Goal: Transaction & Acquisition: Purchase product/service

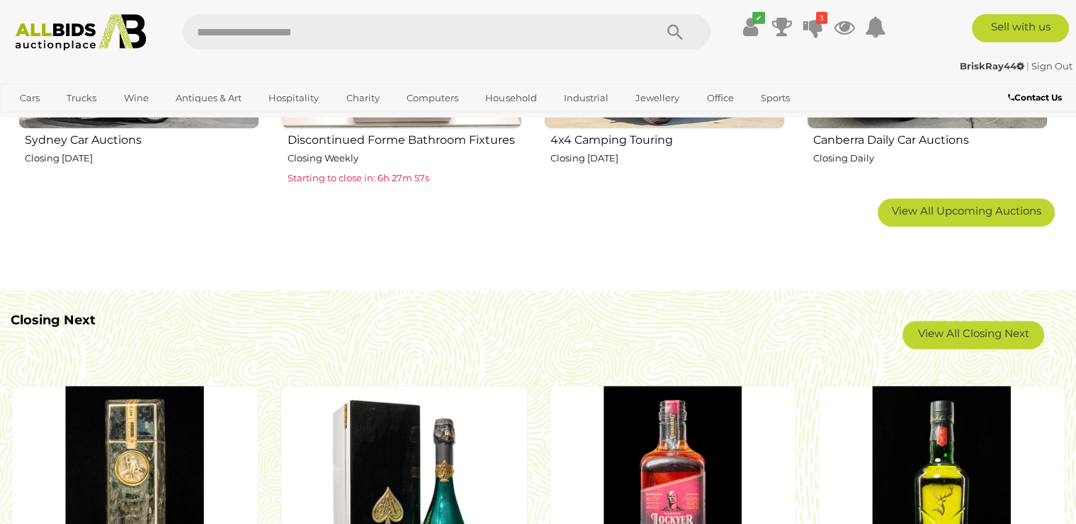
scroll to position [995, 0]
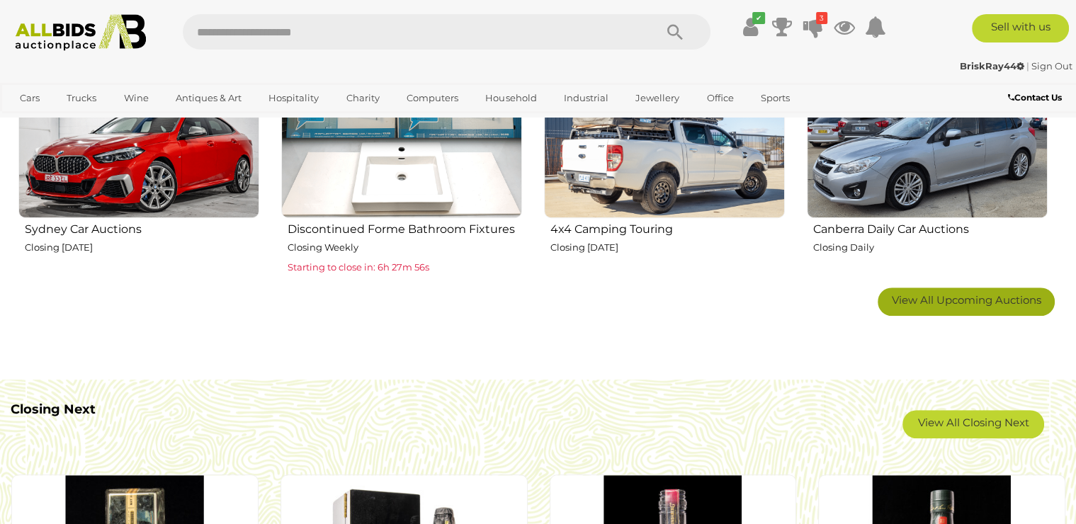
click at [976, 300] on span "View All Upcoming Auctions" at bounding box center [966, 299] width 149 height 13
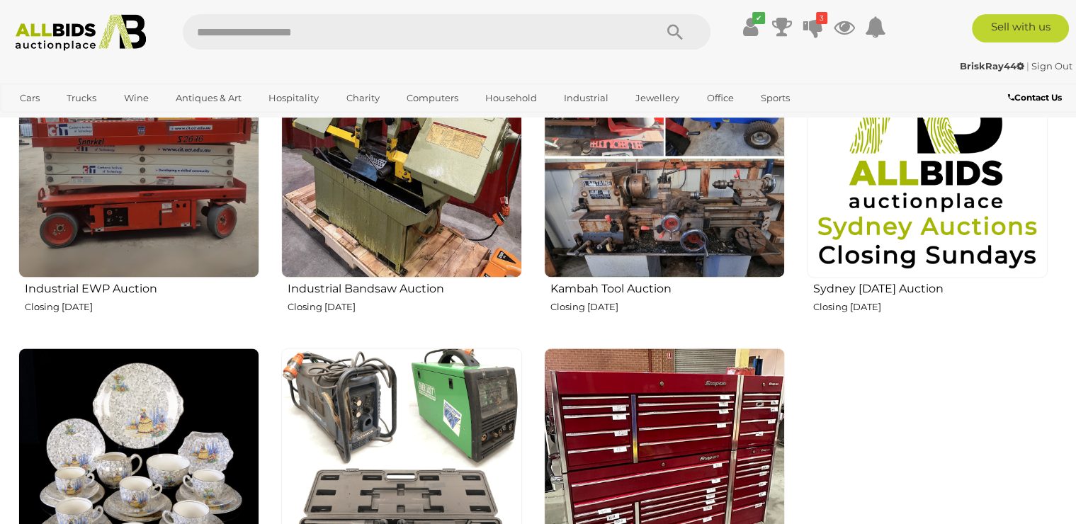
scroll to position [2219, 0]
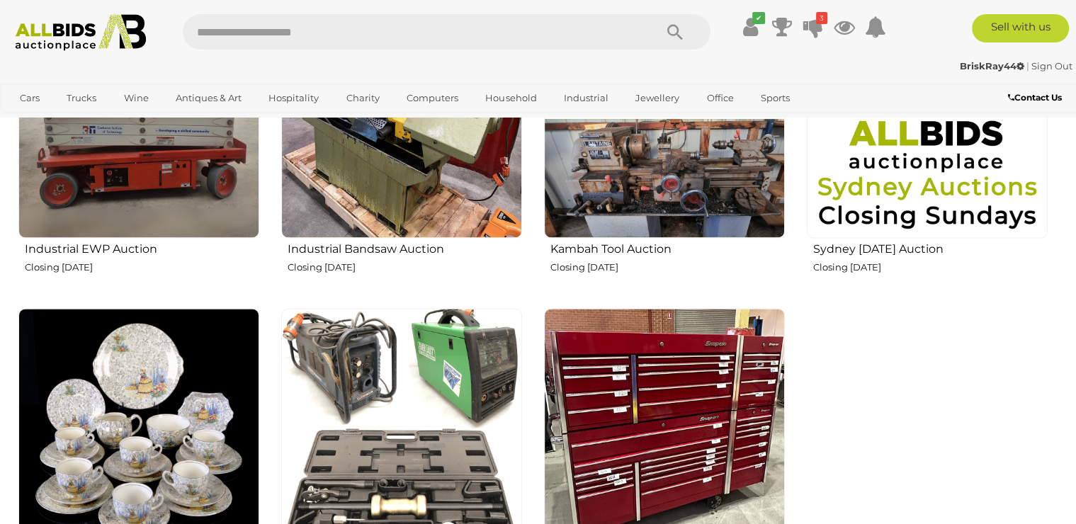
click at [368, 190] on img at bounding box center [401, 117] width 241 height 241
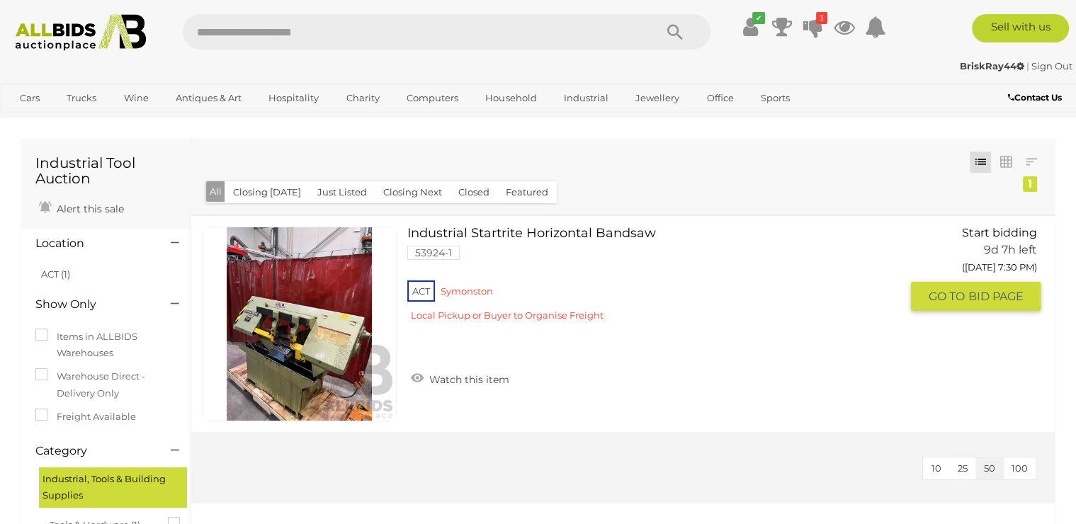
click at [329, 349] on img at bounding box center [299, 323] width 193 height 193
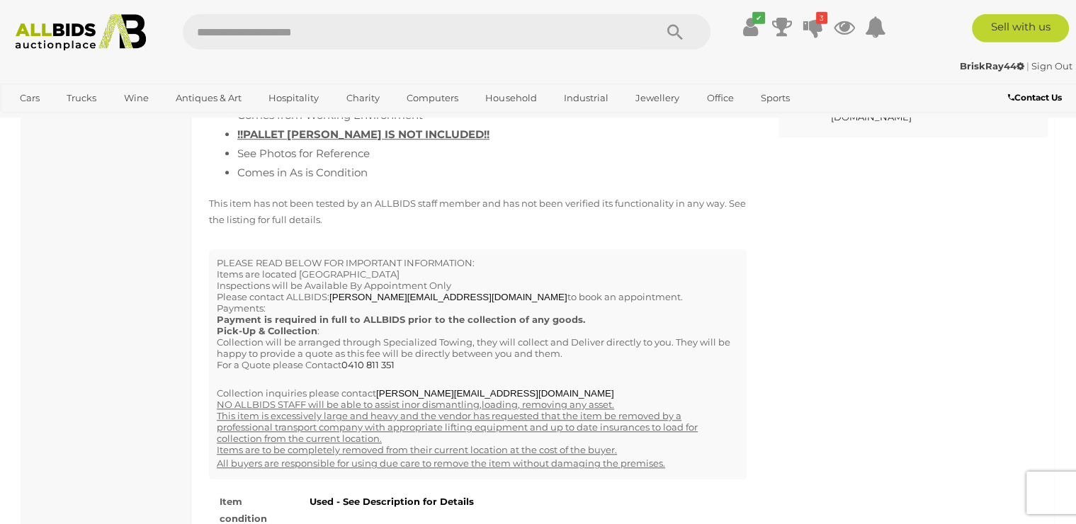
scroll to position [1224, 0]
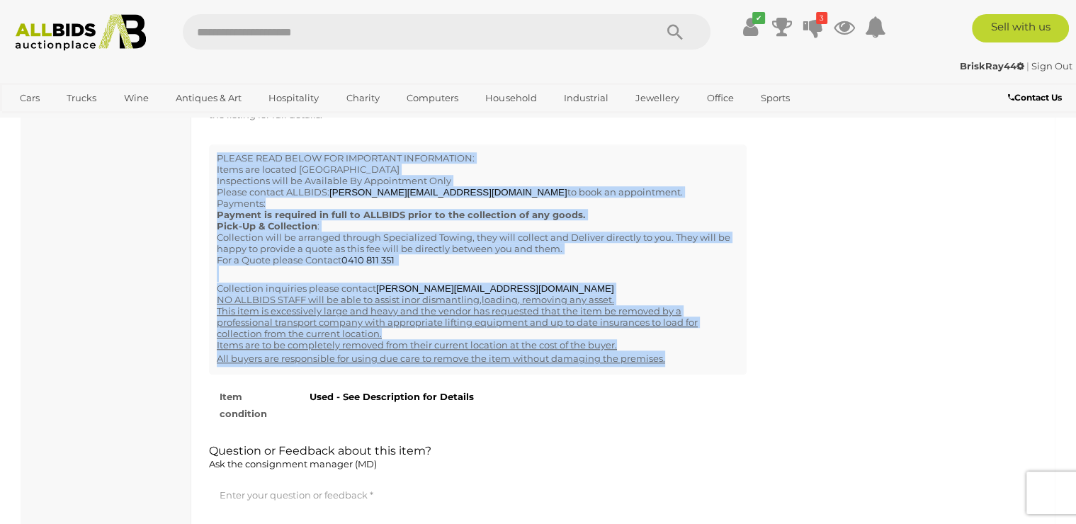
drag, startPoint x: 218, startPoint y: 157, endPoint x: 722, endPoint y: 360, distance: 543.2
click at [722, 360] on div "PLEASE READ BELOW FOR IMPORTANT INFORMATION: Items are located [GEOGRAPHIC_DATA…" at bounding box center [478, 260] width 538 height 230
copy div "LOREMI DOLO SITAM CON ADIPISCIN ELITSEDDOEI: Tempo inc utlabor Etdolorem, ALI 8…"
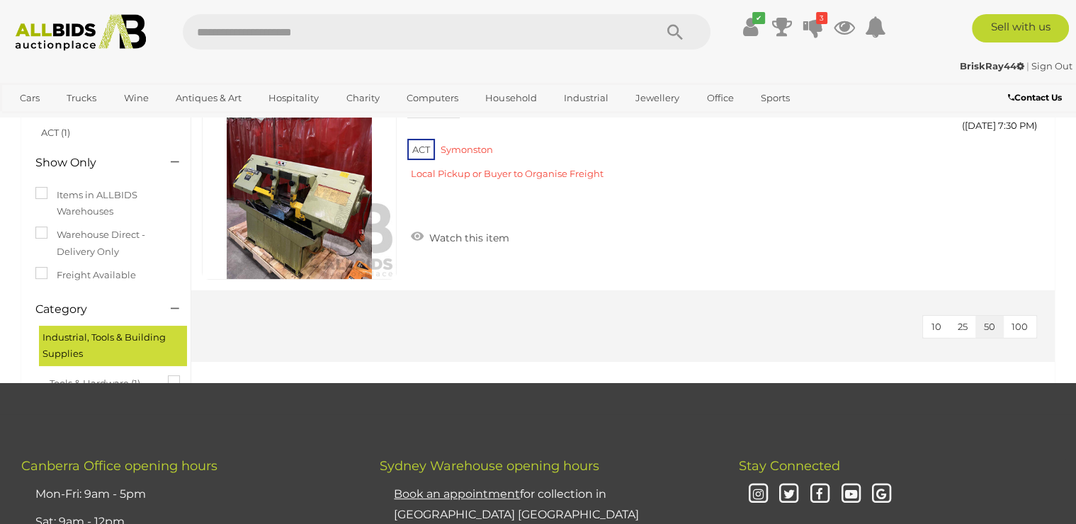
scroll to position [142, 0]
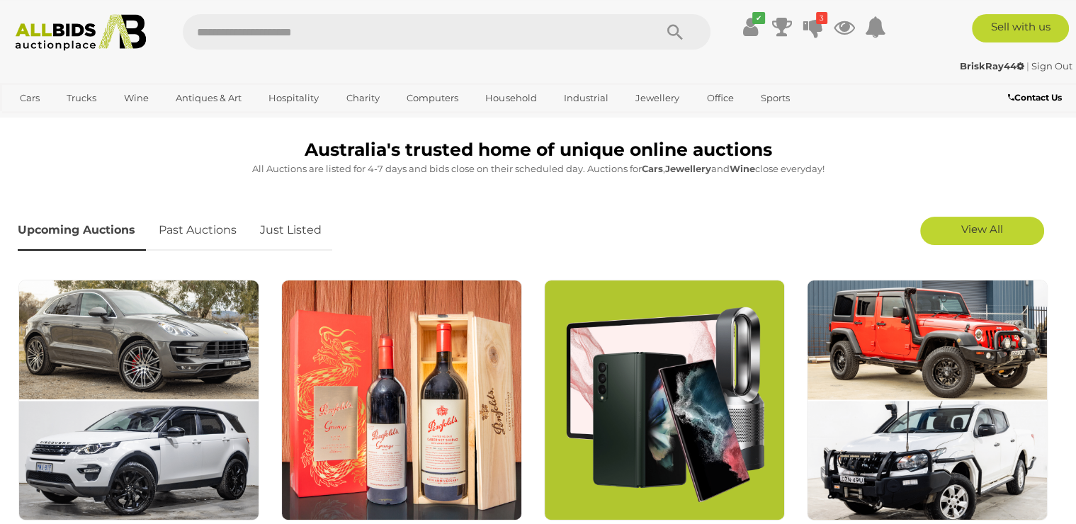
scroll to position [306, 0]
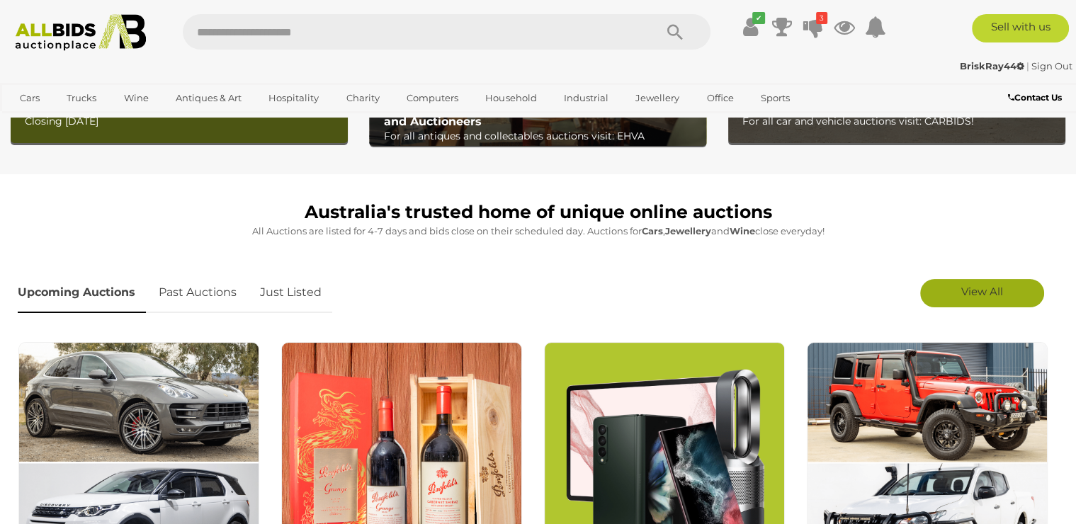
click at [958, 283] on link "View All" at bounding box center [982, 293] width 124 height 28
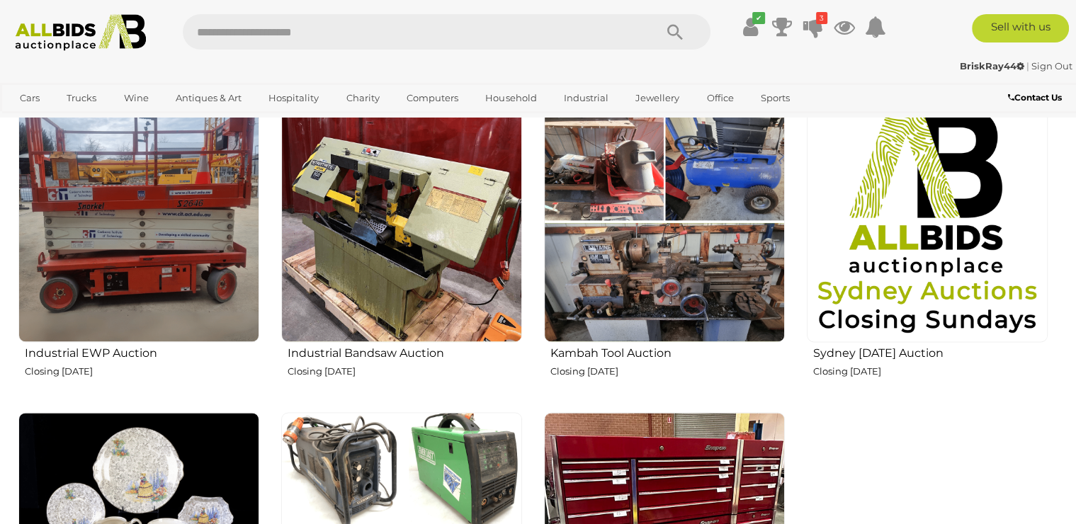
scroll to position [2142, 0]
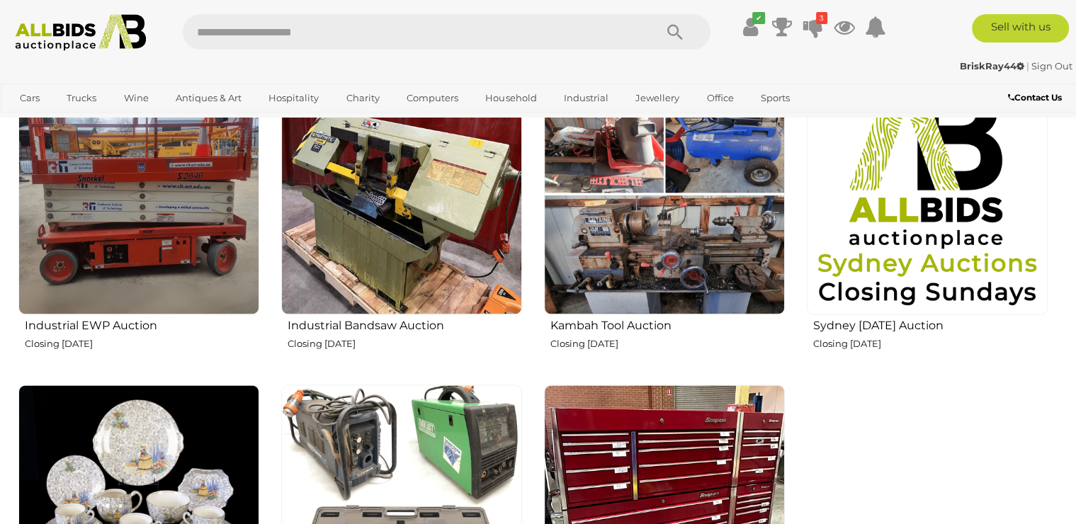
click at [612, 211] on img at bounding box center [664, 194] width 241 height 241
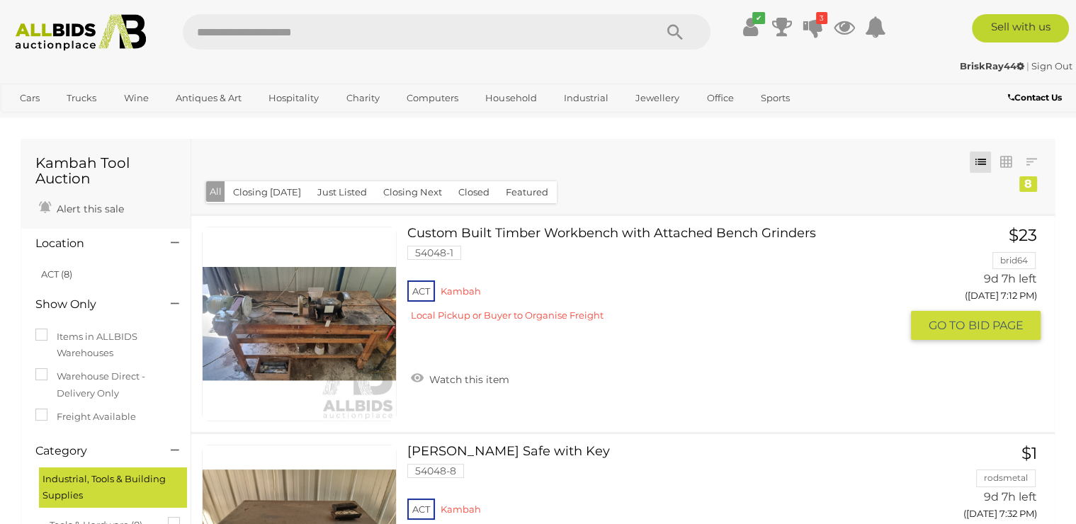
click at [305, 306] on link at bounding box center [299, 324] width 195 height 195
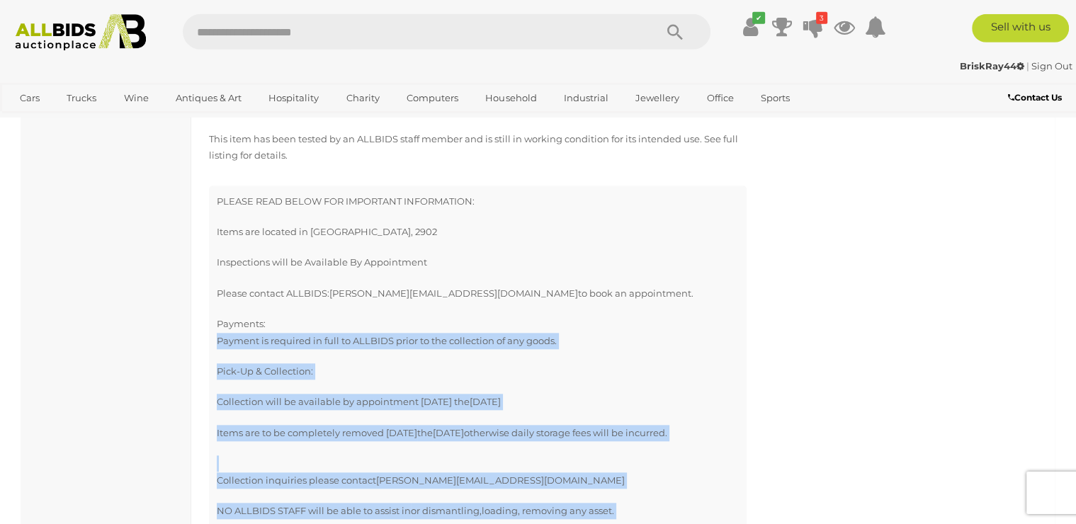
scroll to position [1377, 0]
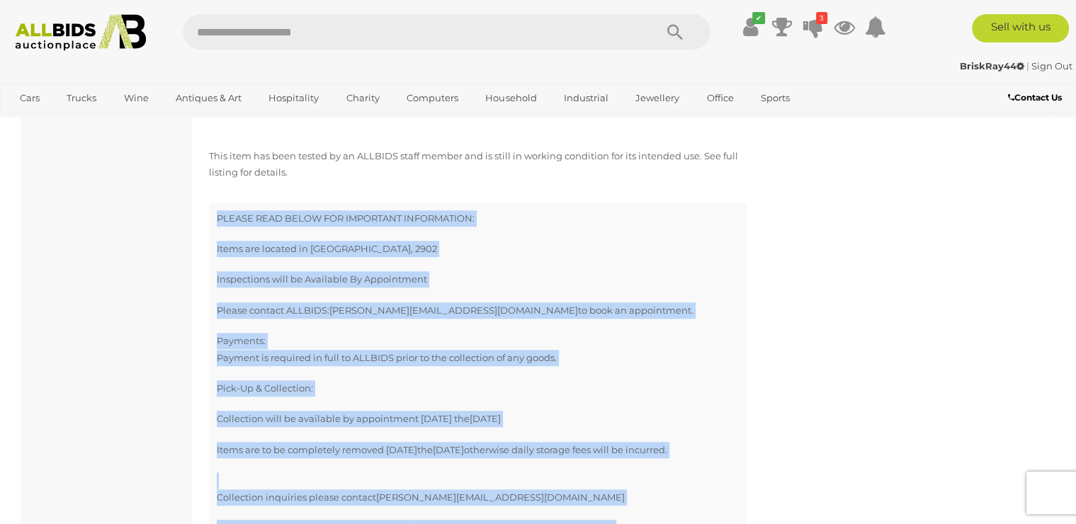
drag, startPoint x: 679, startPoint y: 471, endPoint x: 212, endPoint y: 216, distance: 532.6
click at [212, 216] on div "PLEASE READ BELOW FOR IMPORTANT INFORMATION: Items are located in Kambah ACT, 2…" at bounding box center [478, 452] width 538 height 498
copy div "PLEASE READ BELOW FOR IMPORTANT INFORMATION: Items are located in Kambah ACT, 2…"
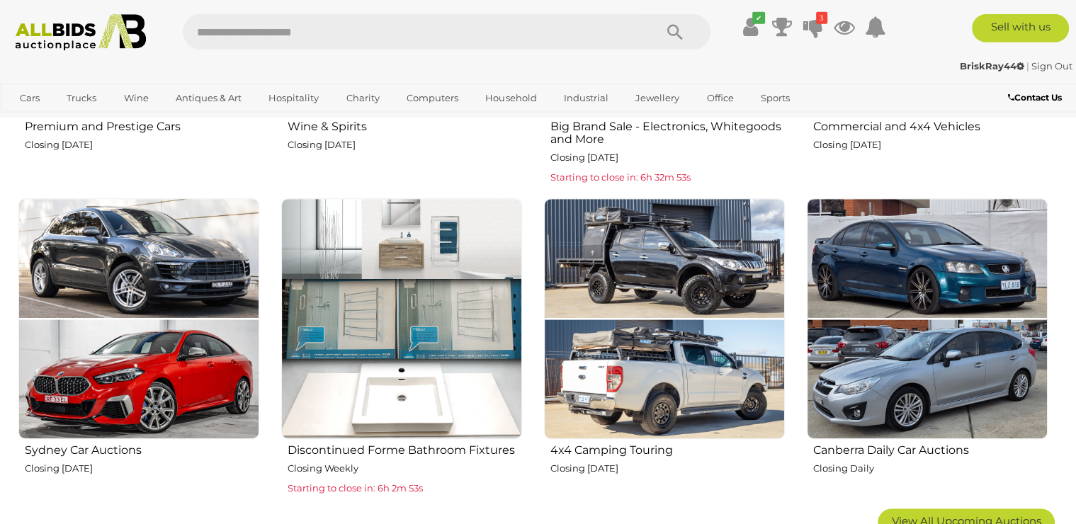
scroll to position [995, 0]
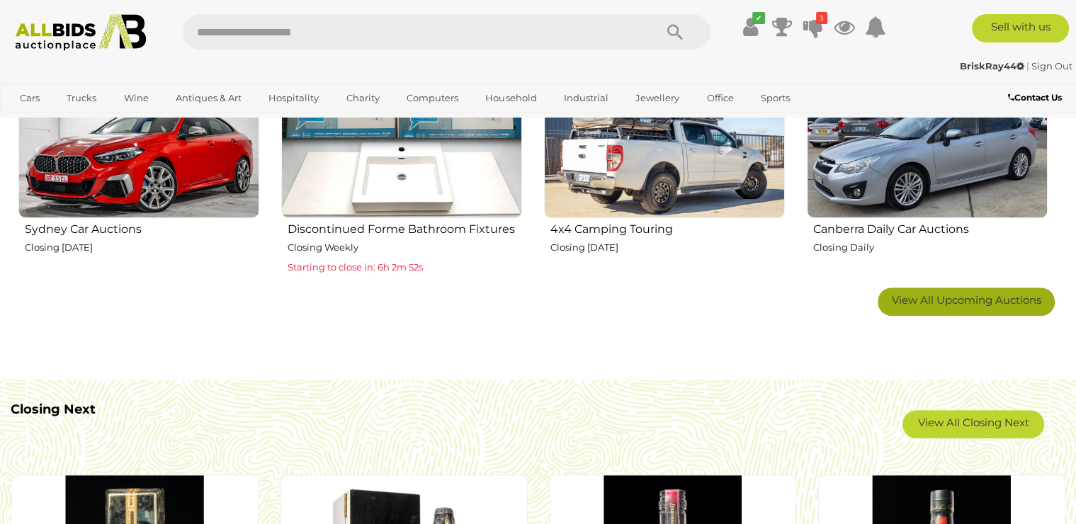
click at [975, 300] on span "View All Upcoming Auctions" at bounding box center [966, 299] width 149 height 13
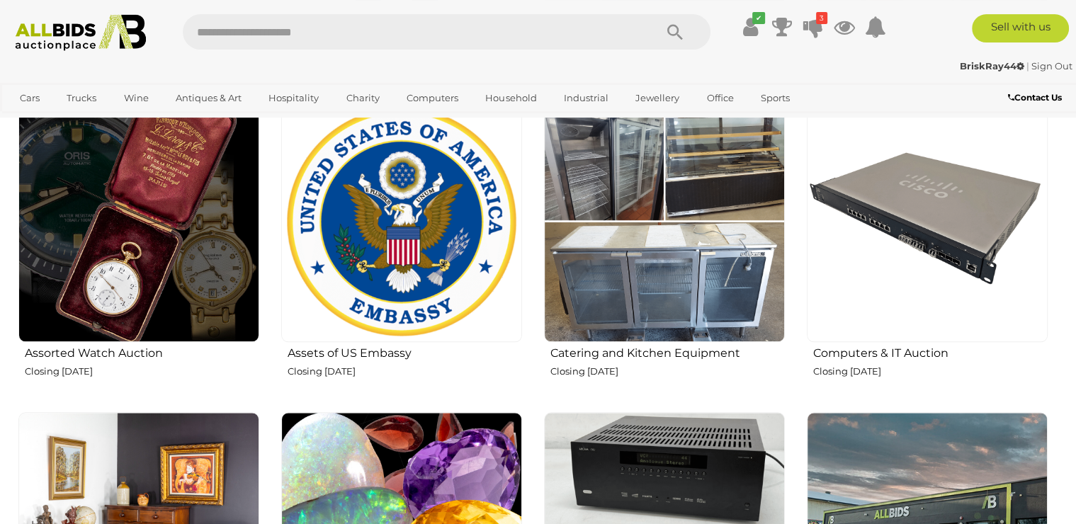
scroll to position [1530, 0]
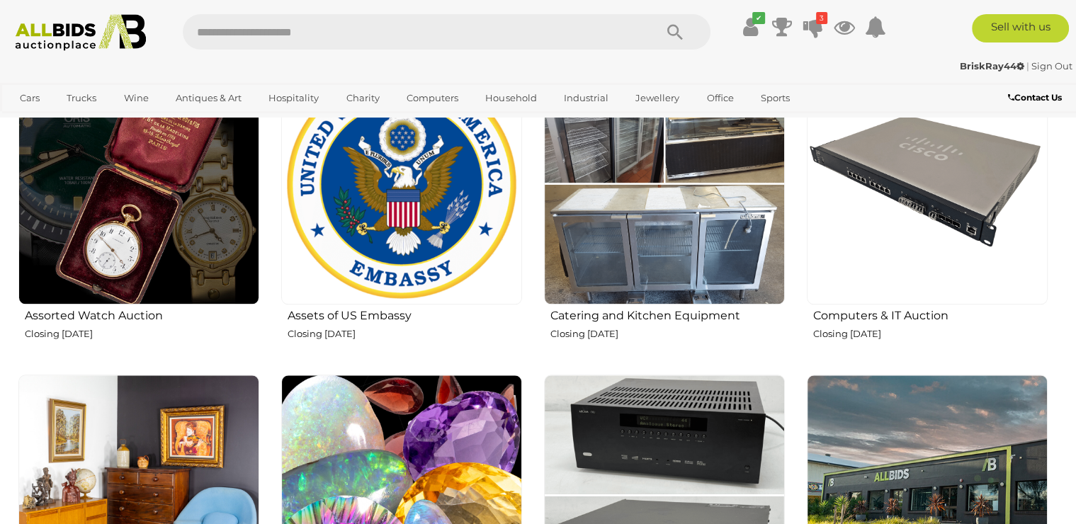
click at [646, 252] on img at bounding box center [664, 184] width 241 height 241
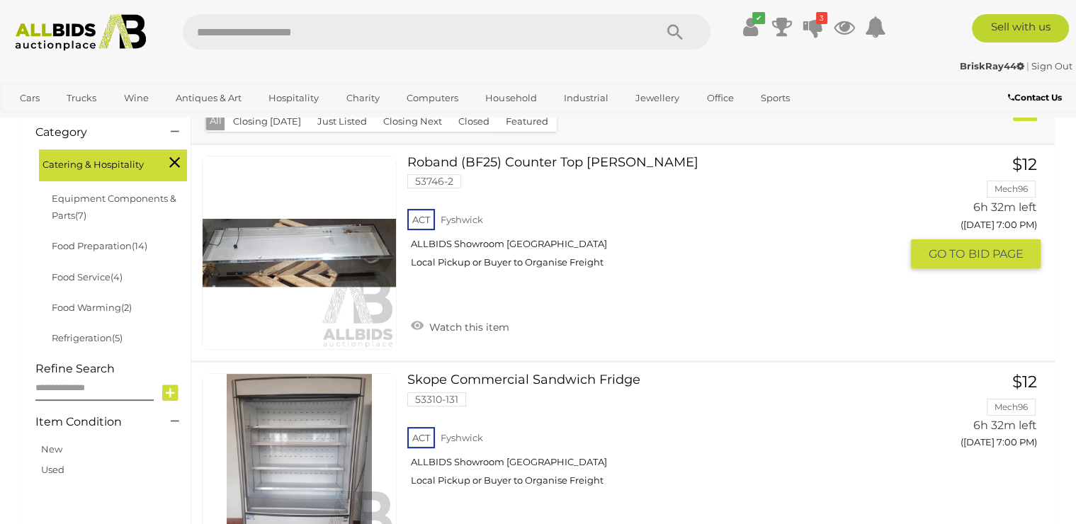
scroll to position [462, 0]
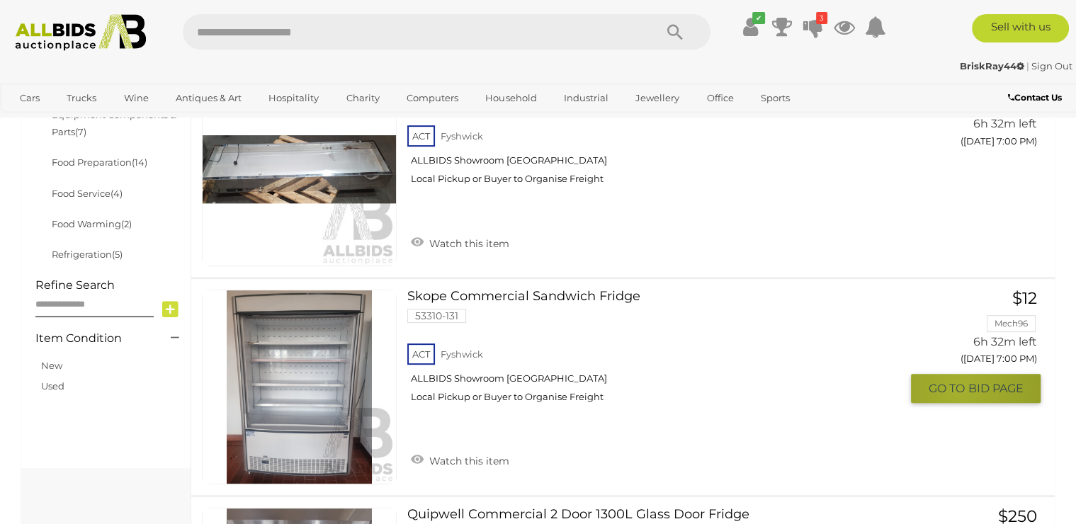
click at [959, 389] on span "GO TO" at bounding box center [948, 388] width 40 height 15
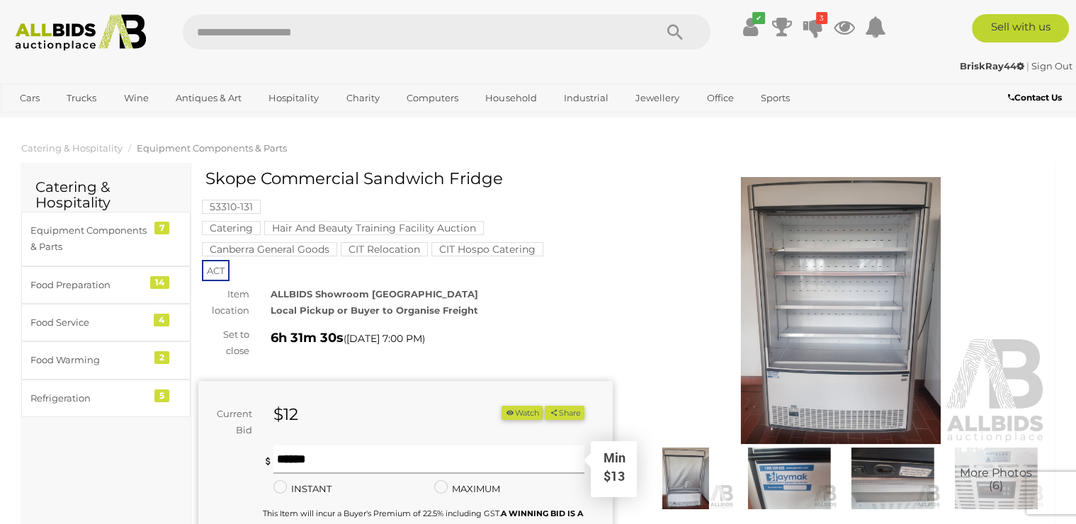
click at [310, 465] on input "text" at bounding box center [428, 460] width 311 height 28
type input "**"
click at [545, 406] on button "Share" at bounding box center [564, 413] width 39 height 15
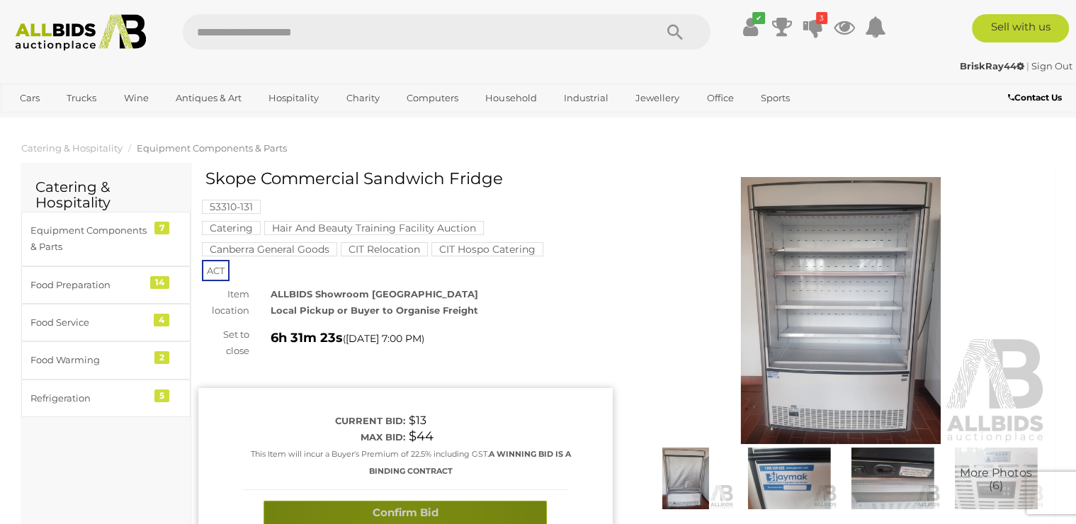
click at [400, 513] on button "Confirm Bid" at bounding box center [405, 513] width 283 height 25
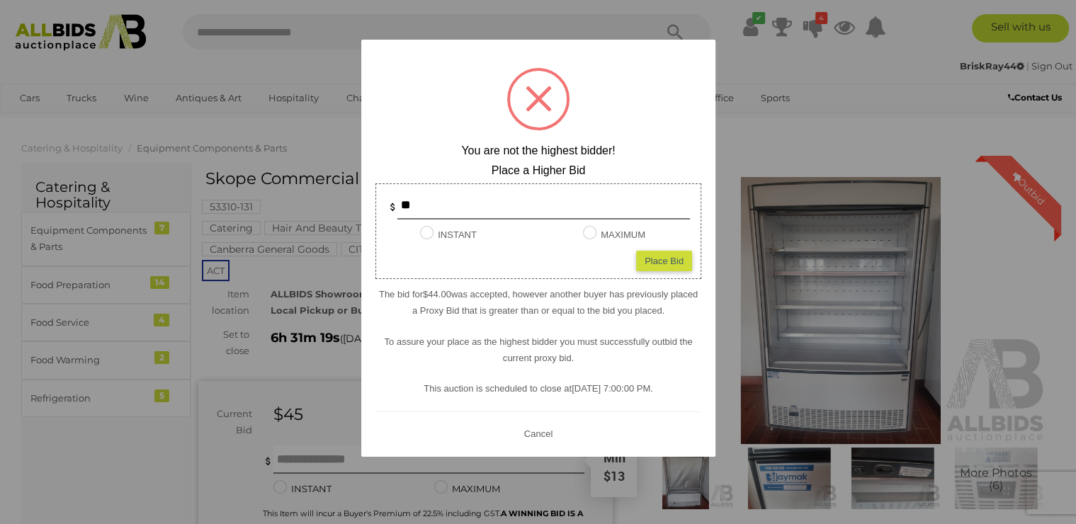
click at [205, 64] on div at bounding box center [538, 262] width 1076 height 524
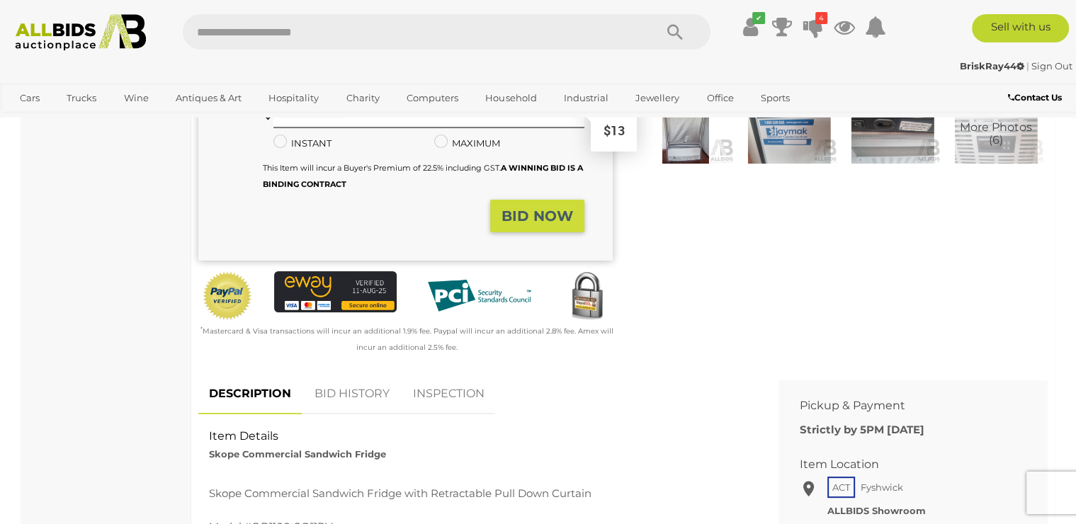
scroll to position [459, 0]
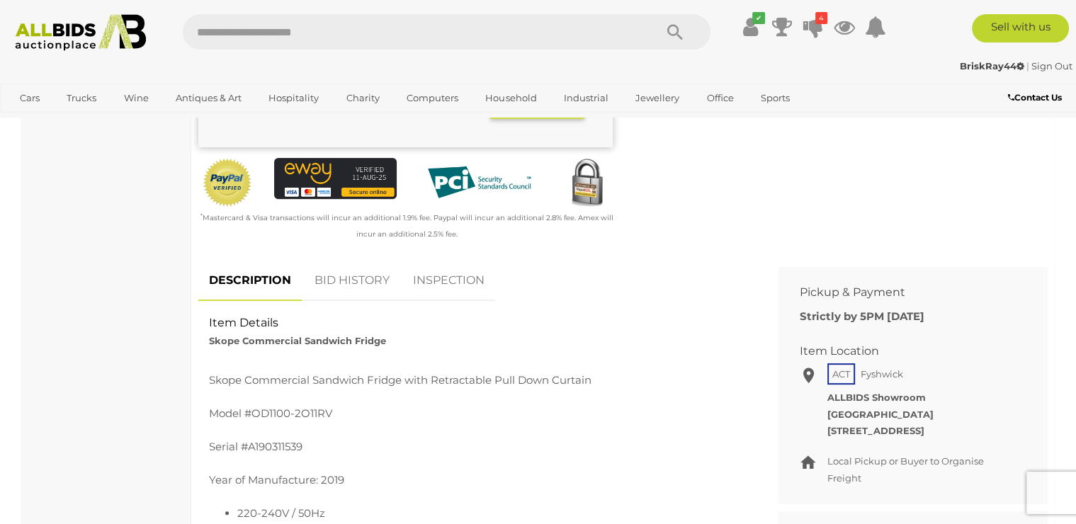
click at [352, 273] on link "BID HISTORY" at bounding box center [352, 281] width 96 height 42
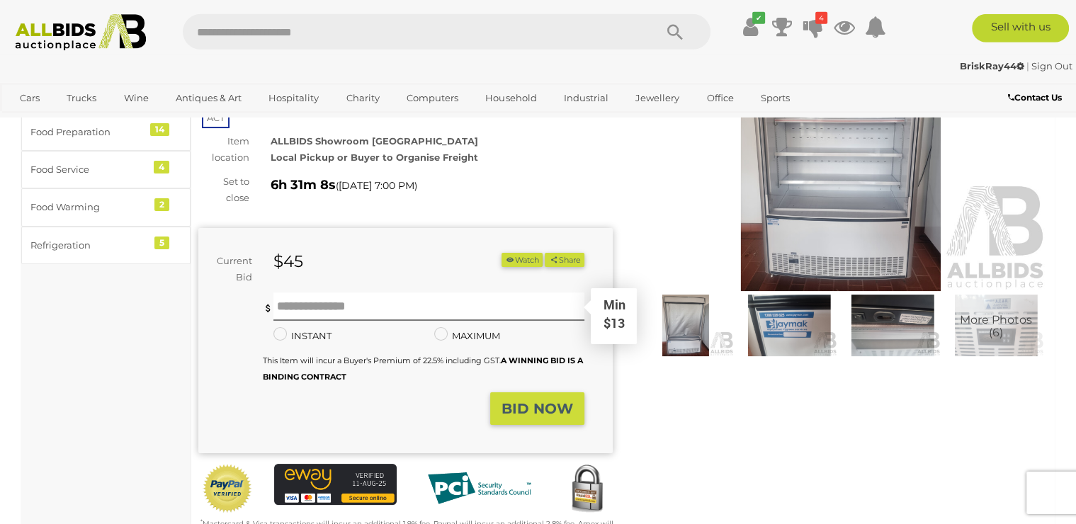
scroll to position [0, 0]
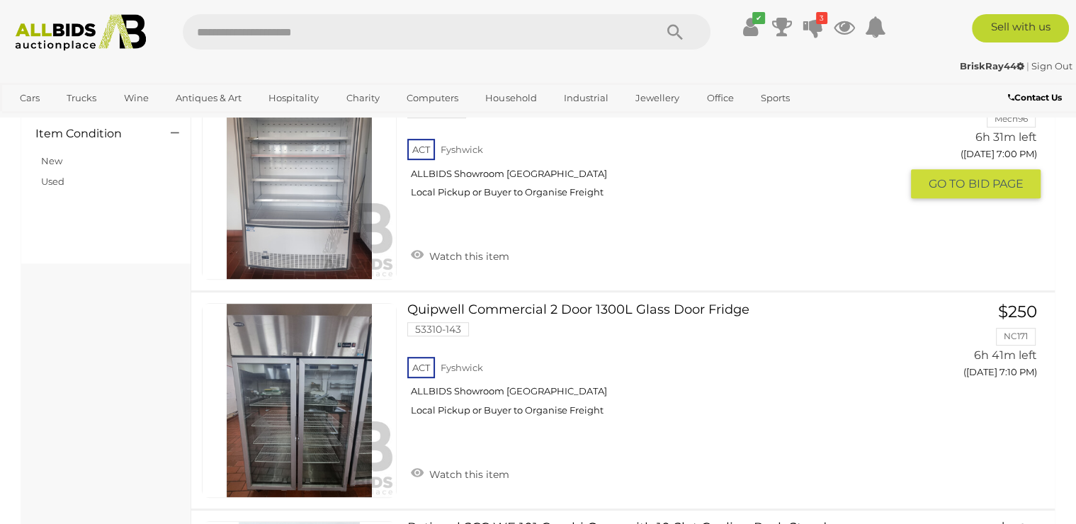
scroll to position [361, 0]
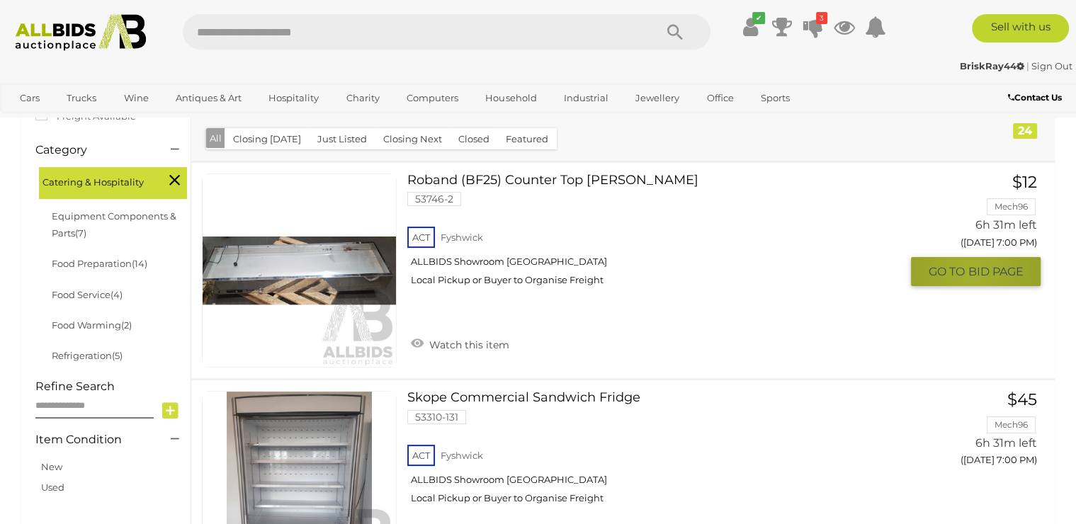
click at [972, 271] on span "BID PAGE" at bounding box center [995, 271] width 55 height 15
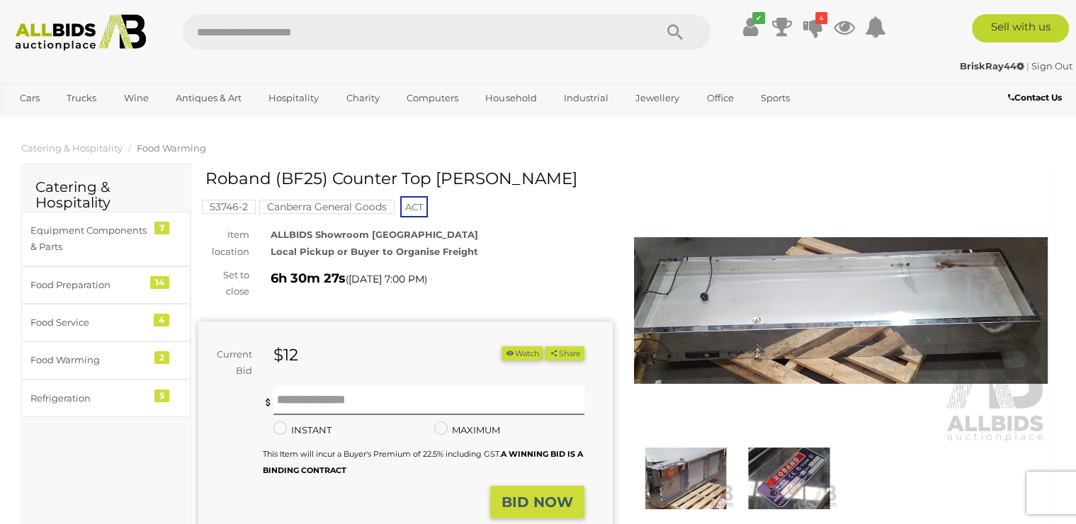
click at [1056, 65] on link "Sign Out" at bounding box center [1052, 65] width 41 height 11
click at [807, 21] on link "Sign In" at bounding box center [808, 25] width 48 height 13
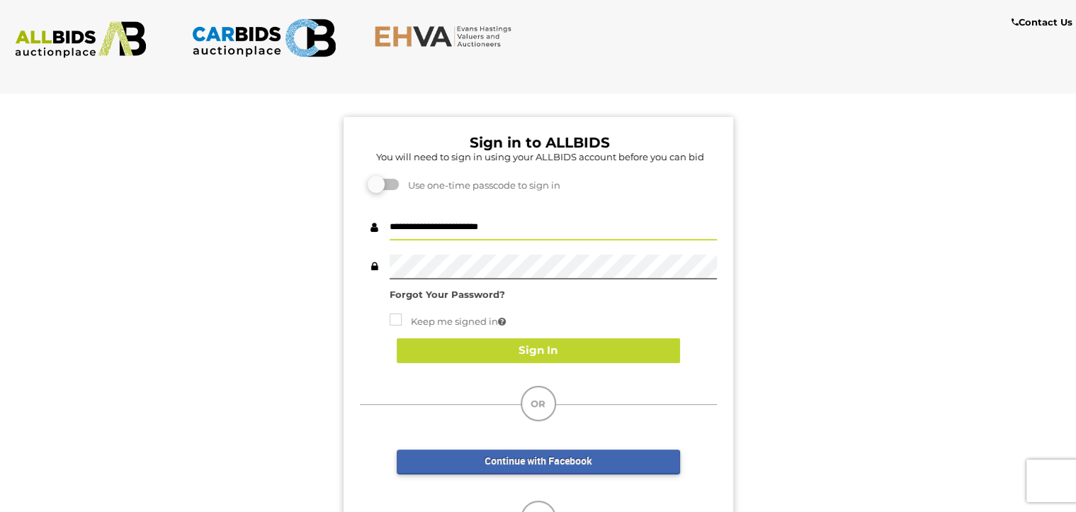
drag, startPoint x: 558, startPoint y: 225, endPoint x: 174, endPoint y: 237, distance: 384.9
click at [390, 240] on input "**********" at bounding box center [553, 227] width 327 height 25
type input "*"
type input "******"
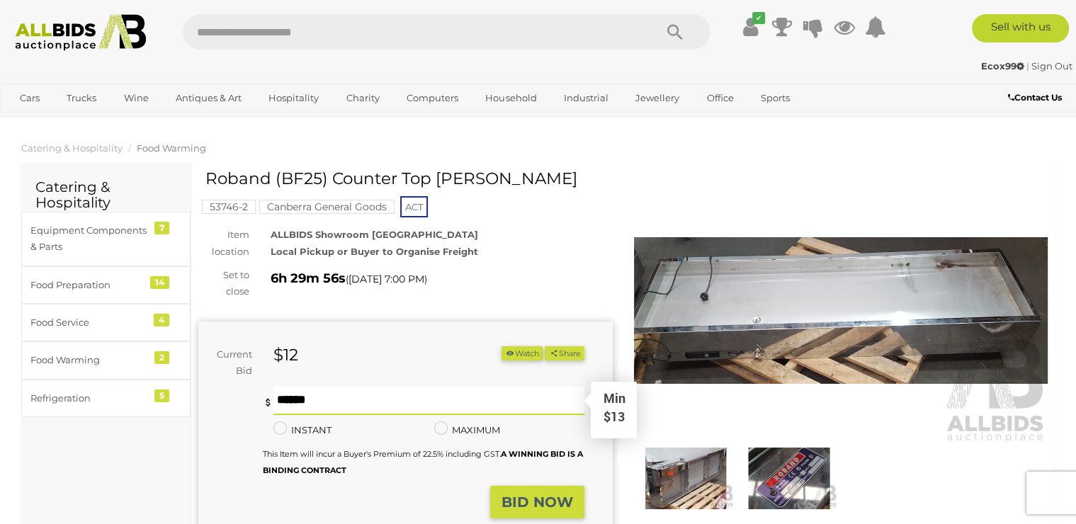
click at [351, 387] on input "text" at bounding box center [428, 401] width 311 height 28
type input "**"
click at [545, 346] on button "Share" at bounding box center [564, 353] width 39 height 15
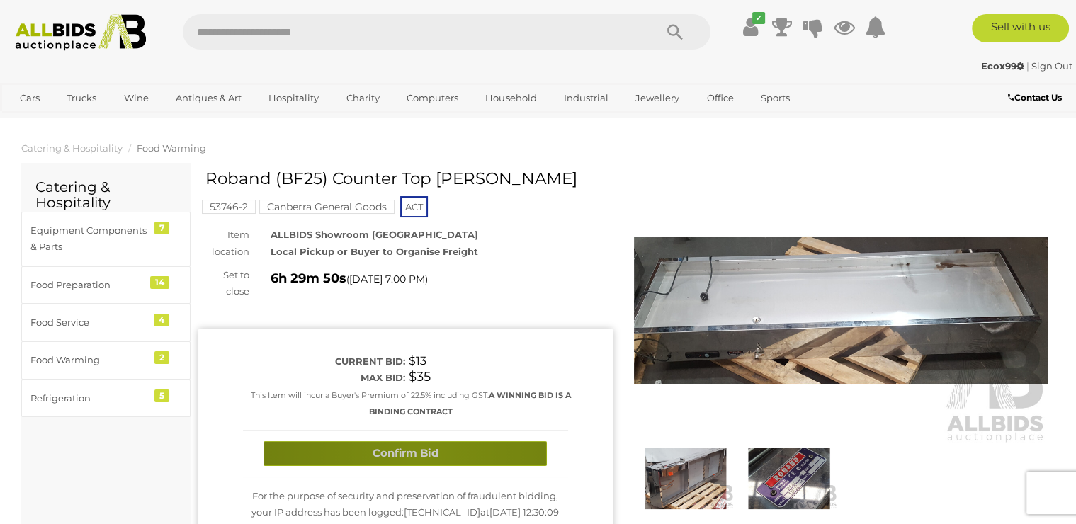
click at [422, 454] on button "Confirm Bid" at bounding box center [405, 453] width 283 height 25
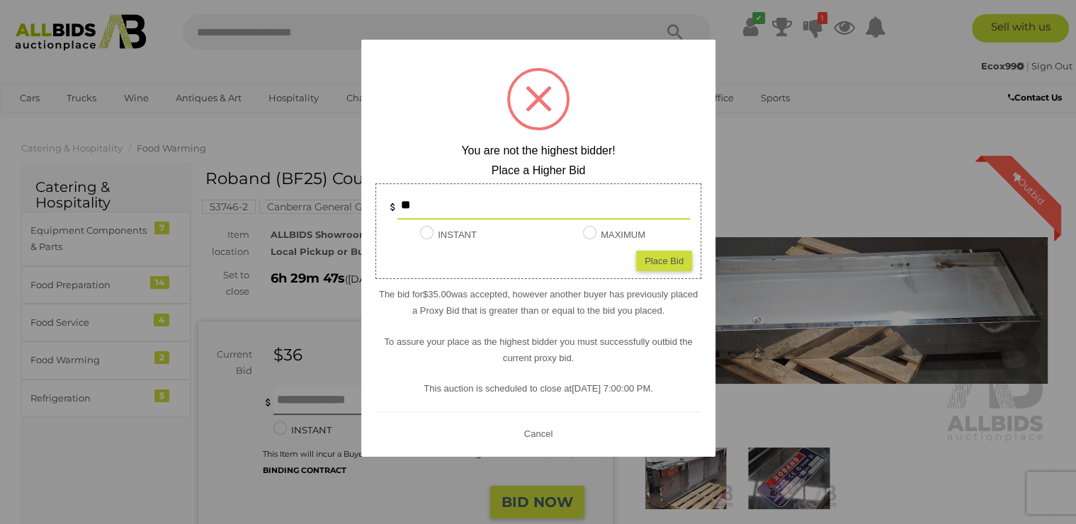
click at [284, 115] on div at bounding box center [538, 262] width 1076 height 524
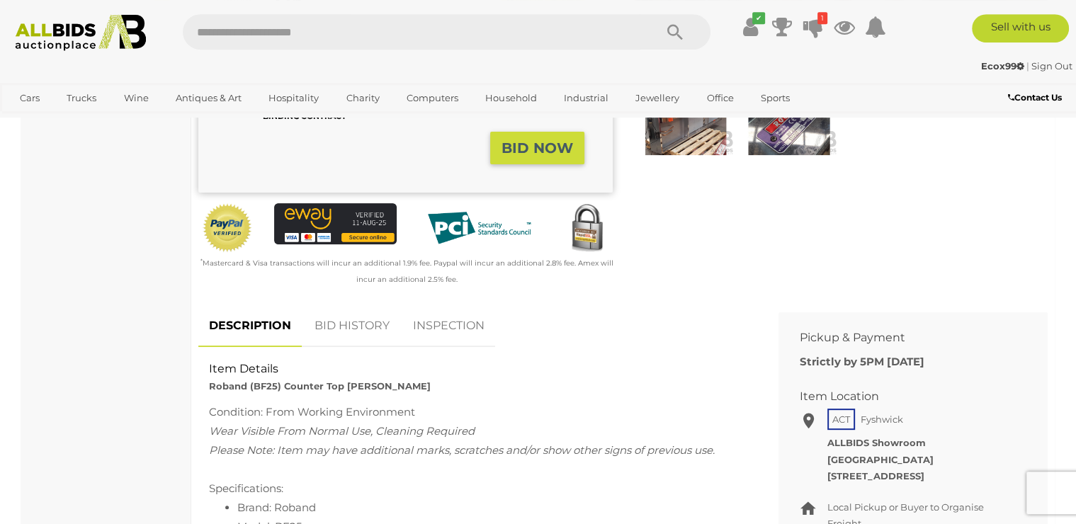
scroll to position [536, 0]
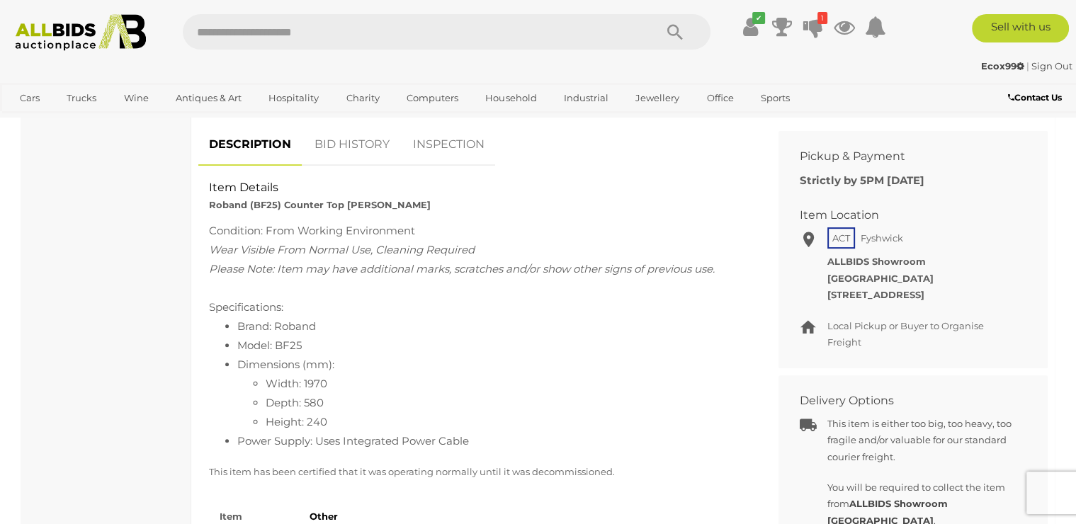
click at [354, 147] on link "BID HISTORY" at bounding box center [352, 145] width 96 height 42
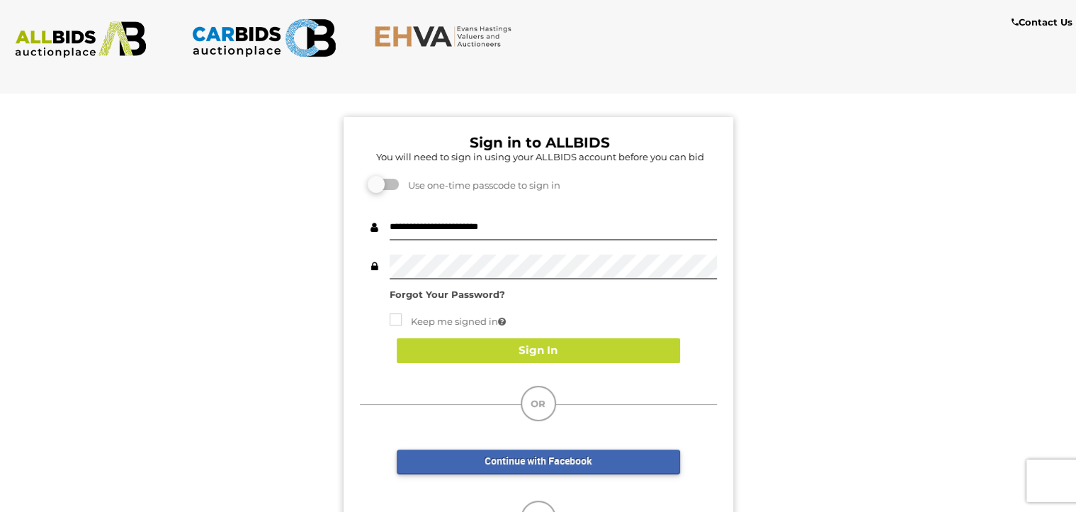
click at [88, 38] on img at bounding box center [80, 39] width 145 height 37
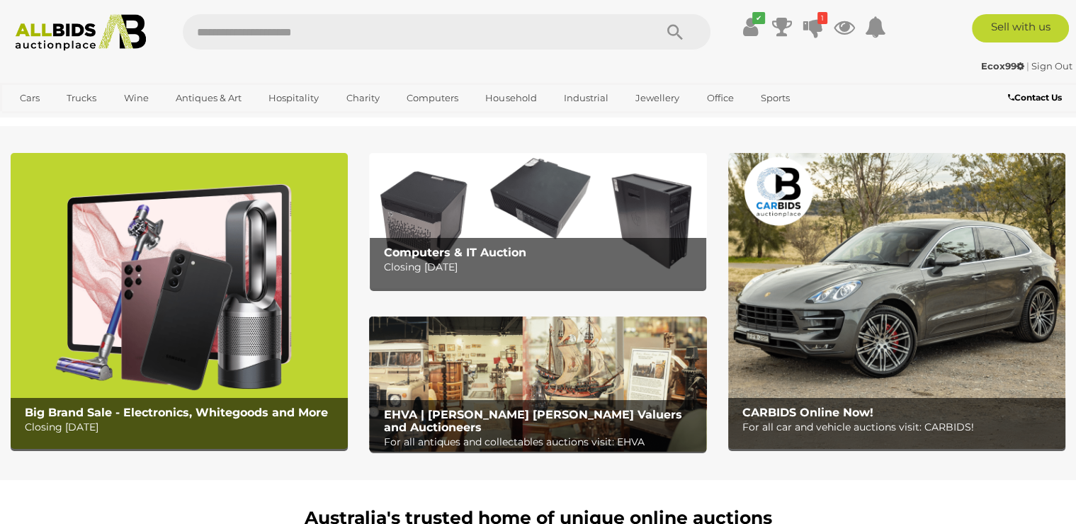
scroll to position [459, 0]
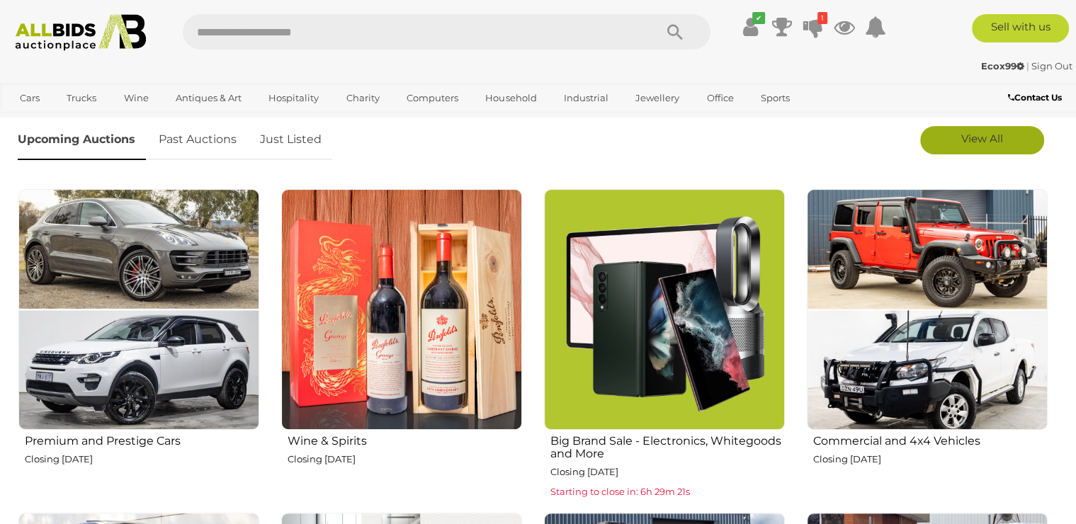
click at [1004, 133] on link "View All" at bounding box center [982, 140] width 124 height 28
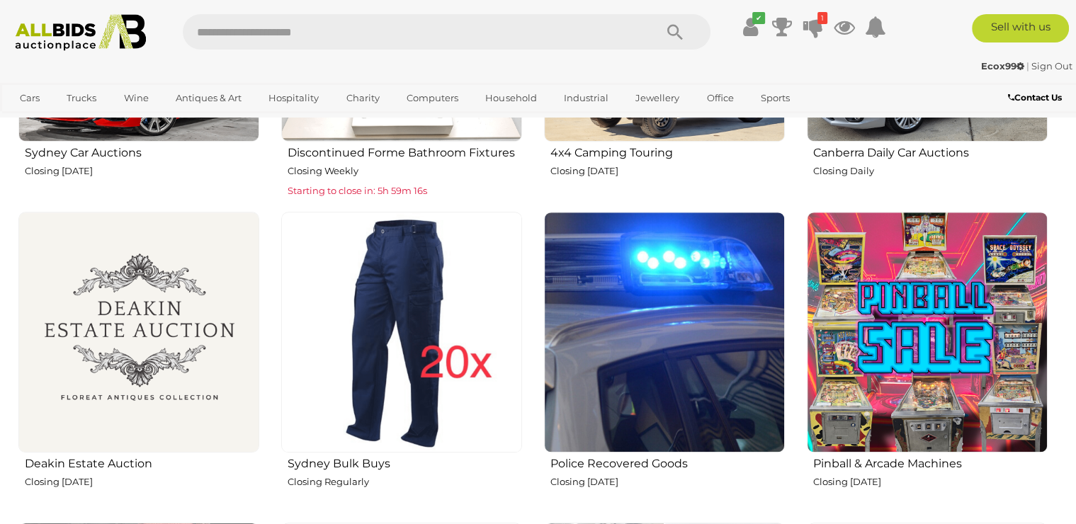
scroll to position [1454, 0]
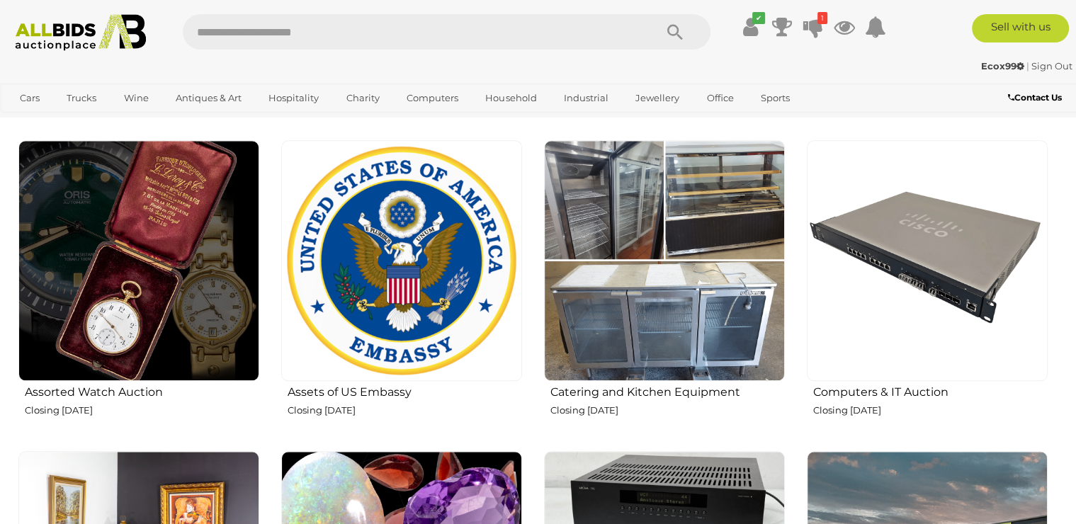
click at [661, 275] on img at bounding box center [664, 260] width 241 height 241
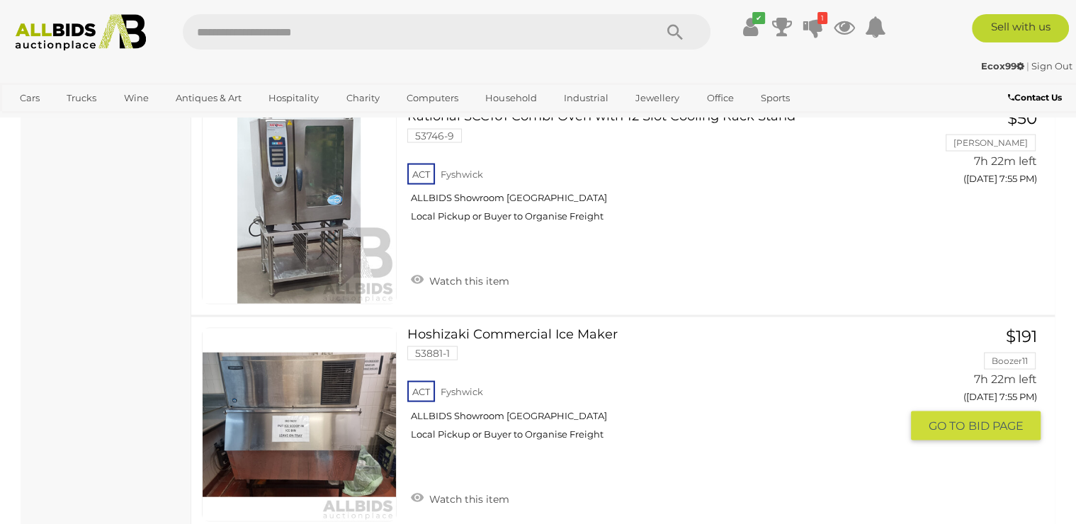
scroll to position [2820, 0]
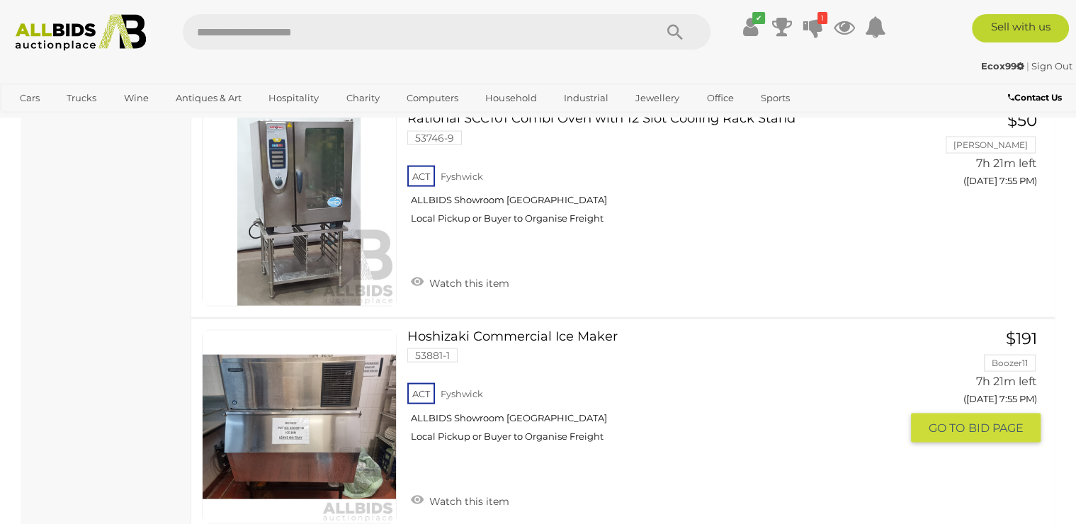
click at [977, 424] on span "BID PAGE" at bounding box center [995, 428] width 55 height 15
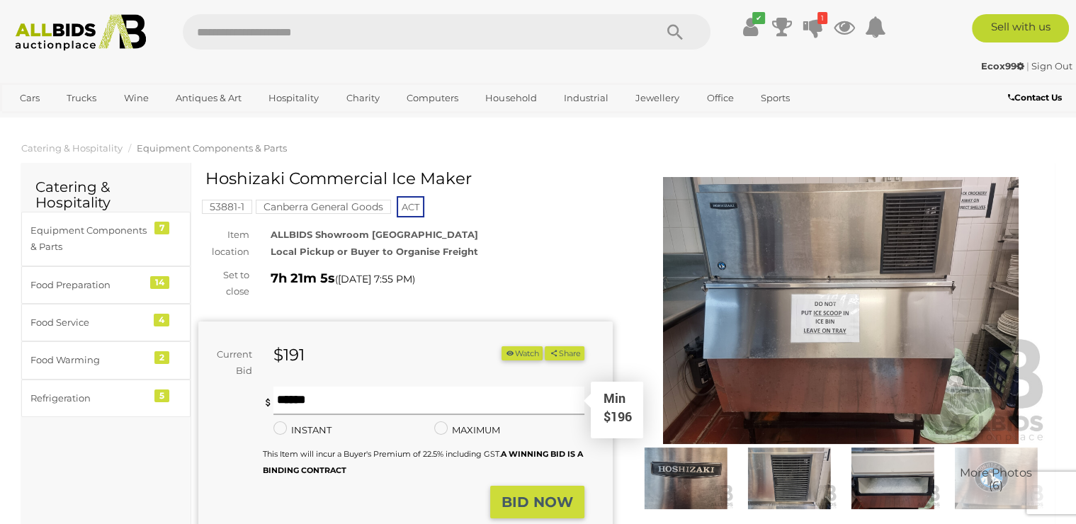
click at [315, 405] on input "text" at bounding box center [428, 401] width 311 height 28
type input "***"
click at [545, 346] on button "Share" at bounding box center [564, 353] width 39 height 15
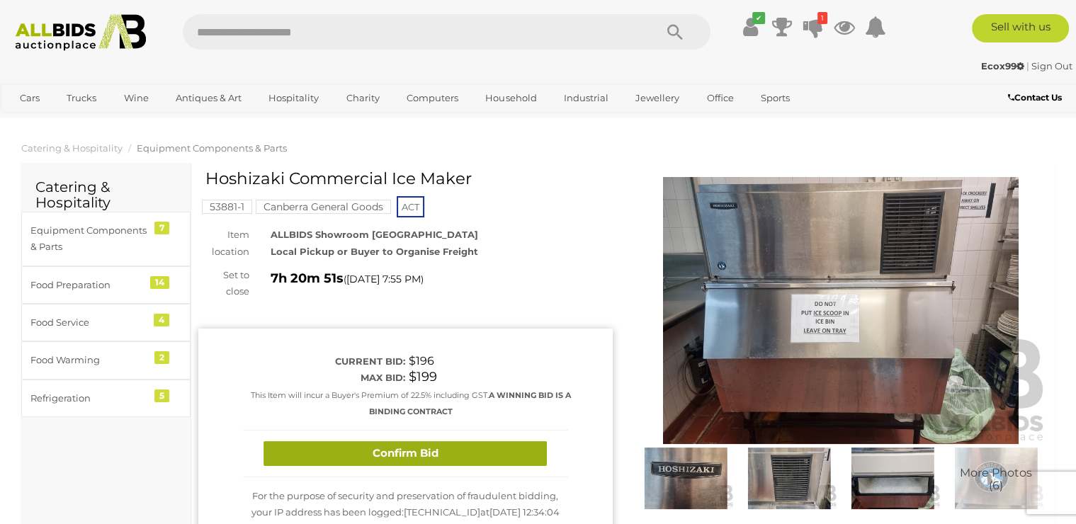
click at [412, 449] on button "Confirm Bid" at bounding box center [405, 453] width 283 height 25
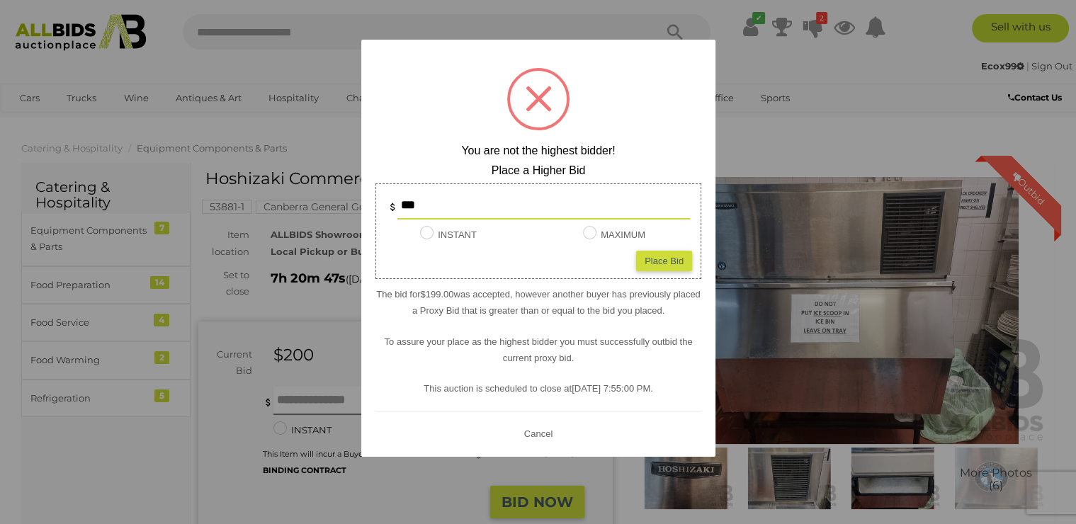
click at [210, 137] on div at bounding box center [538, 262] width 1076 height 524
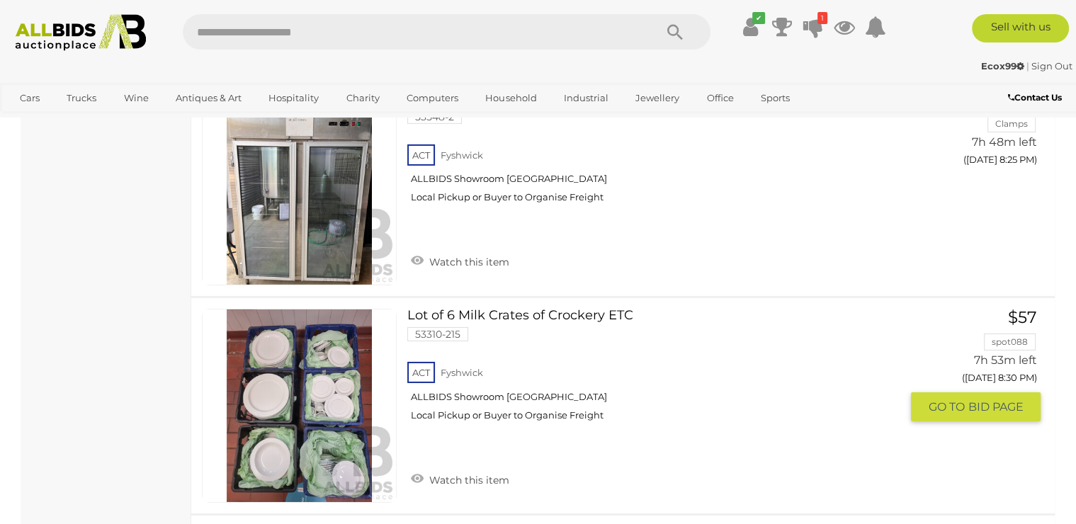
scroll to position [4517, 0]
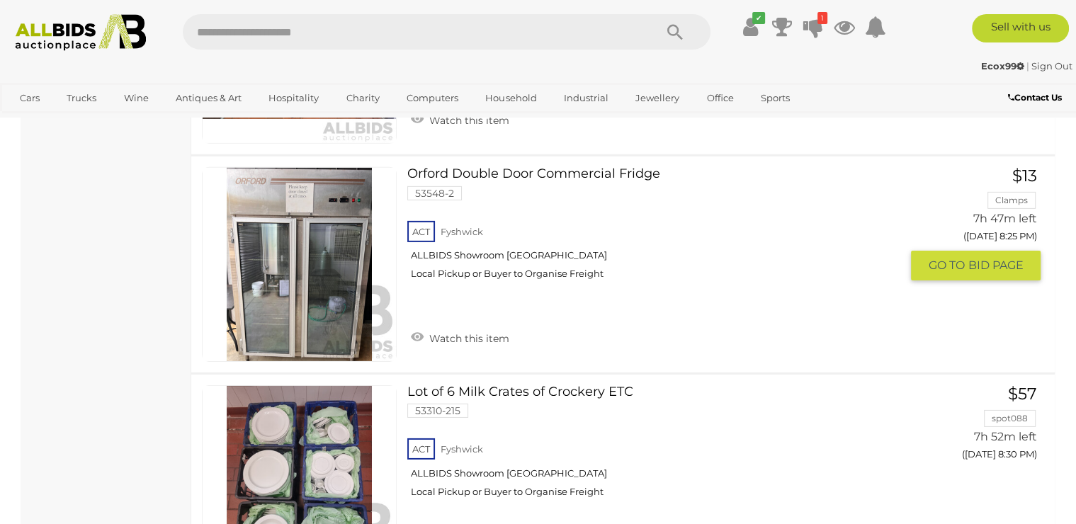
click at [969, 265] on span "BID PAGE" at bounding box center [995, 265] width 55 height 15
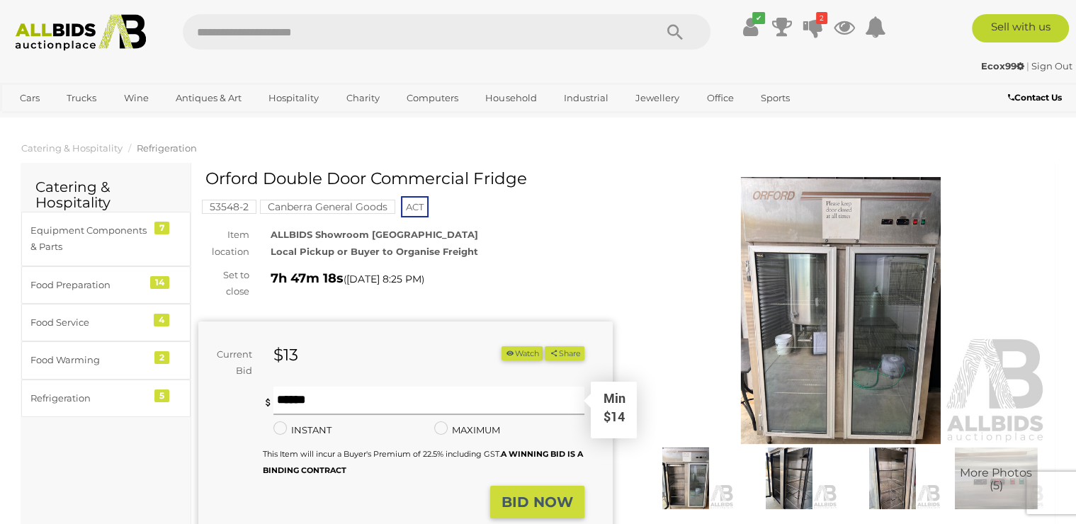
click at [357, 400] on input "text" at bounding box center [428, 401] width 311 height 28
type input "***"
click at [545, 346] on button "Share" at bounding box center [564, 353] width 39 height 15
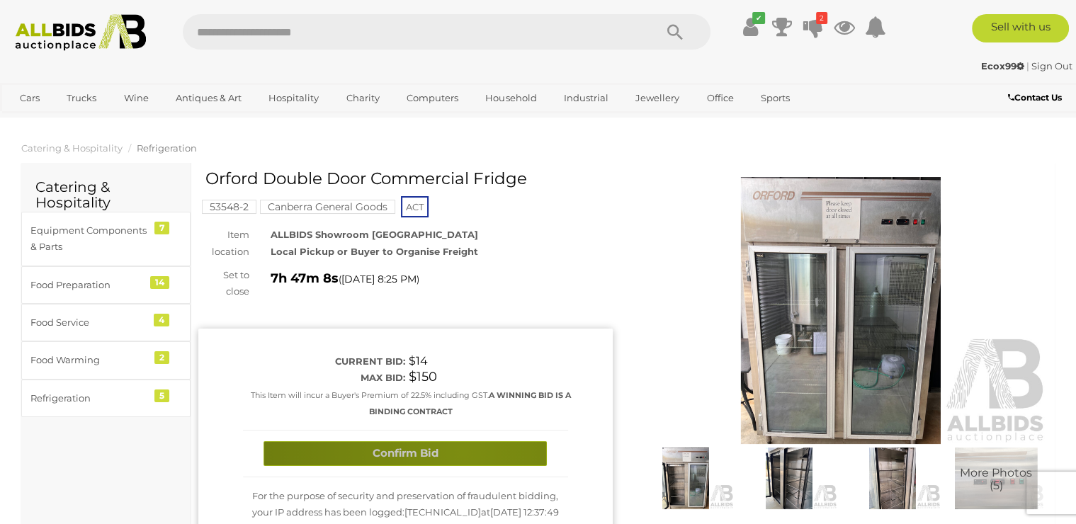
click at [463, 452] on button "Confirm Bid" at bounding box center [405, 453] width 283 height 25
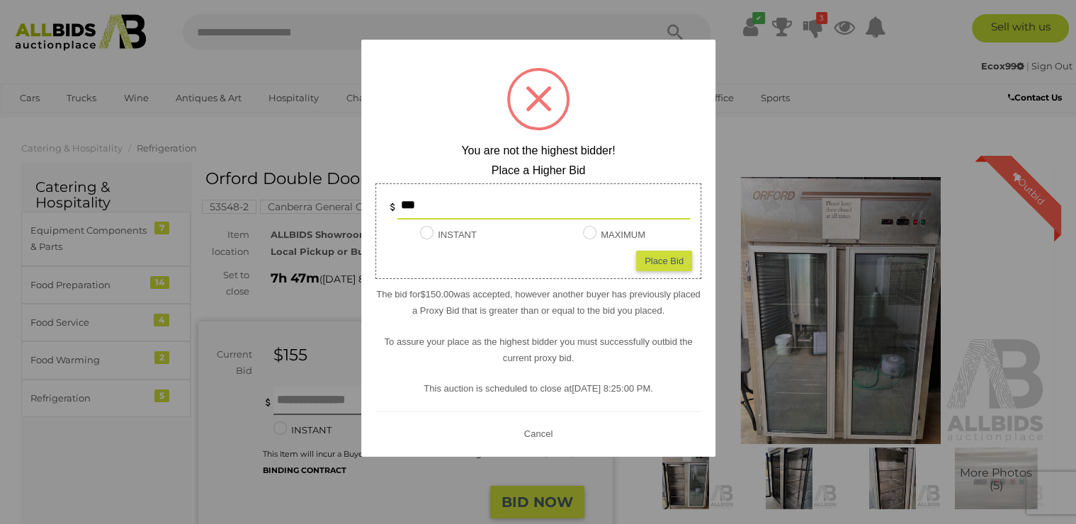
drag, startPoint x: 439, startPoint y: 207, endPoint x: 395, endPoint y: 210, distance: 44.7
click at [397, 210] on input "***" at bounding box center [543, 205] width 293 height 28
type input "***"
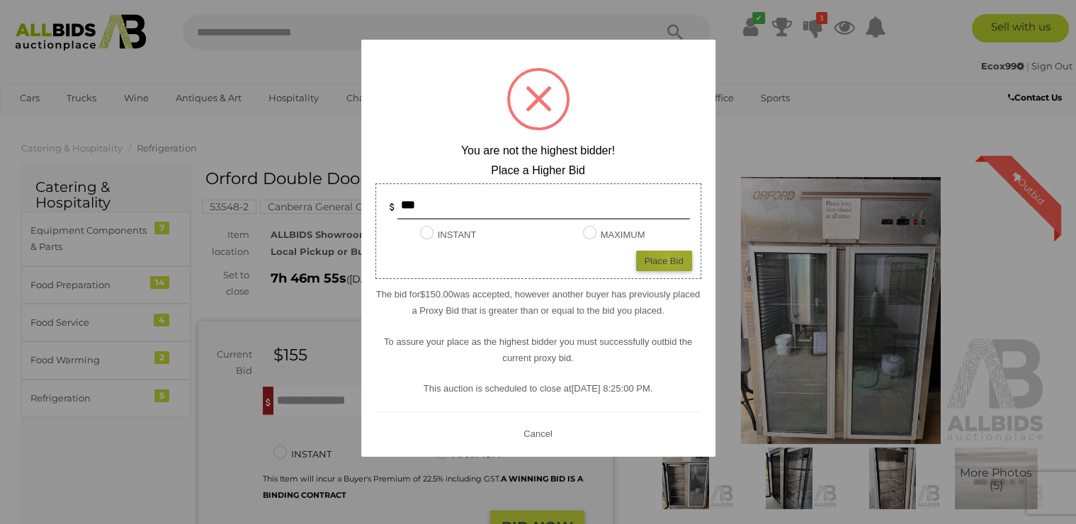
click at [670, 259] on div "Place Bid" at bounding box center [664, 261] width 56 height 21
type input "***"
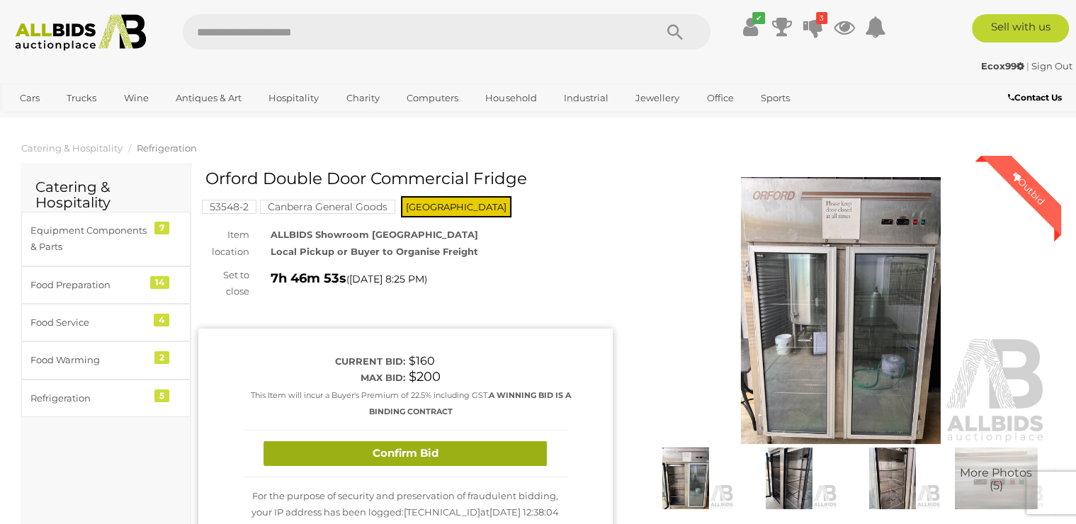
click at [394, 455] on button "Confirm Bid" at bounding box center [405, 453] width 283 height 25
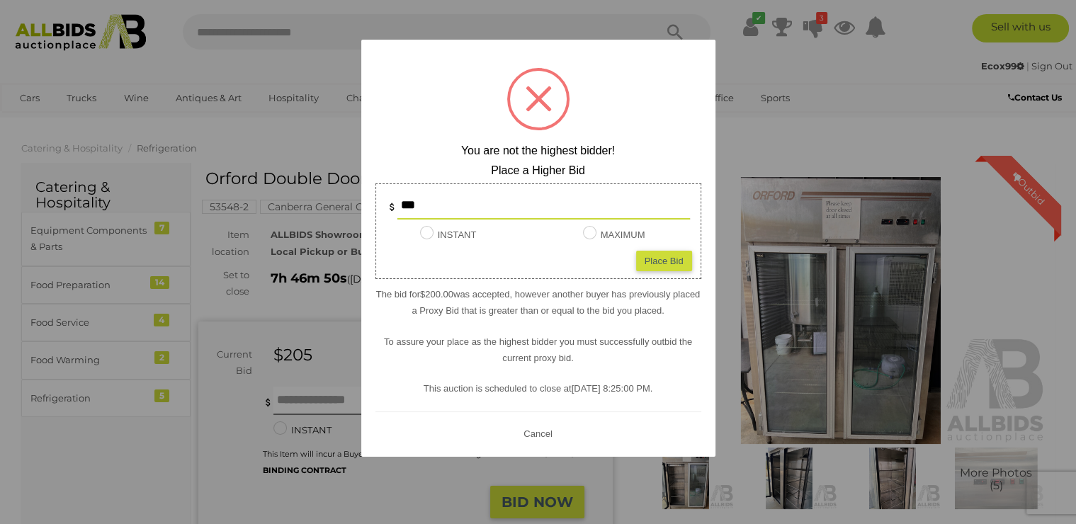
drag, startPoint x: 440, startPoint y: 211, endPoint x: 395, endPoint y: 215, distance: 44.8
click at [397, 215] on input "***" at bounding box center [543, 205] width 293 height 28
type input "***"
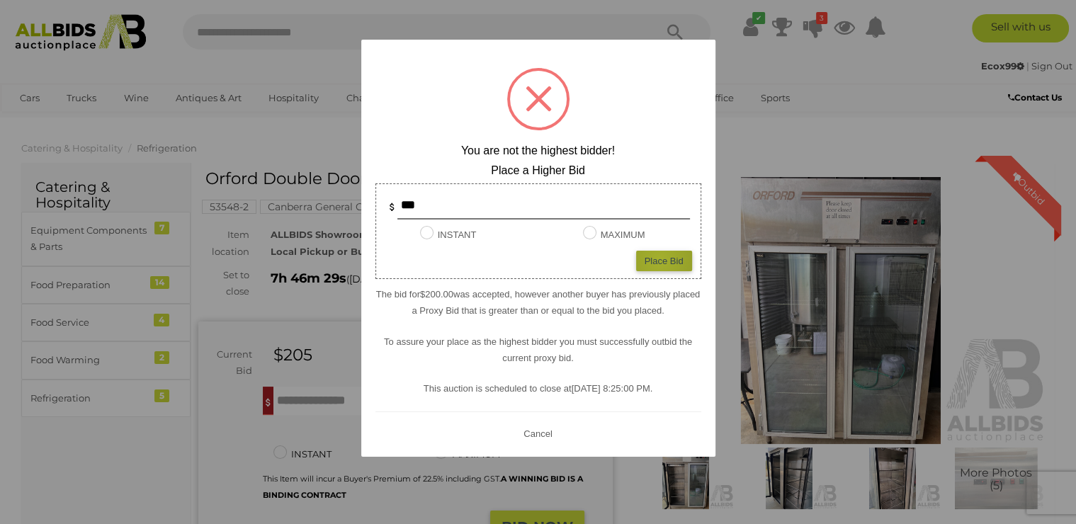
click at [660, 260] on div "Place Bid" at bounding box center [664, 261] width 56 height 21
type input "***"
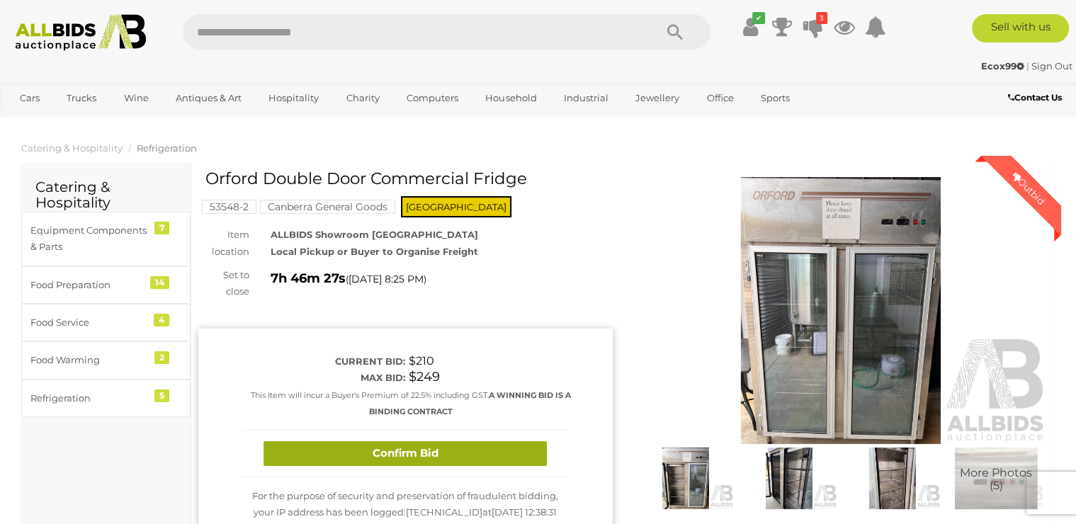
click at [397, 454] on button "Confirm Bid" at bounding box center [405, 453] width 283 height 25
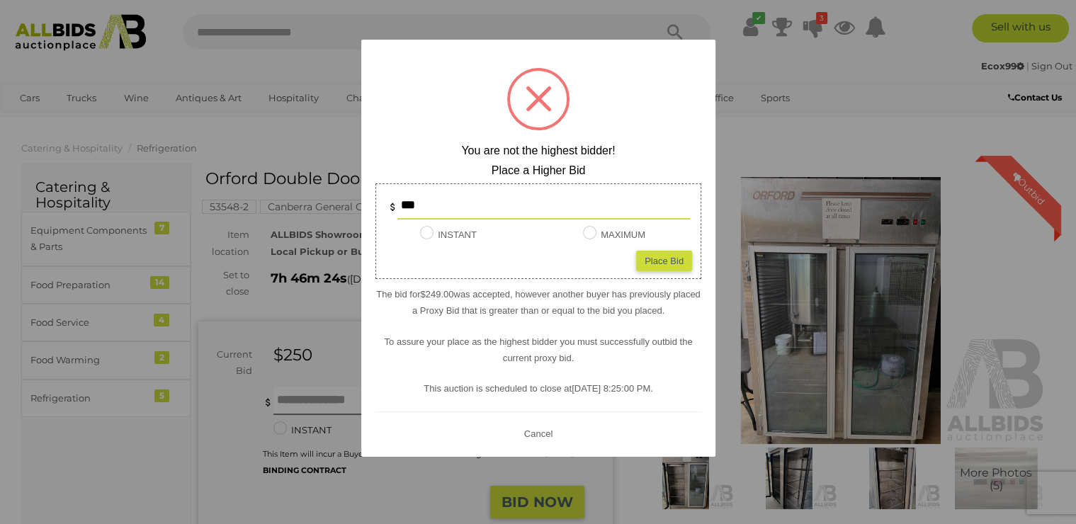
click at [259, 142] on div at bounding box center [538, 262] width 1076 height 524
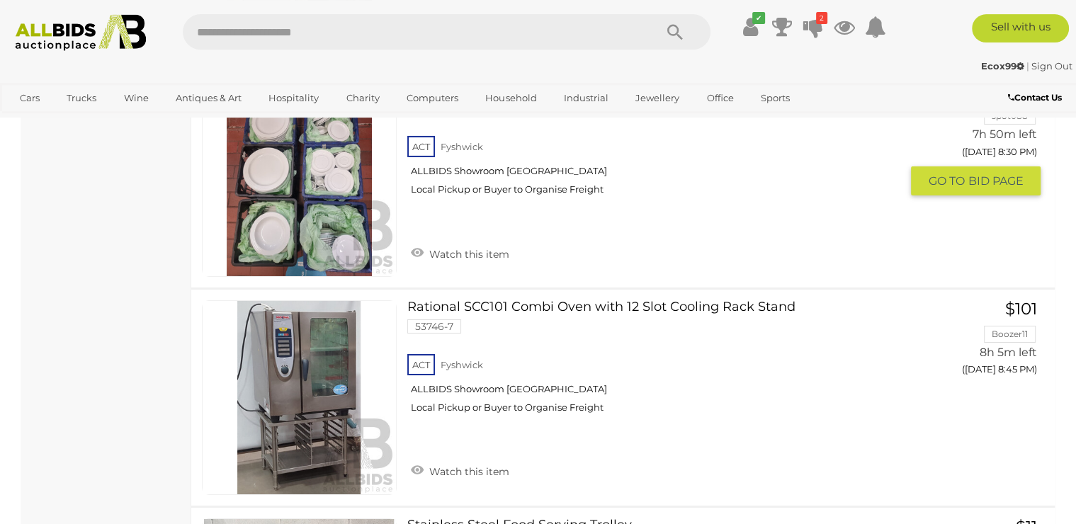
scroll to position [4825, 0]
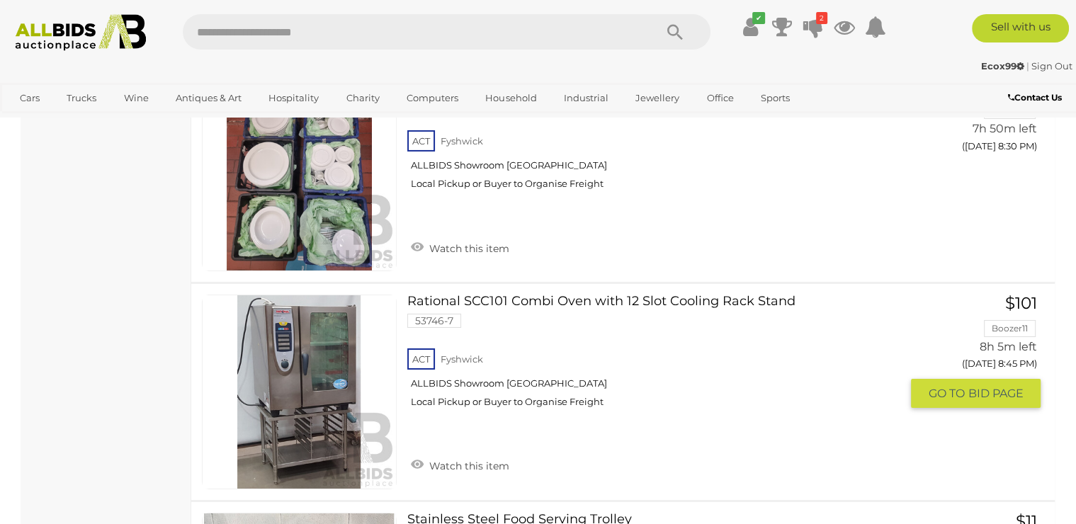
click at [1000, 322] on link "$101 Boozer11 8h 5m left (Today 8:45 PM) GO TO BID PAGE" at bounding box center [981, 352] width 119 height 115
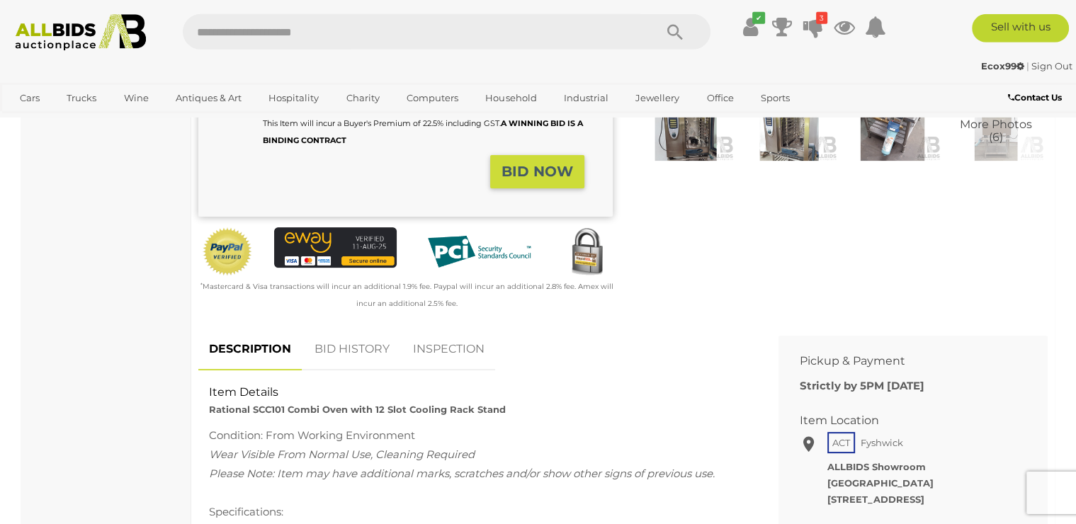
scroll to position [383, 0]
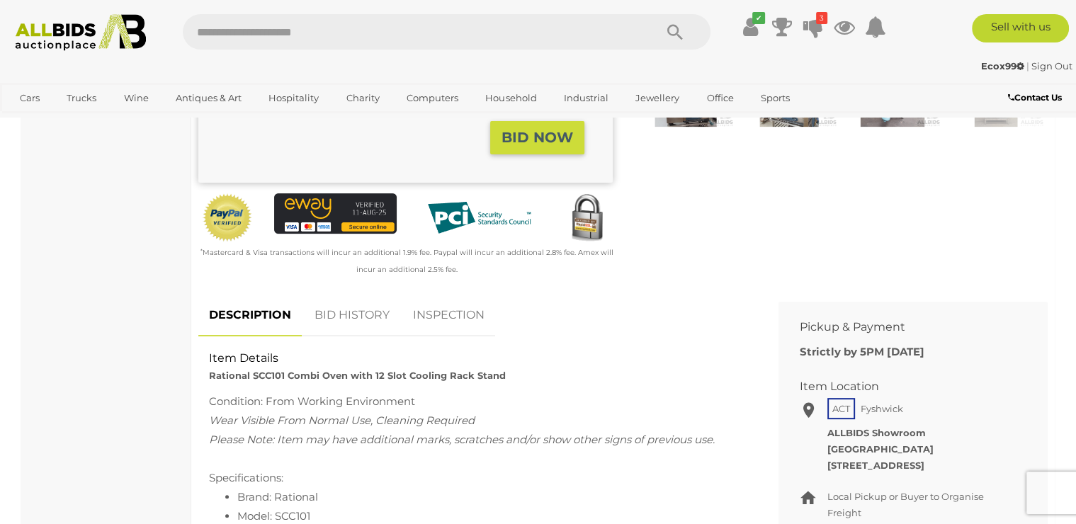
click at [349, 309] on link "BID HISTORY" at bounding box center [352, 316] width 96 height 42
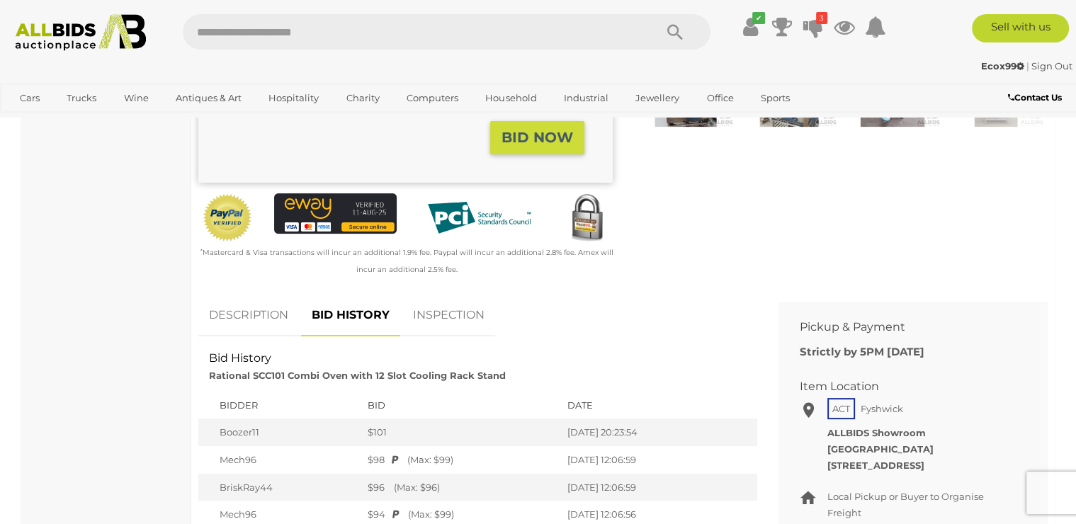
click at [1049, 67] on link "Sign Out" at bounding box center [1052, 65] width 41 height 11
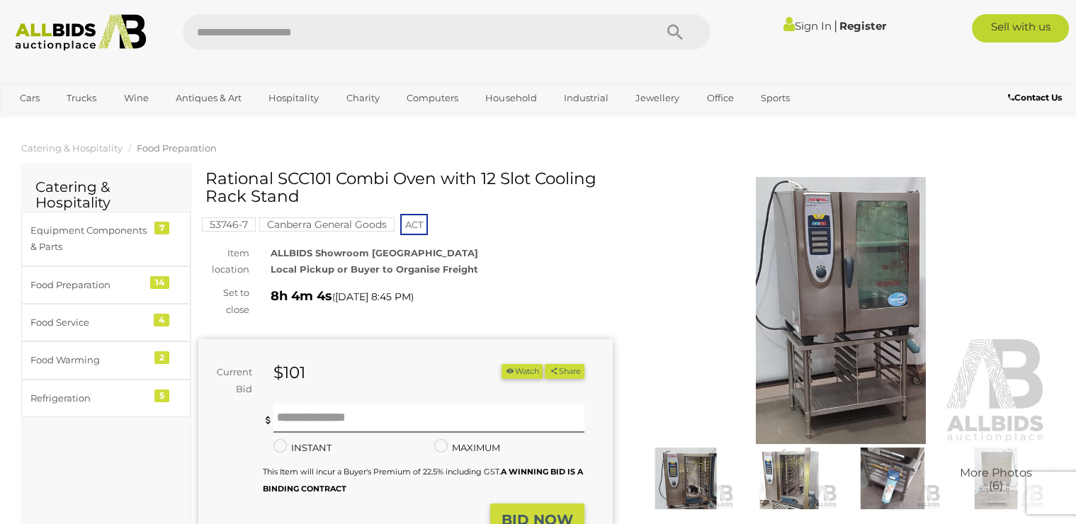
click at [805, 30] on link "Sign In" at bounding box center [808, 25] width 48 height 13
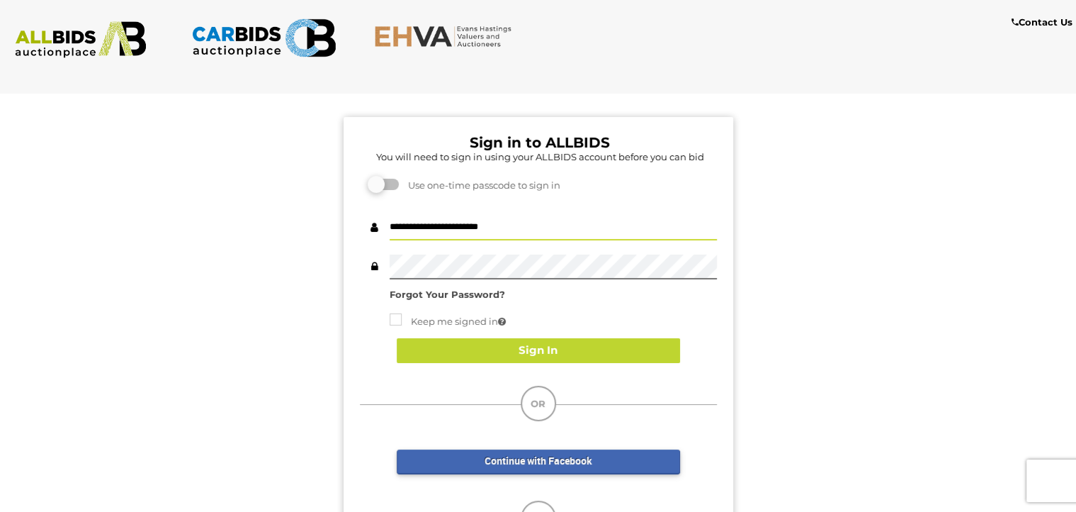
drag, startPoint x: 524, startPoint y: 230, endPoint x: 242, endPoint y: 231, distance: 281.3
click at [390, 240] on input "**********" at bounding box center [553, 227] width 327 height 25
type input "*"
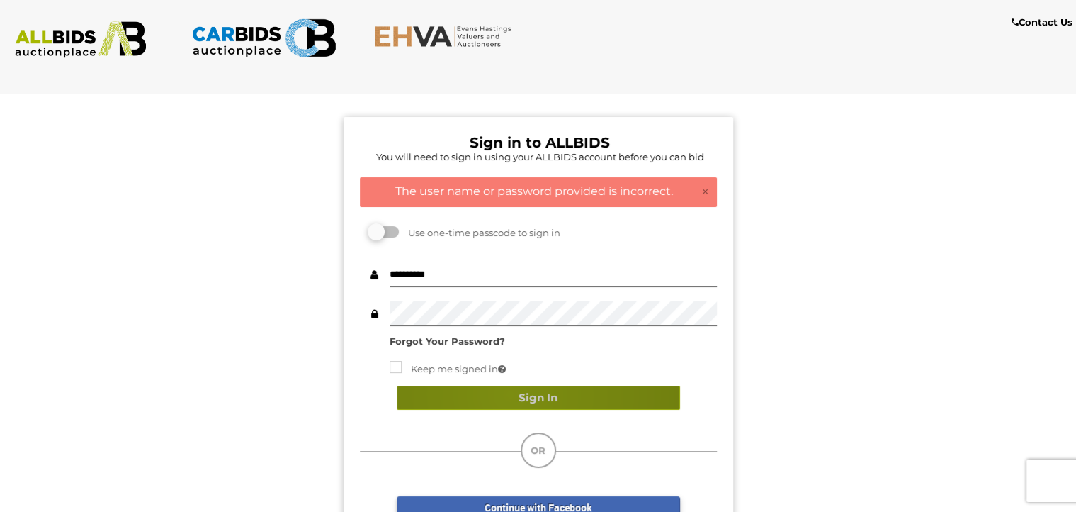
click at [509, 393] on button "Sign In" at bounding box center [538, 397] width 283 height 25
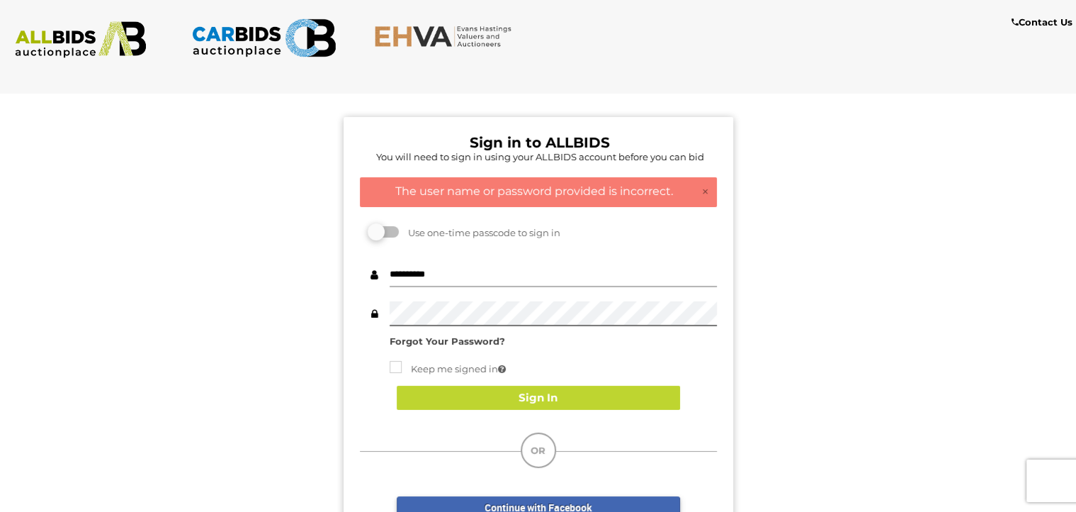
click at [412, 274] on input "**********" at bounding box center [553, 274] width 327 height 25
click at [404, 274] on input "**********" at bounding box center [553, 274] width 327 height 25
type input "**********"
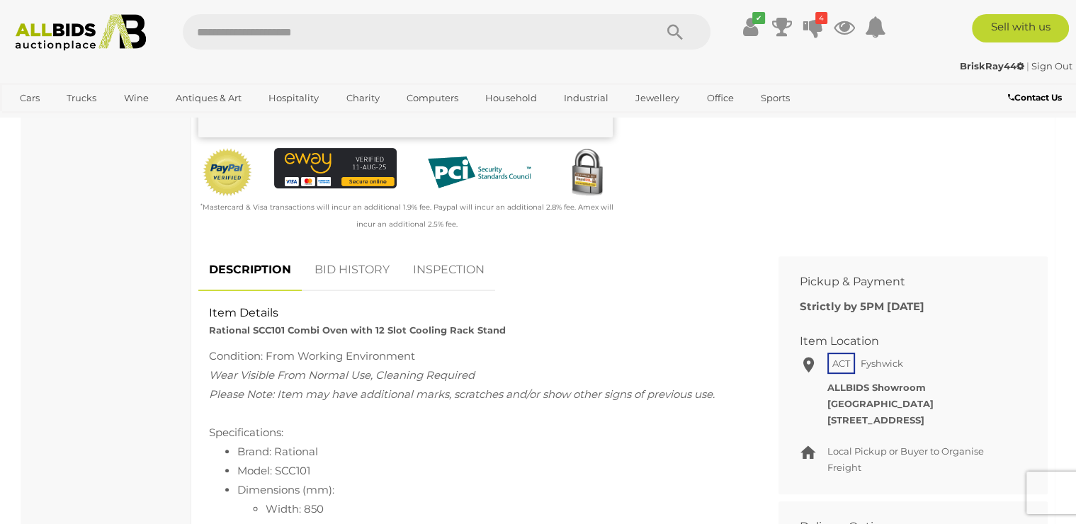
scroll to position [459, 0]
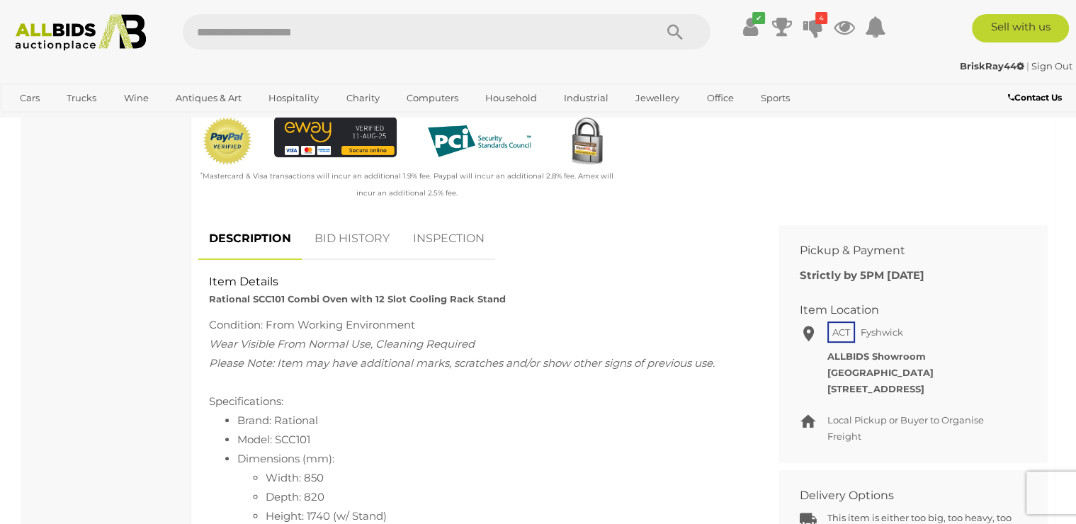
click at [366, 242] on link "BID HISTORY" at bounding box center [352, 239] width 96 height 42
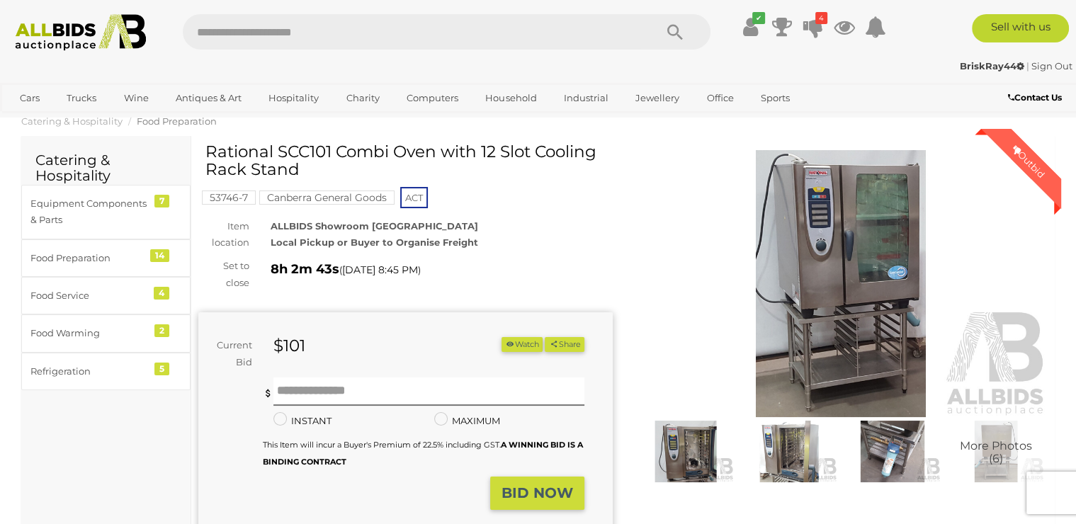
scroll to position [0, 0]
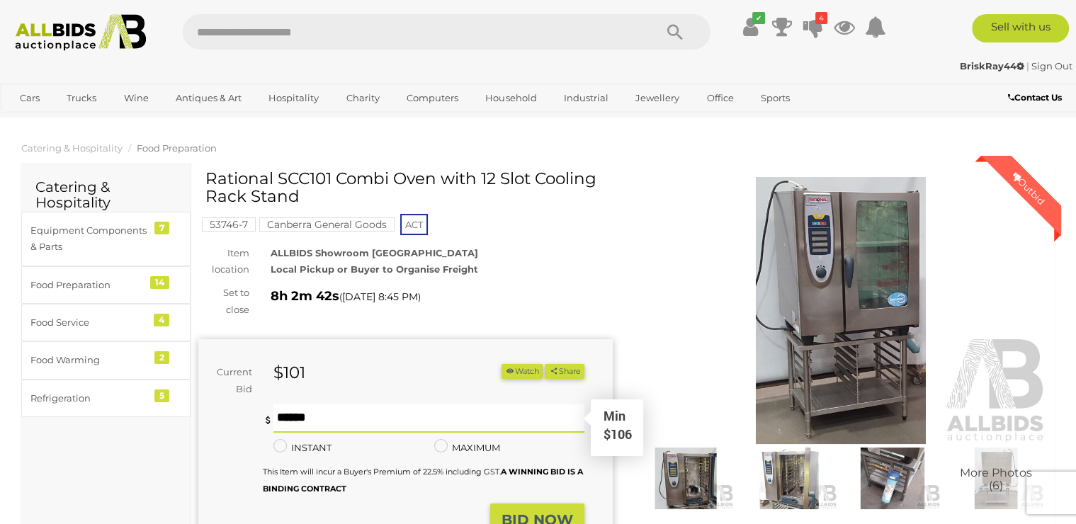
click at [298, 422] on input "text" at bounding box center [428, 419] width 311 height 28
type input "***"
click at [545, 364] on button "Share" at bounding box center [564, 371] width 39 height 15
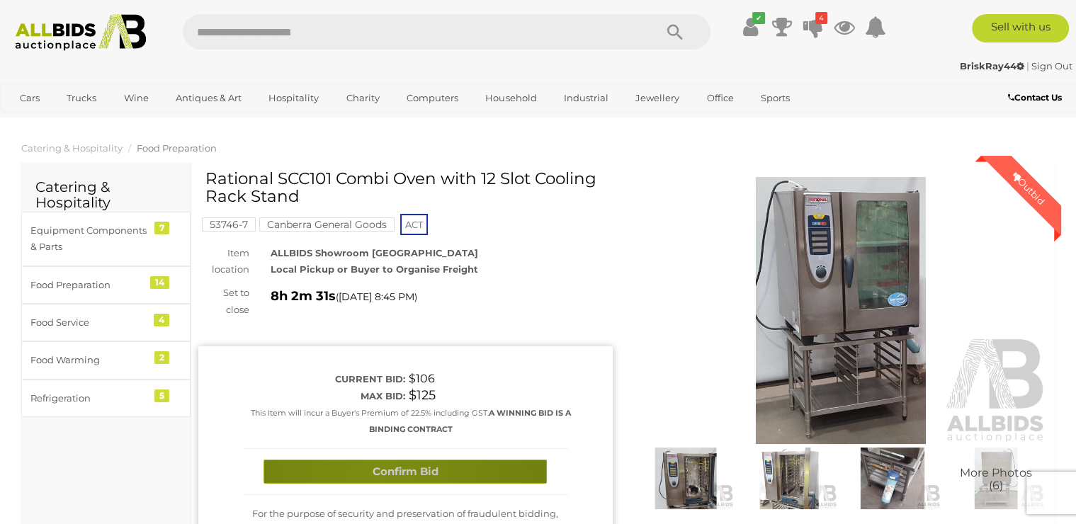
click at [379, 475] on button "Confirm Bid" at bounding box center [405, 472] width 283 height 25
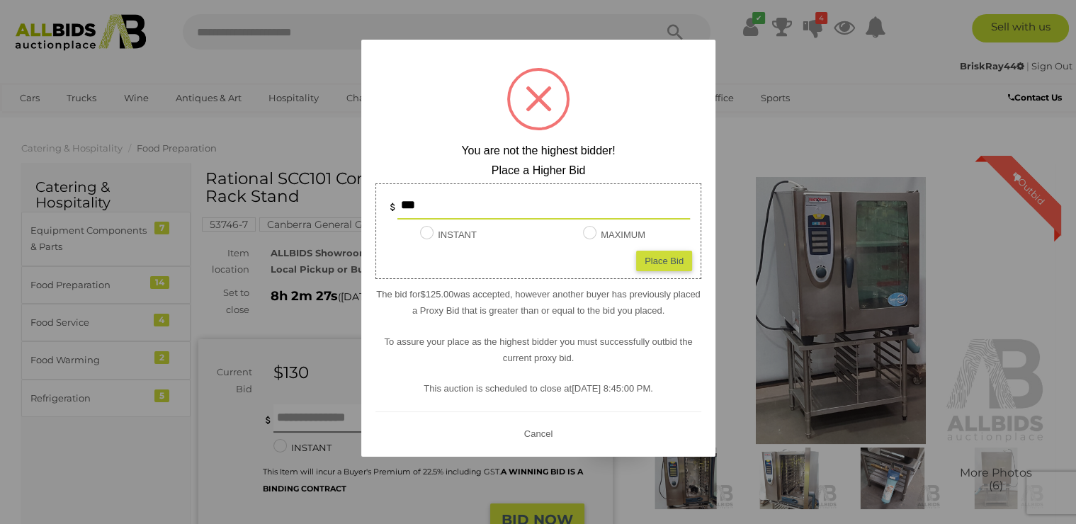
click at [665, 261] on div "Place Bid" at bounding box center [664, 261] width 56 height 21
type input "***"
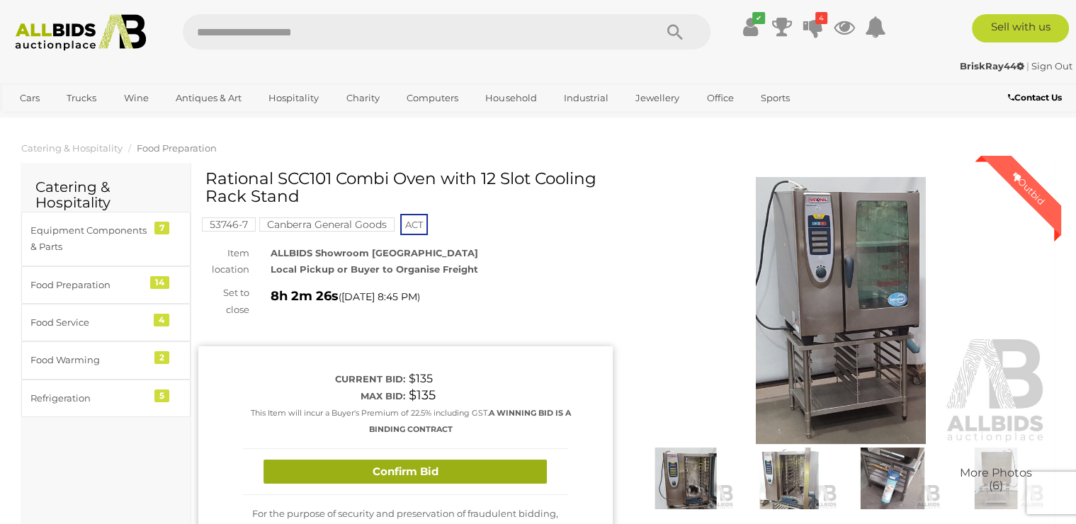
click at [411, 473] on button "Confirm Bid" at bounding box center [405, 472] width 283 height 25
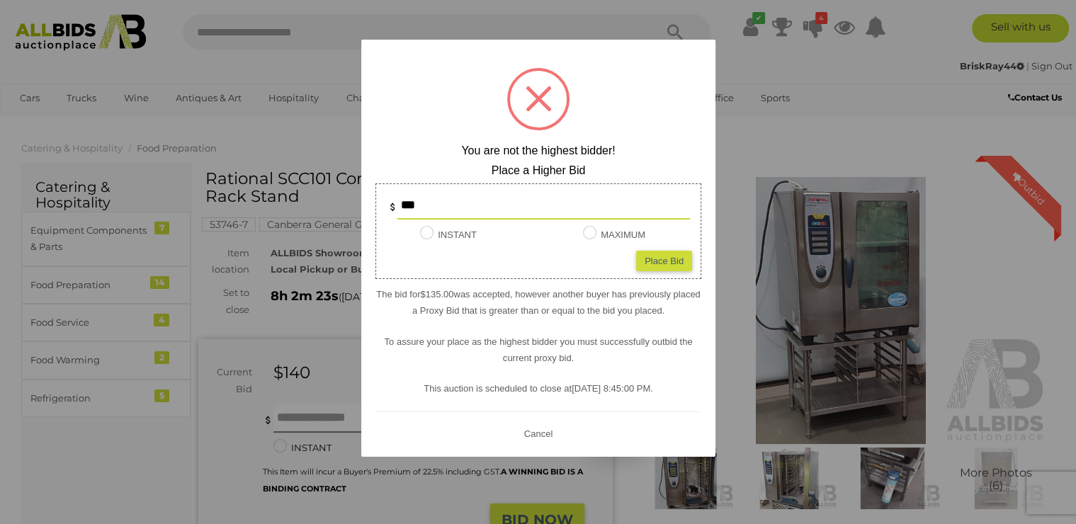
click at [654, 264] on div "Place Bid" at bounding box center [664, 261] width 56 height 21
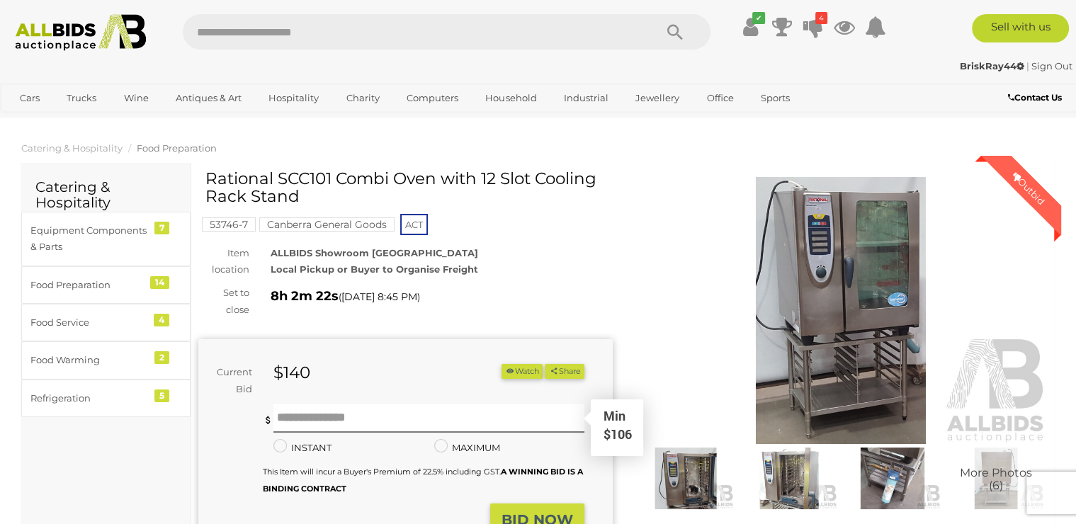
type input "***"
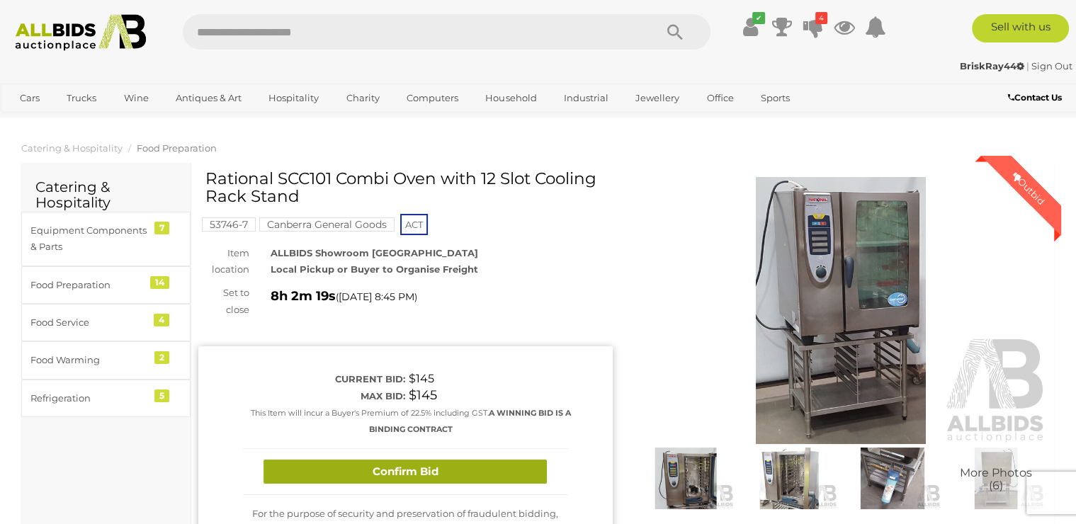
click at [396, 471] on button "Confirm Bid" at bounding box center [405, 472] width 283 height 25
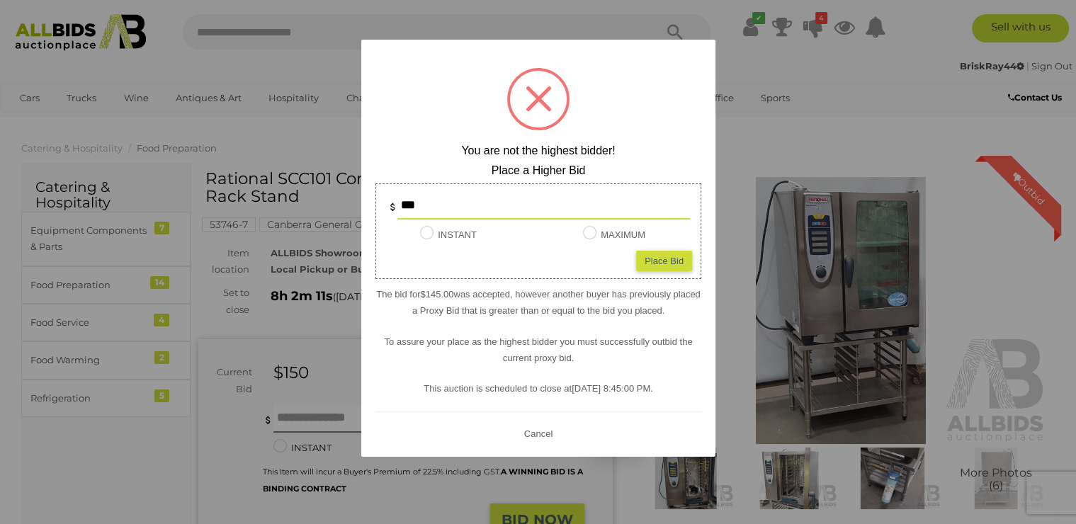
click at [306, 147] on div at bounding box center [538, 262] width 1076 height 524
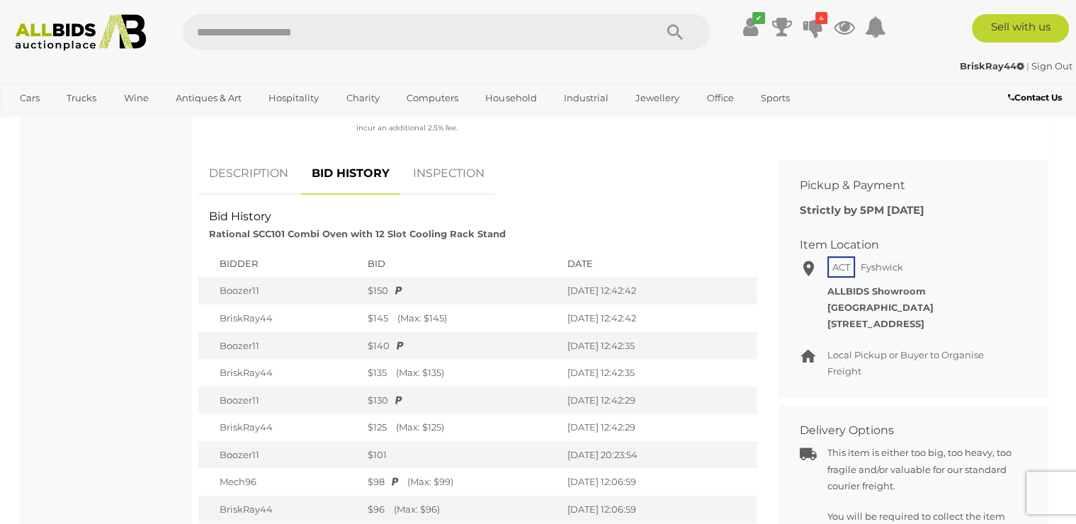
scroll to position [536, 0]
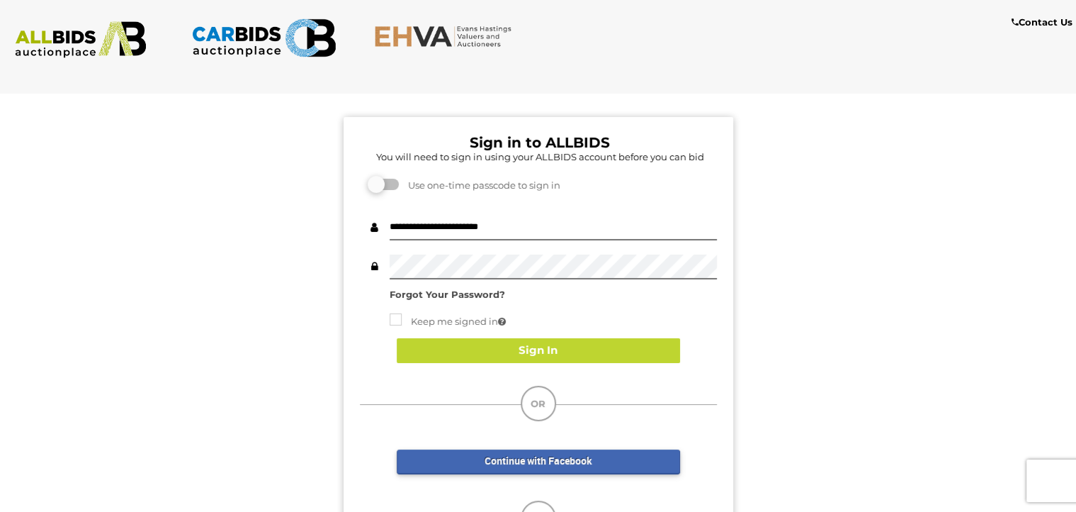
click at [102, 38] on img at bounding box center [80, 39] width 145 height 37
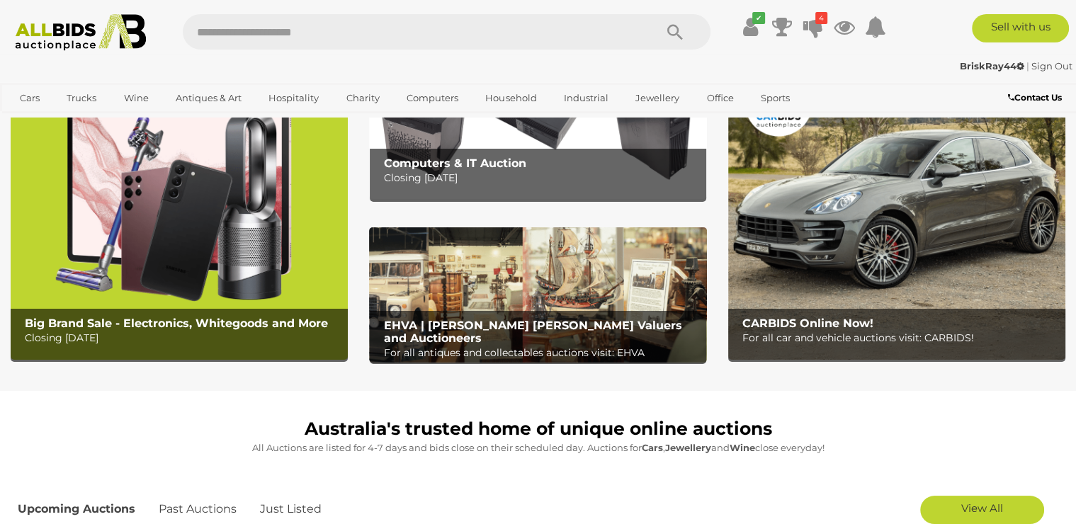
scroll to position [306, 0]
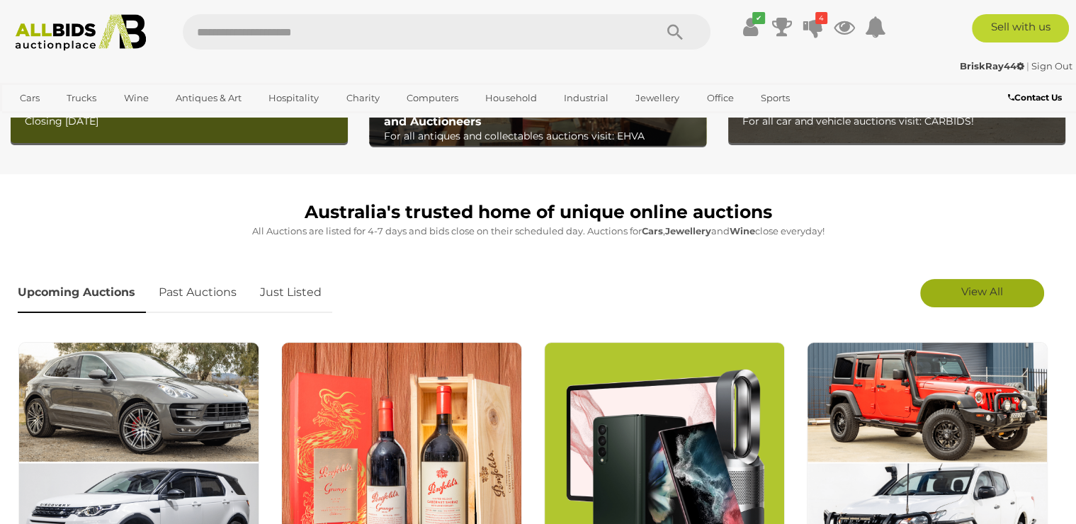
click at [983, 286] on span "View All" at bounding box center [982, 291] width 42 height 13
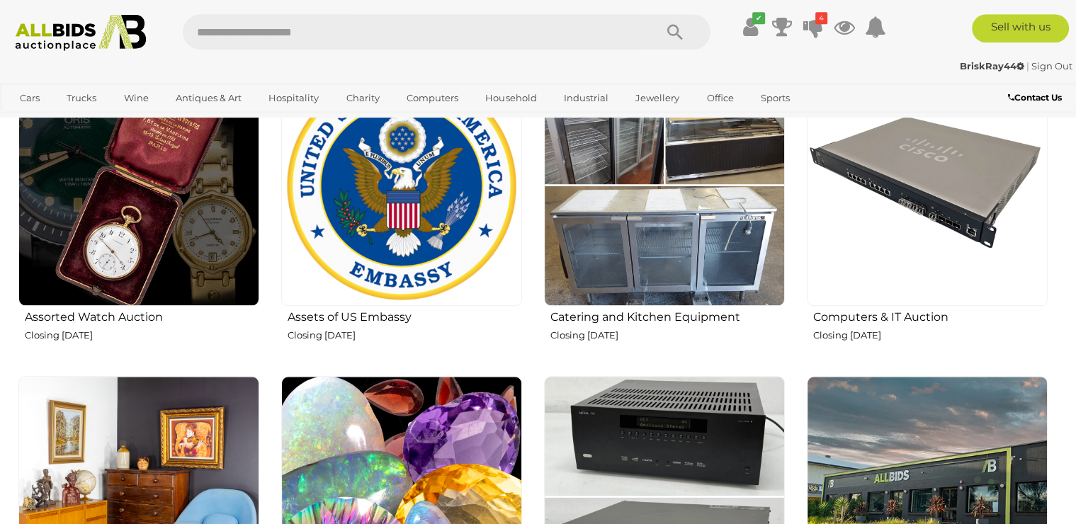
scroll to position [1530, 0]
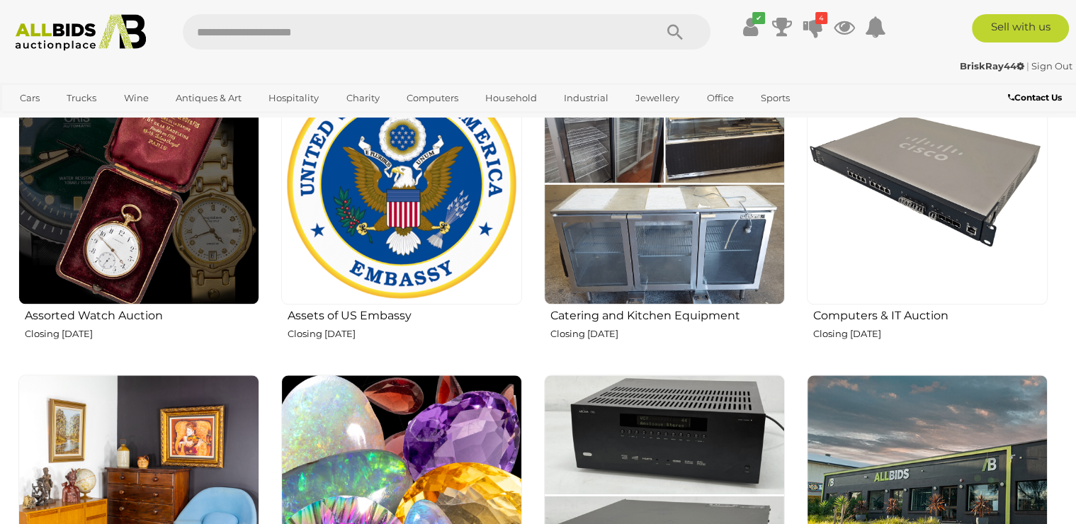
click at [670, 222] on img at bounding box center [664, 184] width 241 height 241
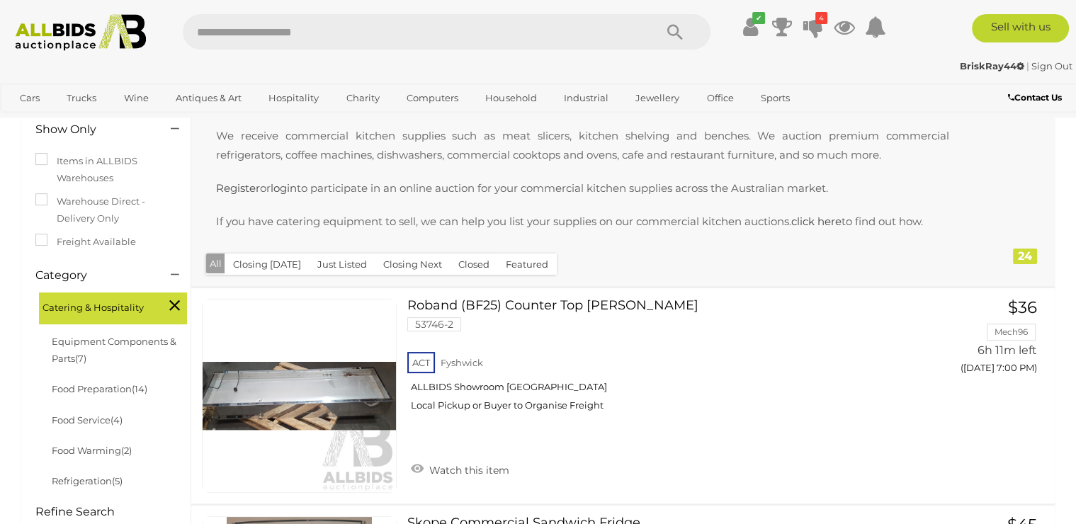
scroll to position [210, 0]
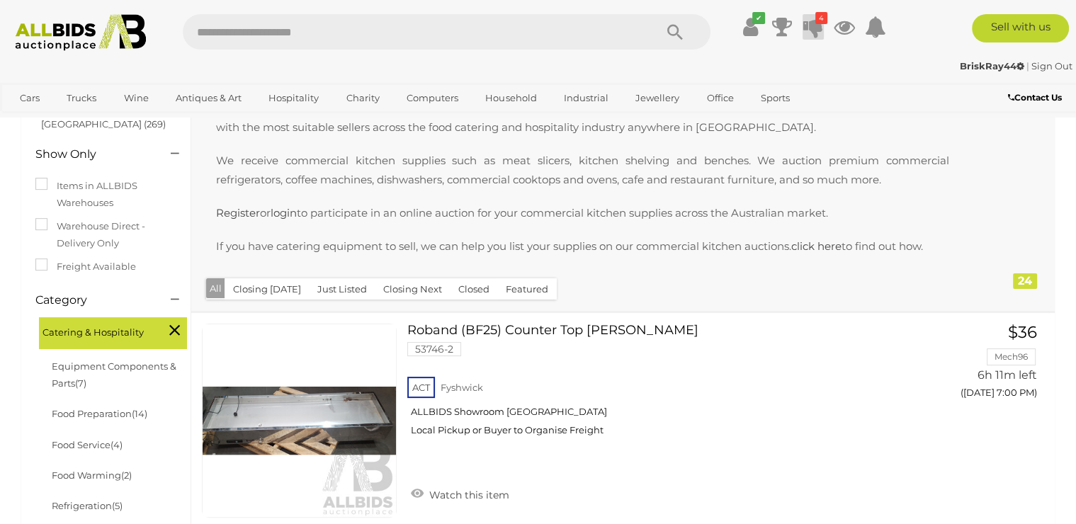
click at [811, 25] on icon at bounding box center [813, 27] width 20 height 26
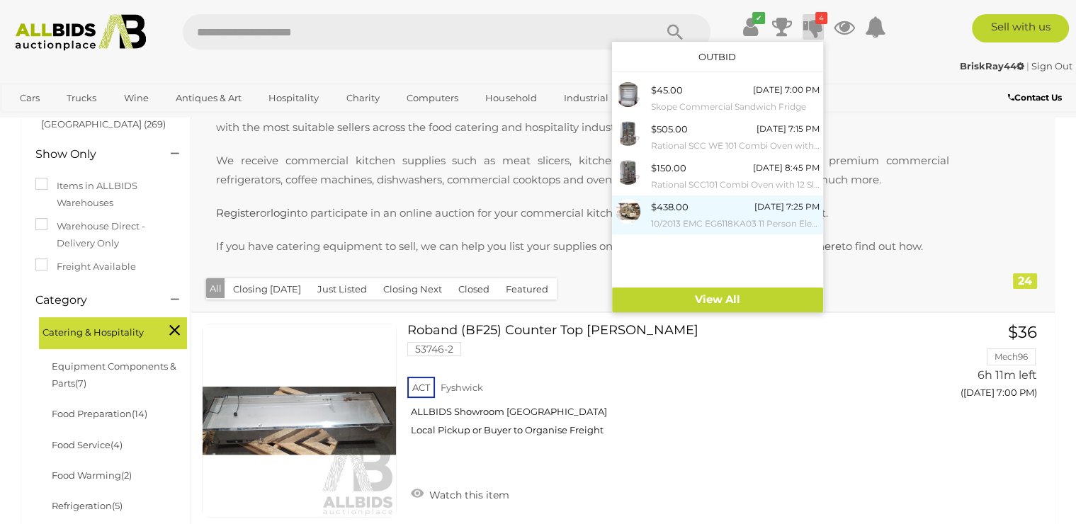
click at [699, 215] on div "$438.00 Tomorrow 7:25 PM 10/2013 EMC EG6118KA03 11 Person Electric Golf Cart Si…" at bounding box center [735, 215] width 169 height 32
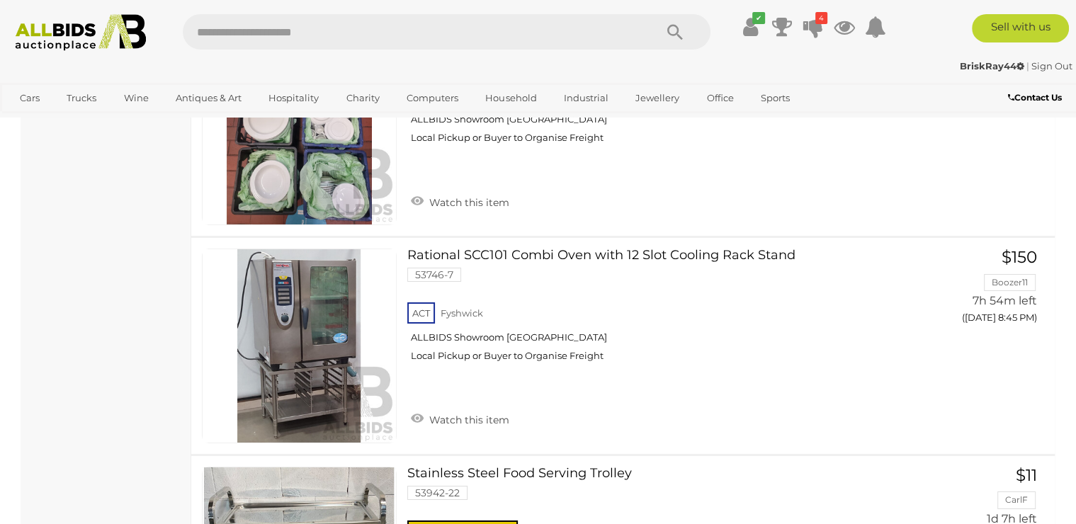
scroll to position [4725, 0]
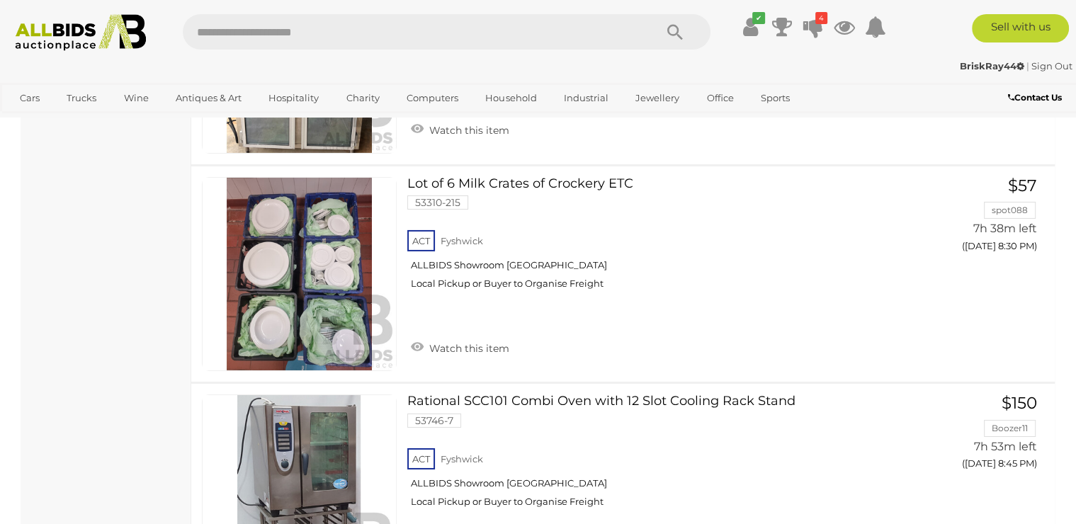
click at [255, 35] on input "text" at bounding box center [412, 31] width 458 height 35
type input "*****"
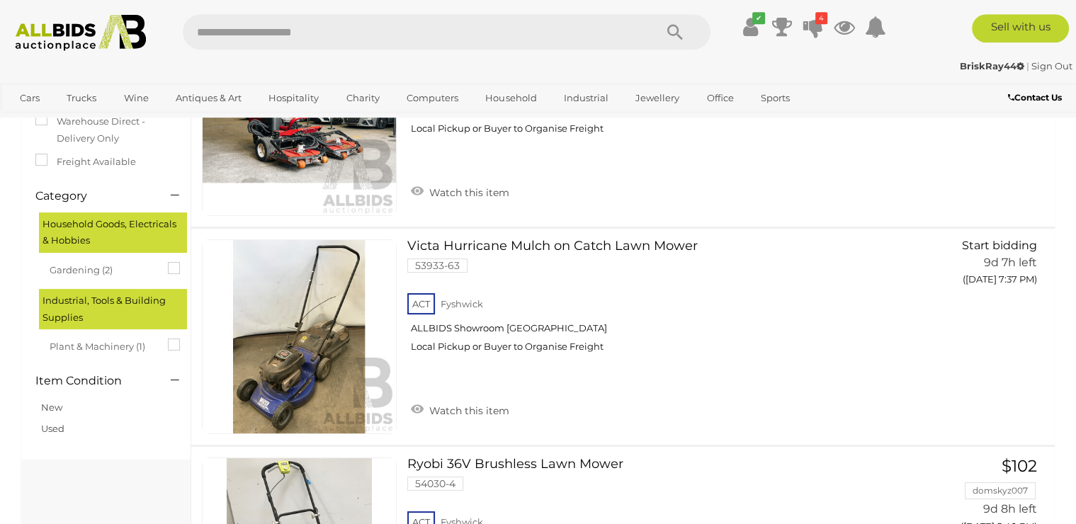
scroll to position [153, 0]
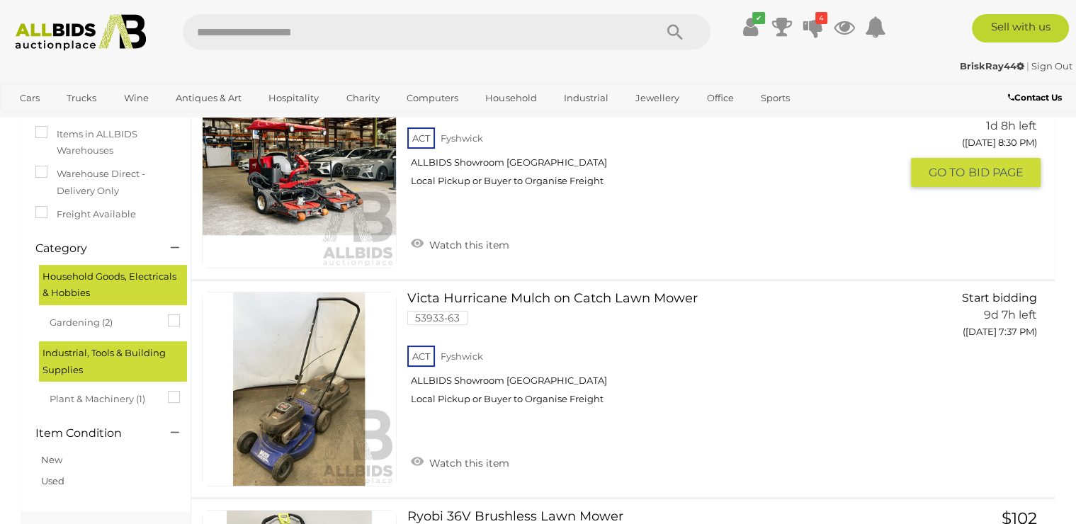
click at [952, 174] on span "GO TO" at bounding box center [948, 172] width 40 height 15
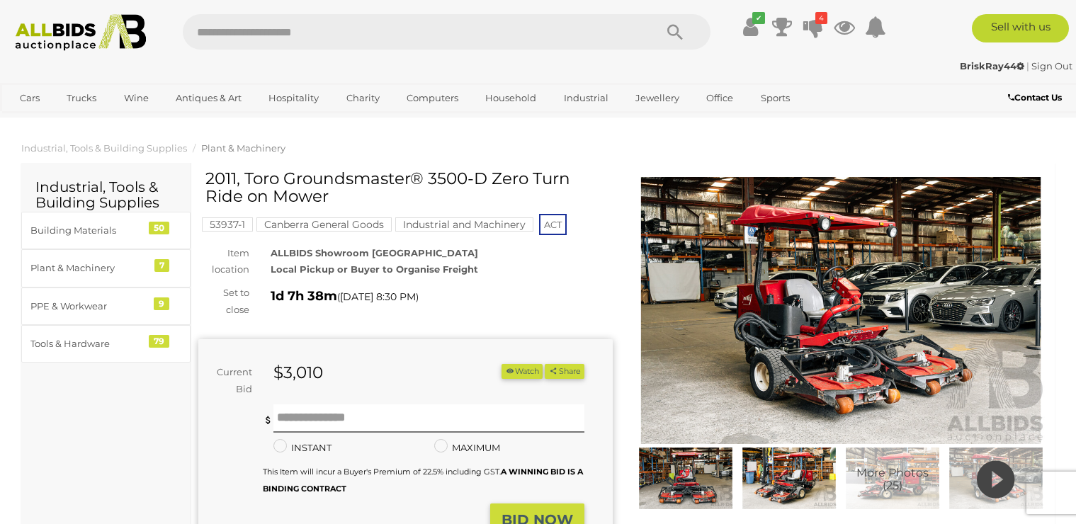
scroll to position [459, 0]
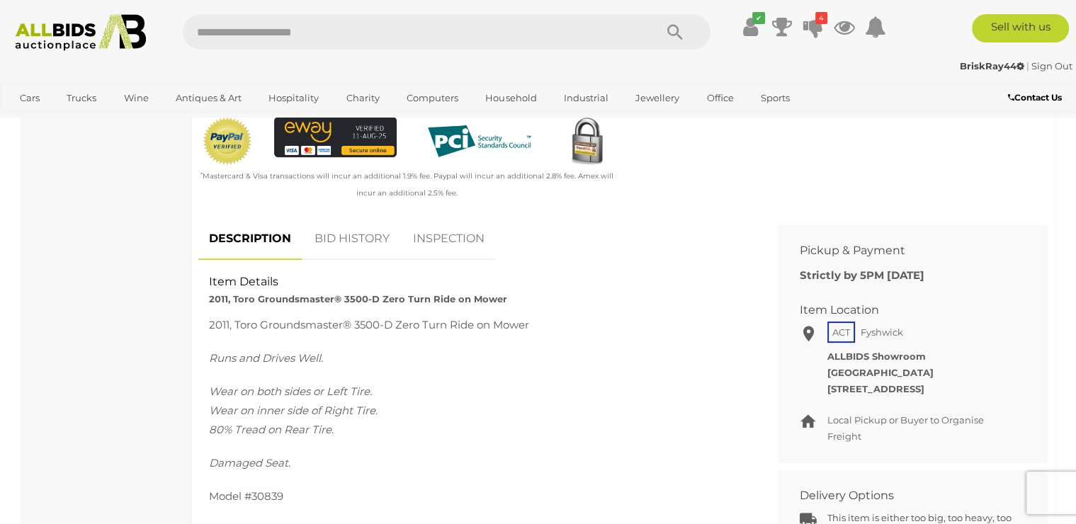
click at [350, 241] on link "BID HISTORY" at bounding box center [352, 239] width 96 height 42
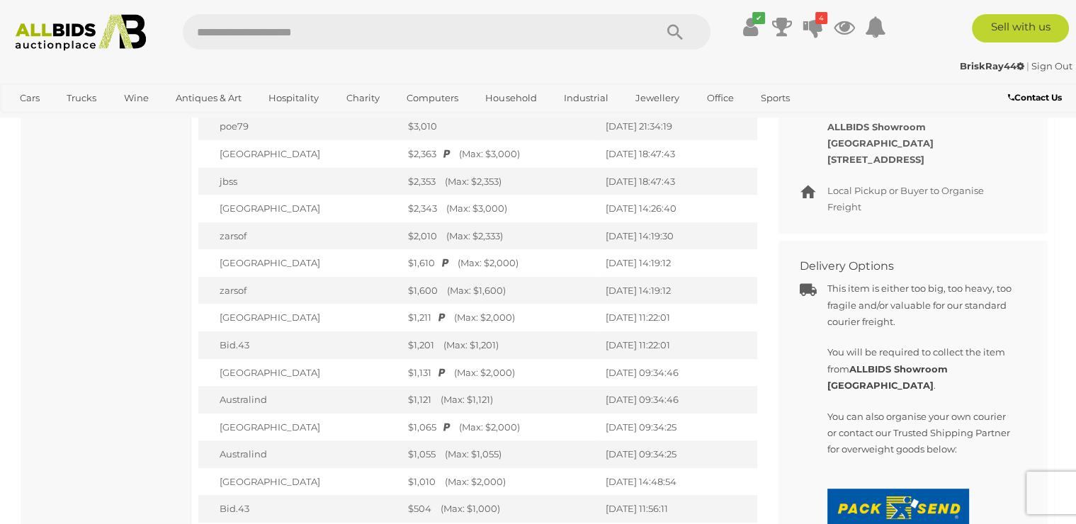
scroll to position [612, 0]
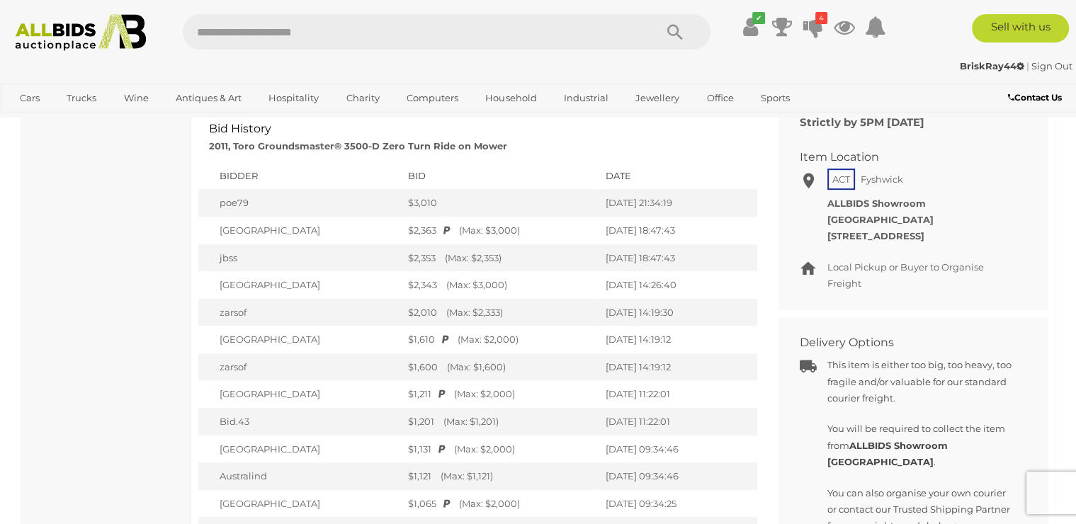
click at [1054, 68] on link "Sign Out" at bounding box center [1052, 65] width 41 height 11
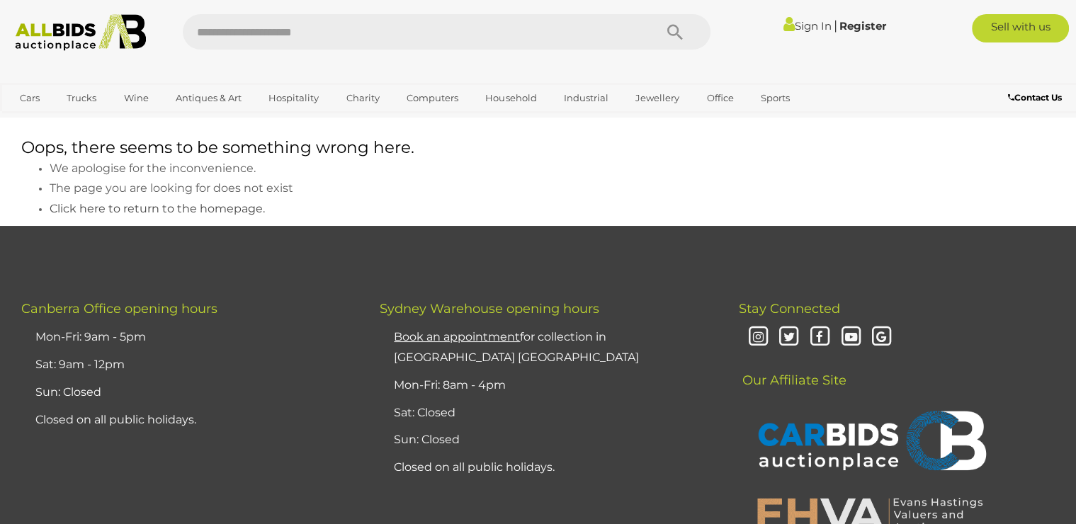
click at [808, 26] on link "Sign In" at bounding box center [808, 25] width 48 height 13
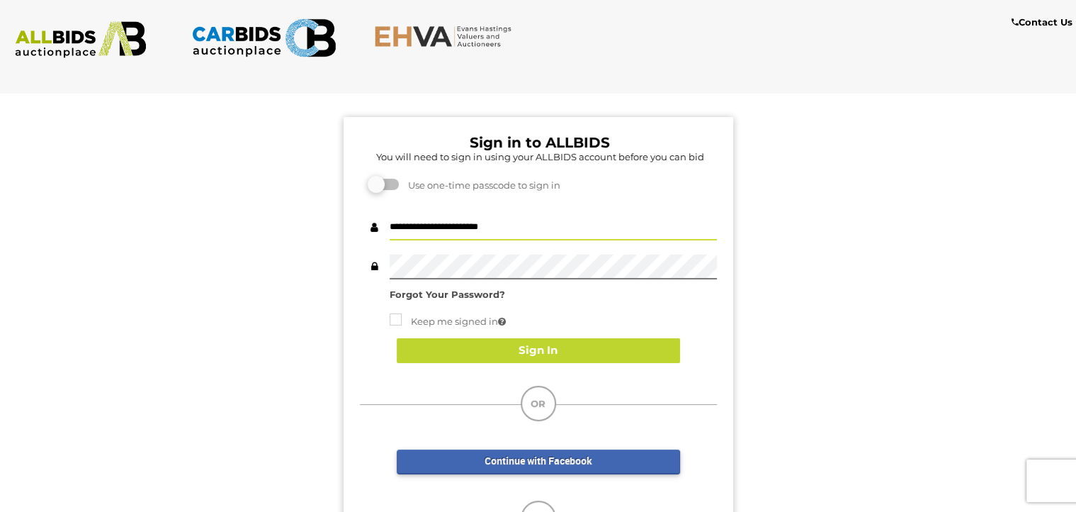
drag, startPoint x: 544, startPoint y: 228, endPoint x: 293, endPoint y: 249, distance: 252.4
click at [390, 240] on input "**********" at bounding box center [553, 227] width 327 height 25
type input "*********"
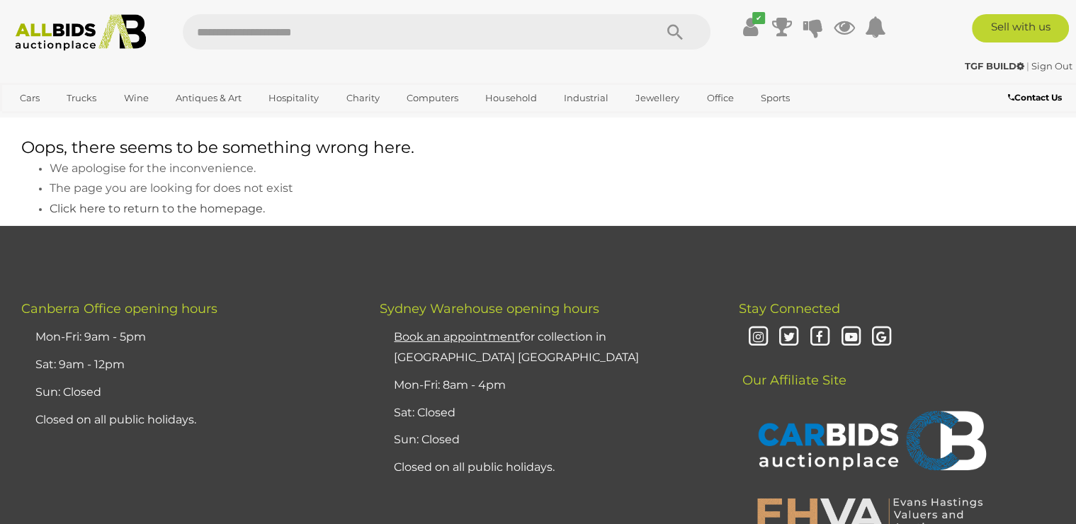
click at [480, 203] on li "Click here to return to the homepage." at bounding box center [552, 209] width 1005 height 21
click at [310, 31] on input "text" at bounding box center [412, 31] width 458 height 35
type input "*****"
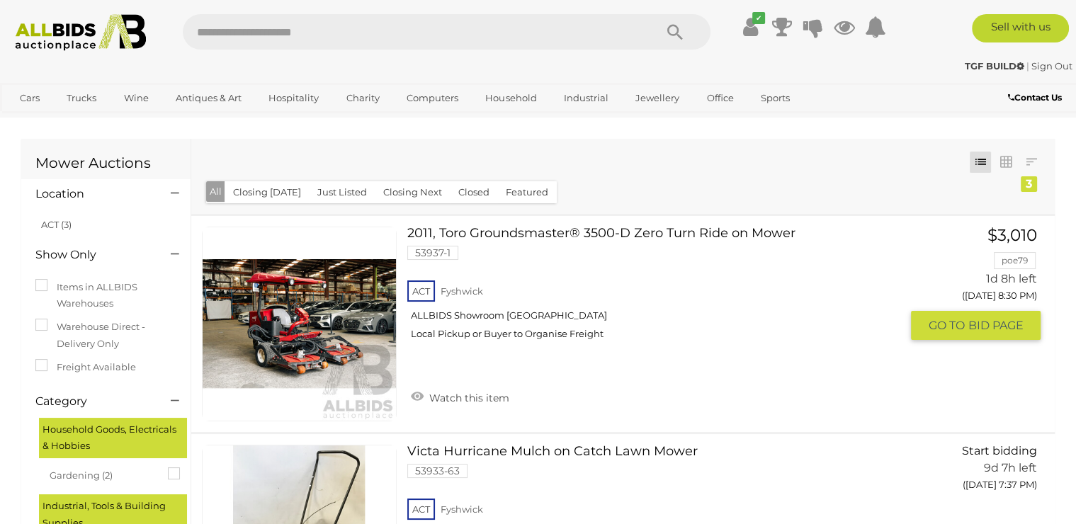
click at [989, 321] on span "BID PAGE" at bounding box center [995, 325] width 55 height 15
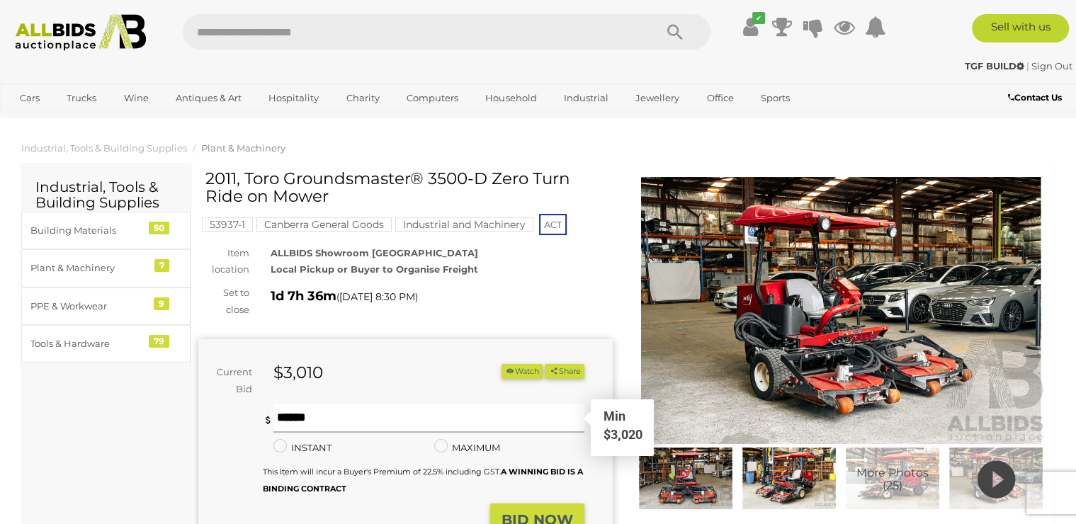
click at [322, 423] on input "text" at bounding box center [428, 419] width 311 height 28
type input "*"
type input "****"
click at [545, 364] on button "Share" at bounding box center [564, 371] width 39 height 15
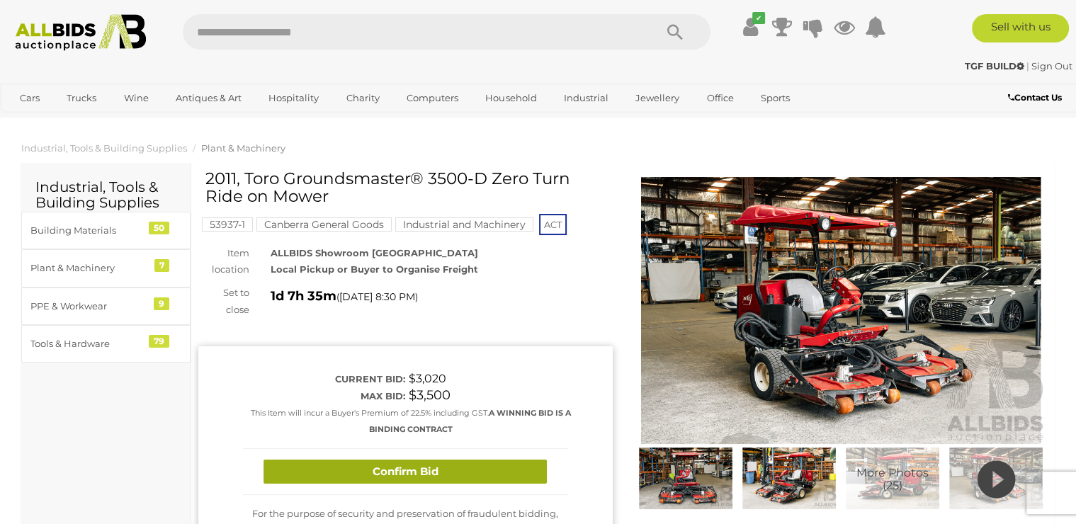
click at [429, 466] on button "Confirm Bid" at bounding box center [405, 472] width 283 height 25
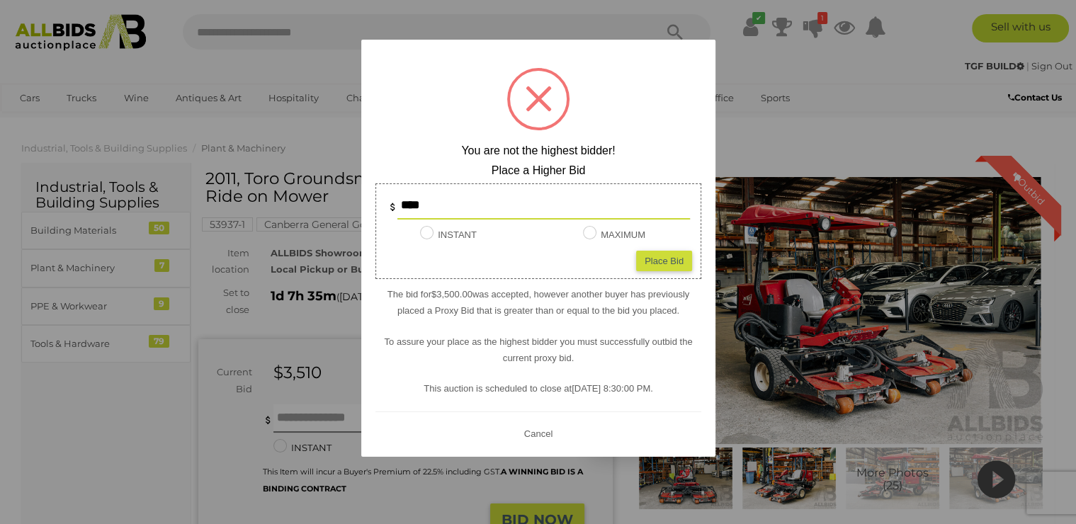
click at [269, 333] on div at bounding box center [538, 262] width 1076 height 524
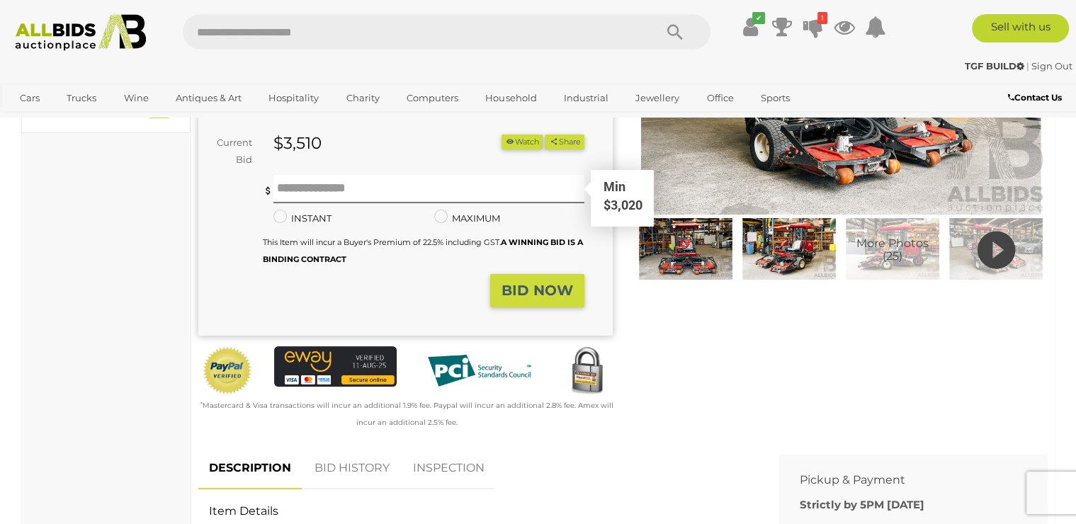
scroll to position [459, 0]
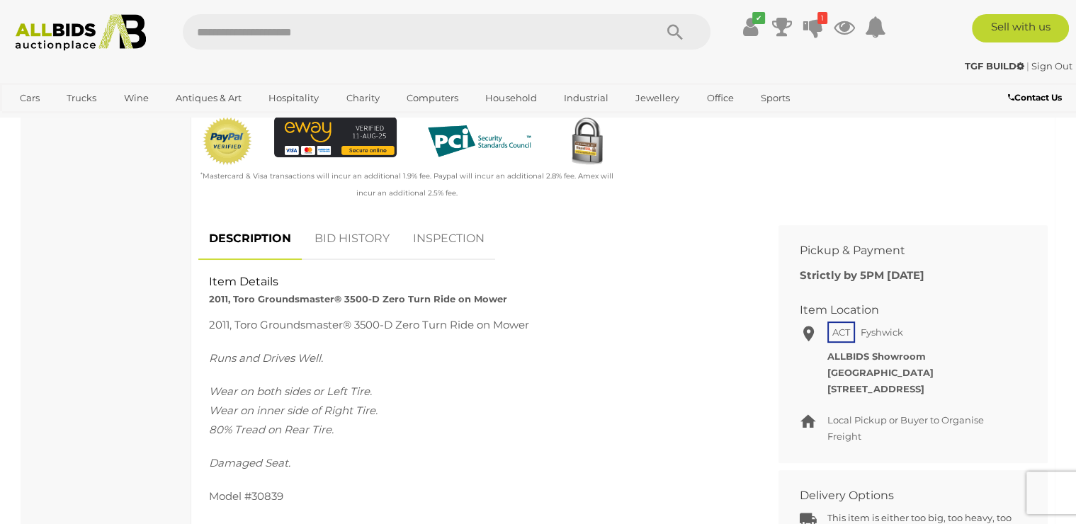
click at [350, 239] on link "BID HISTORY" at bounding box center [352, 239] width 96 height 42
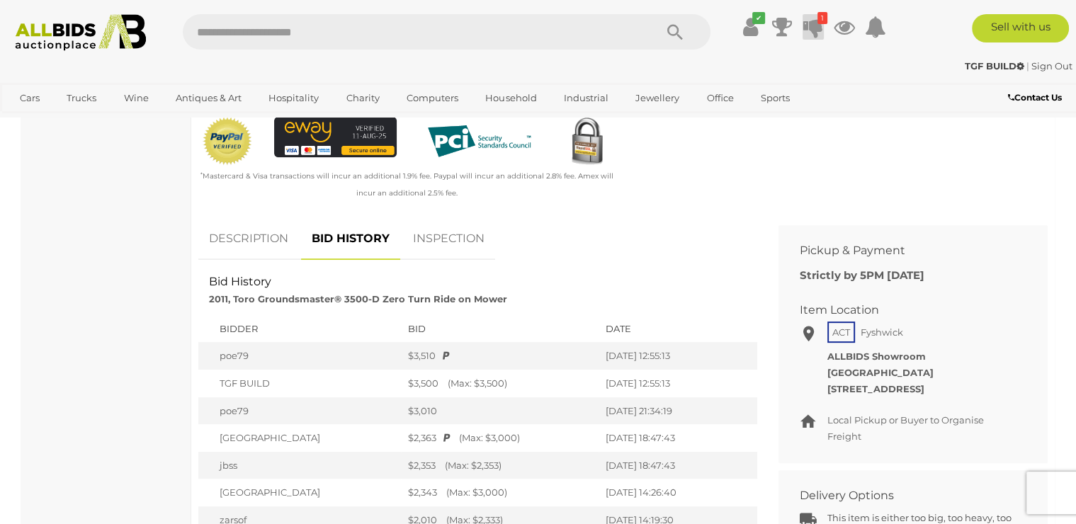
click at [820, 28] on icon at bounding box center [813, 27] width 20 height 26
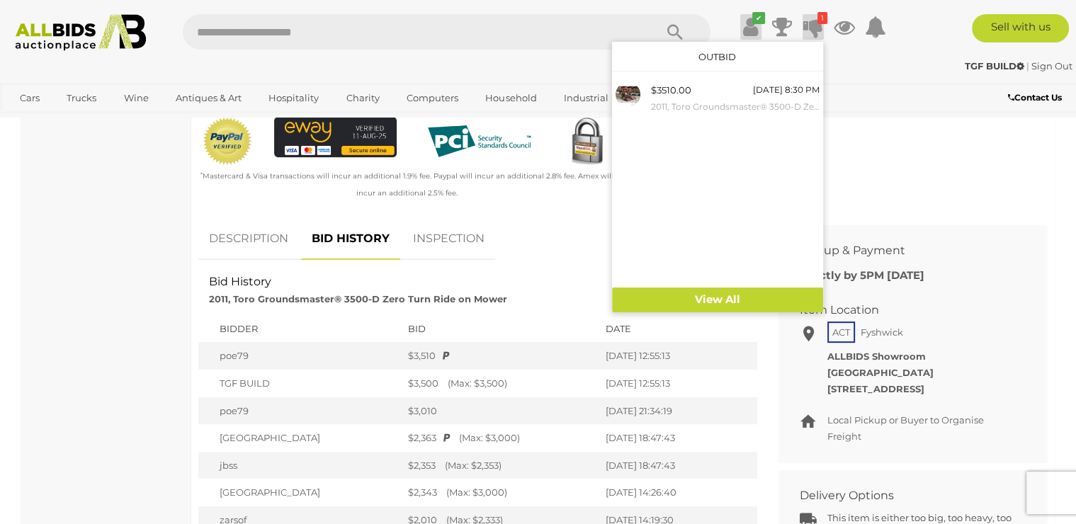
click at [755, 30] on icon at bounding box center [750, 27] width 15 height 26
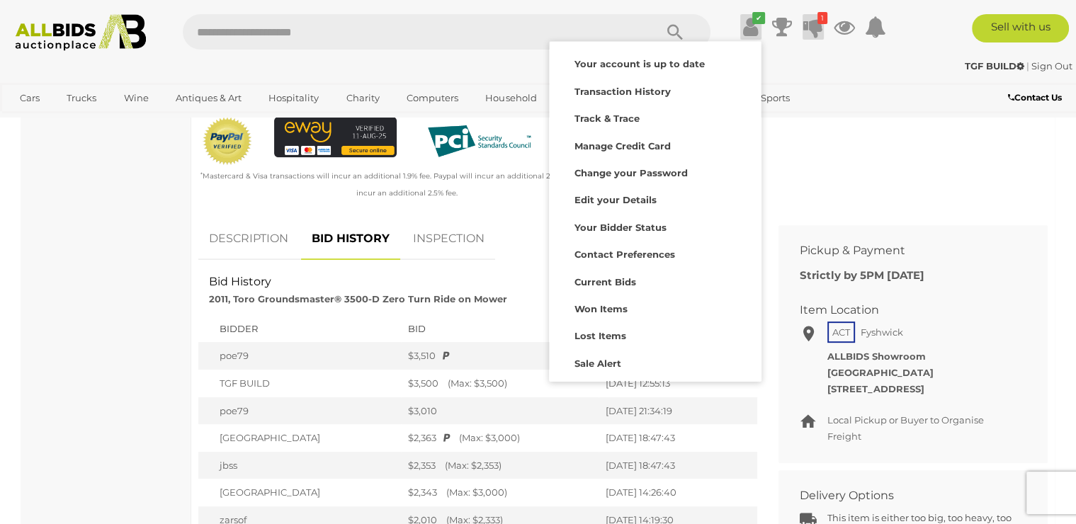
click at [811, 27] on icon at bounding box center [813, 27] width 20 height 26
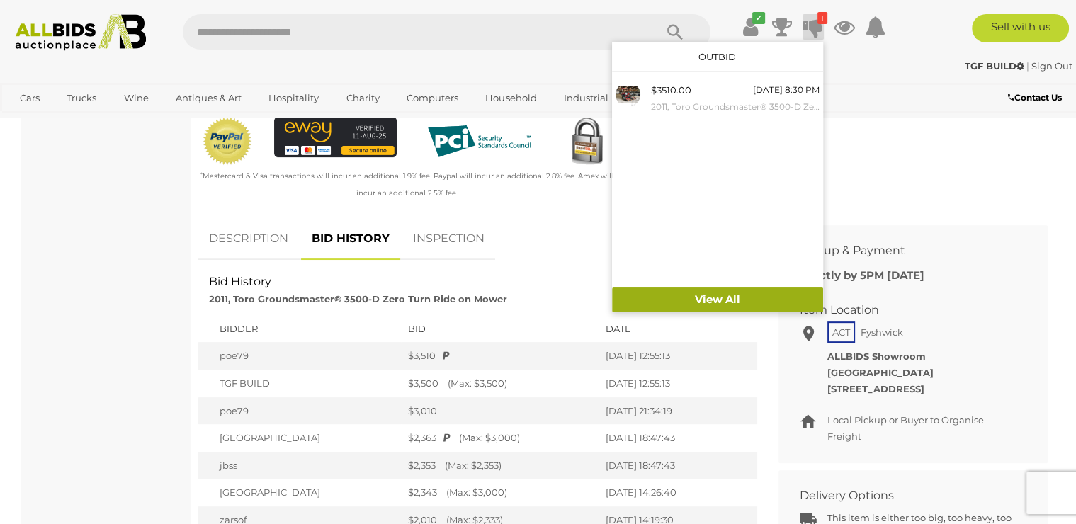
click at [712, 299] on link "View All" at bounding box center [717, 300] width 211 height 25
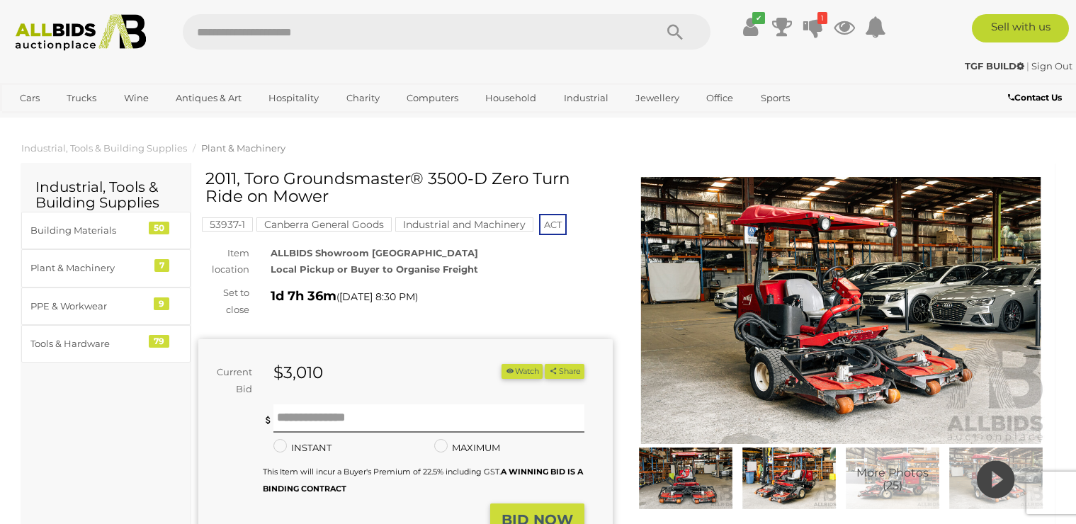
scroll to position [459, 0]
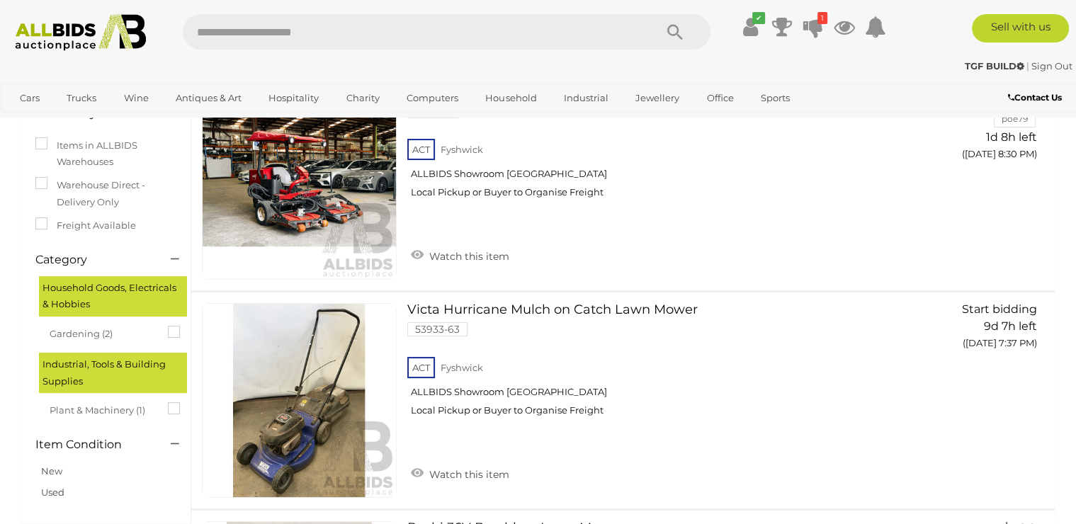
scroll to position [142, 0]
click at [303, 36] on input "text" at bounding box center [412, 31] width 458 height 35
type input "*******"
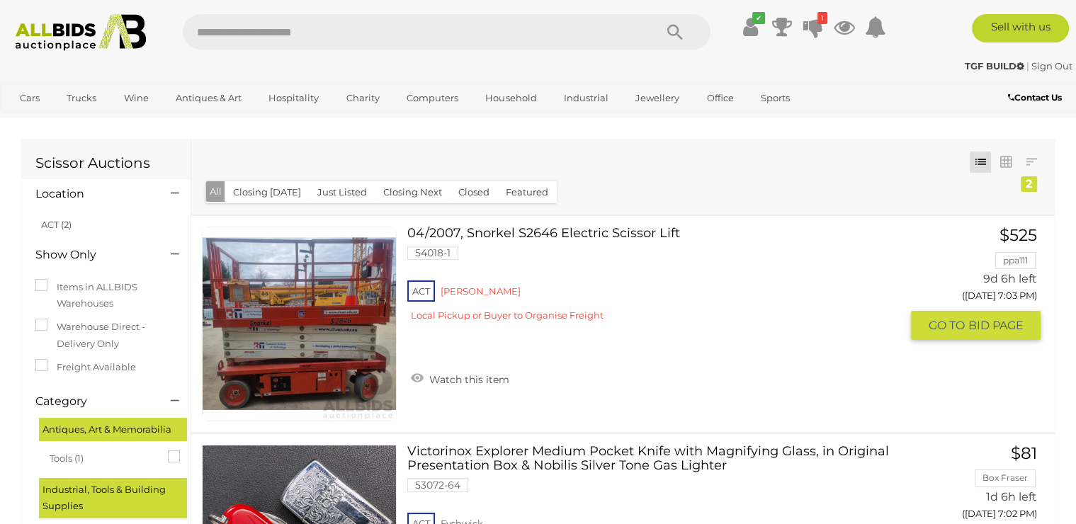
click at [994, 327] on span "BID PAGE" at bounding box center [995, 325] width 55 height 15
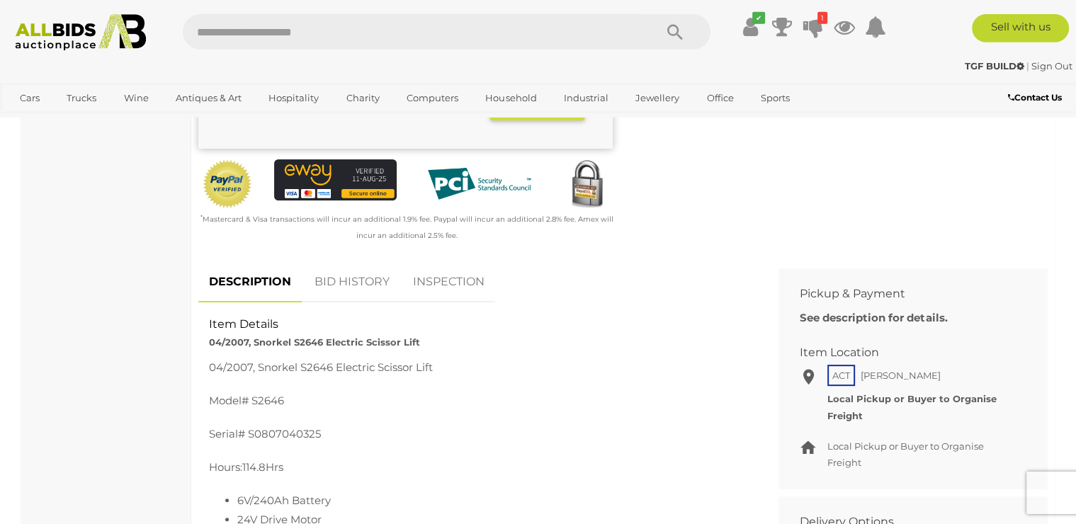
scroll to position [459, 0]
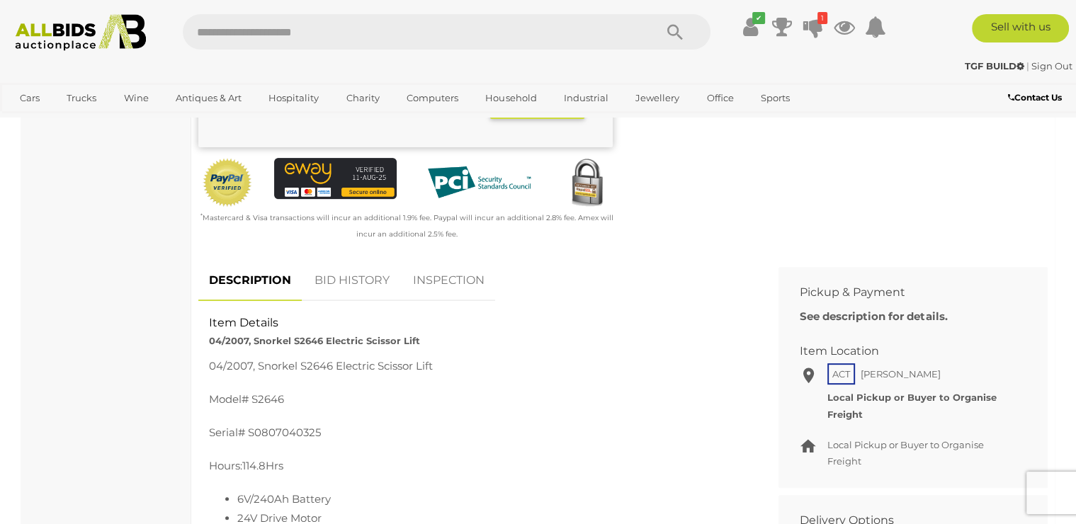
click at [349, 276] on link "BID HISTORY" at bounding box center [352, 281] width 96 height 42
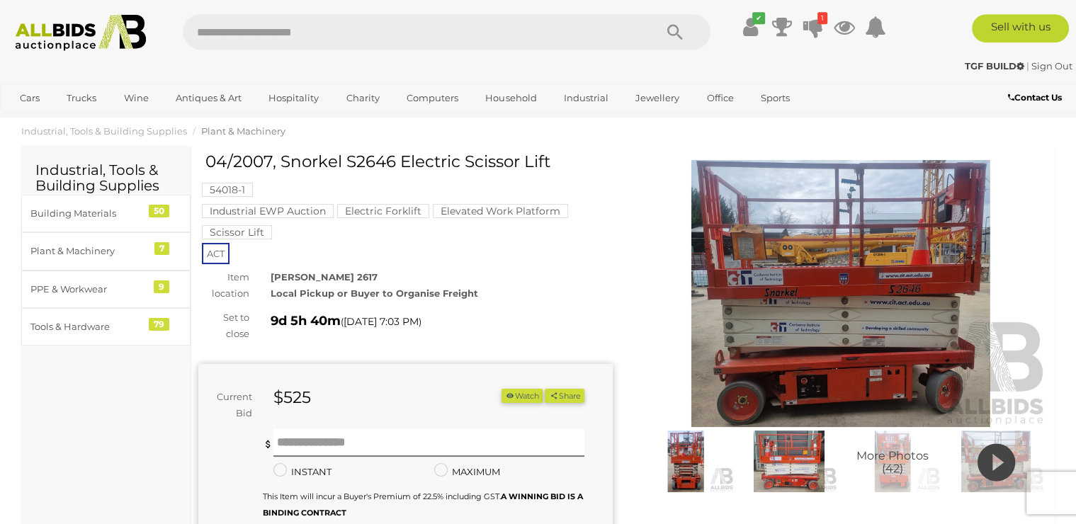
scroll to position [0, 0]
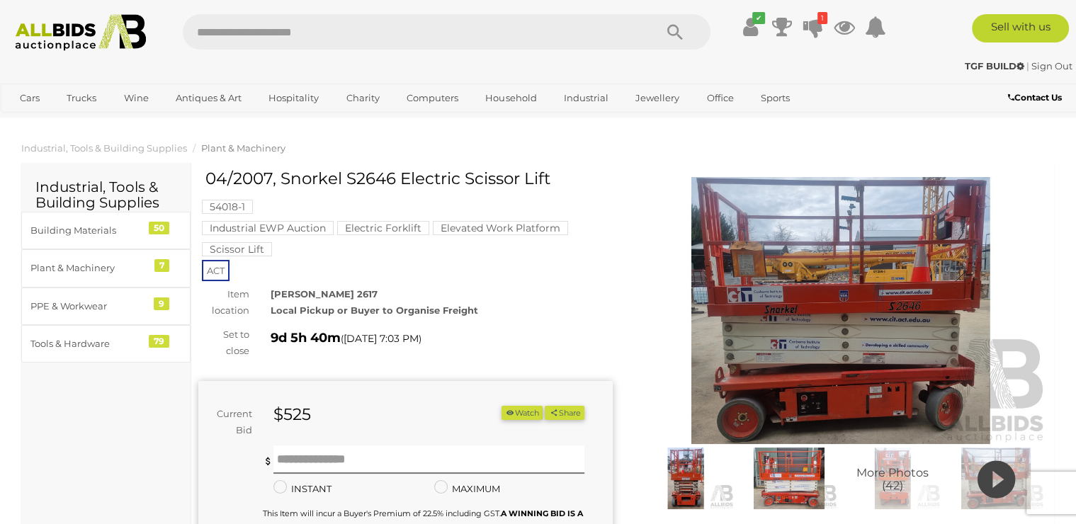
click at [1041, 67] on link "Sign Out" at bounding box center [1052, 65] width 41 height 11
click at [796, 30] on link "Sign In" at bounding box center [808, 25] width 48 height 13
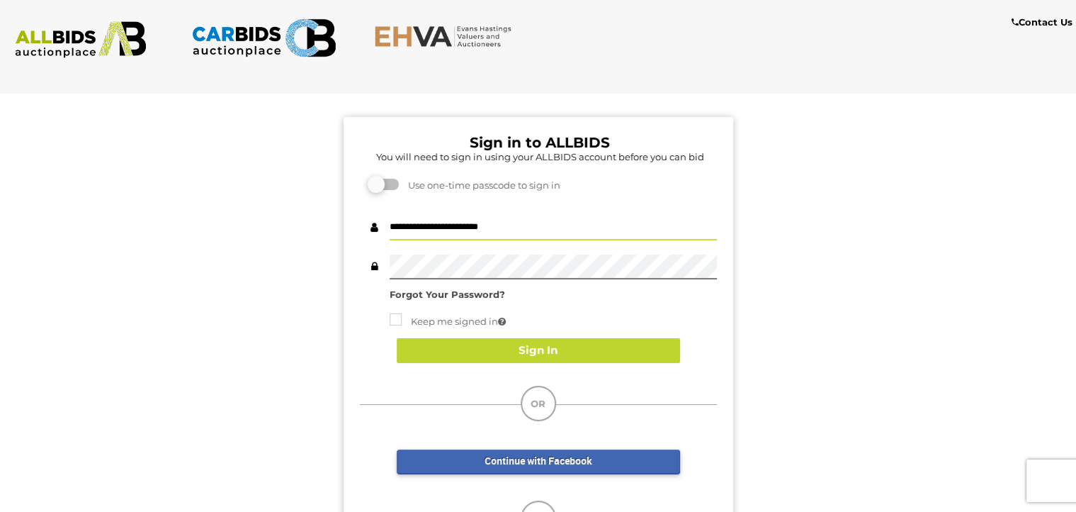
click at [548, 237] on input "**********" at bounding box center [553, 227] width 327 height 25
drag, startPoint x: 548, startPoint y: 237, endPoint x: 312, endPoint y: 232, distance: 236.0
click at [390, 233] on input "**********" at bounding box center [553, 227] width 327 height 25
type input "*******"
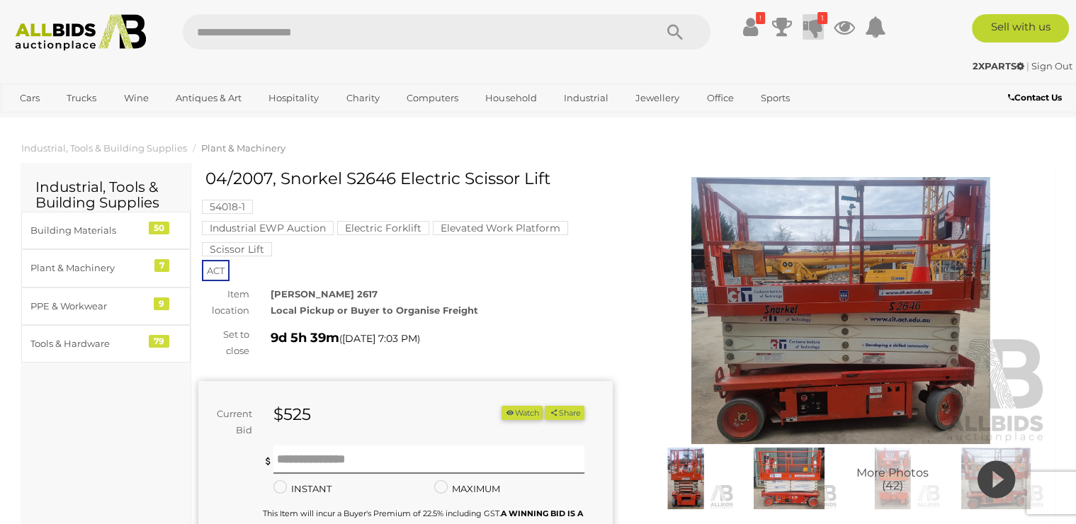
click at [815, 28] on icon at bounding box center [813, 27] width 20 height 26
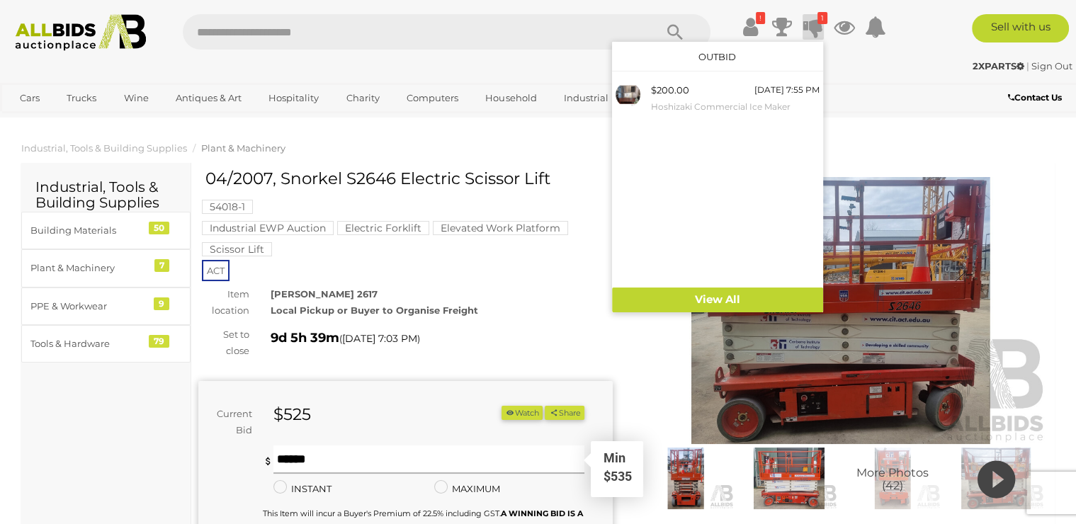
click at [310, 458] on input "text" at bounding box center [428, 460] width 311 height 28
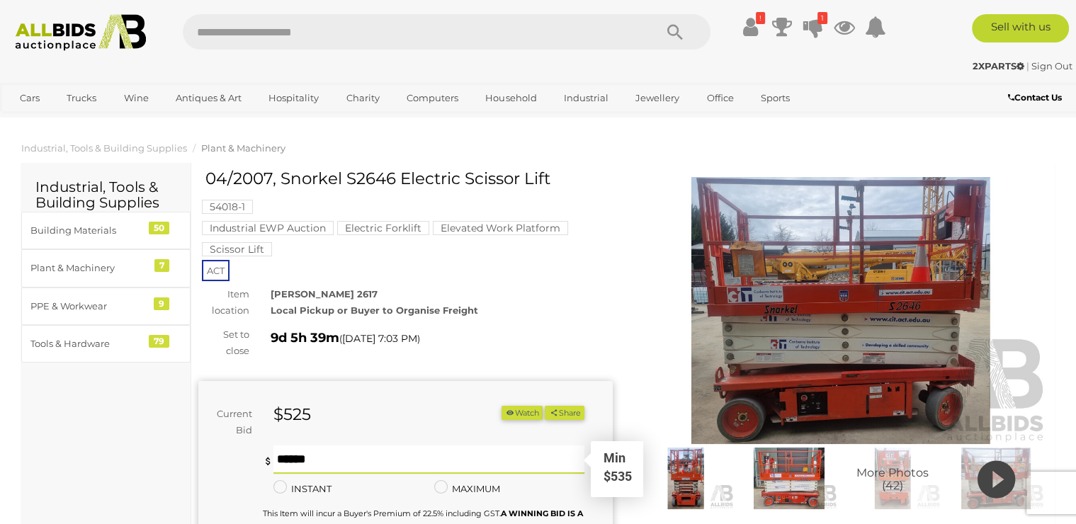
type input "*"
click at [817, 27] on icon at bounding box center [813, 27] width 20 height 26
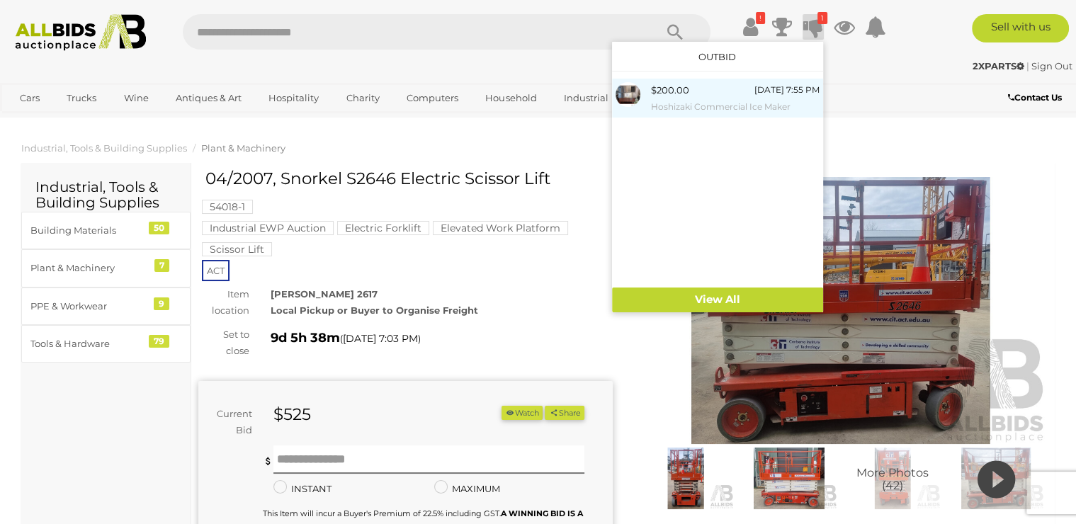
click at [708, 105] on small "Hoshizaki Commercial Ice Maker" at bounding box center [735, 107] width 169 height 16
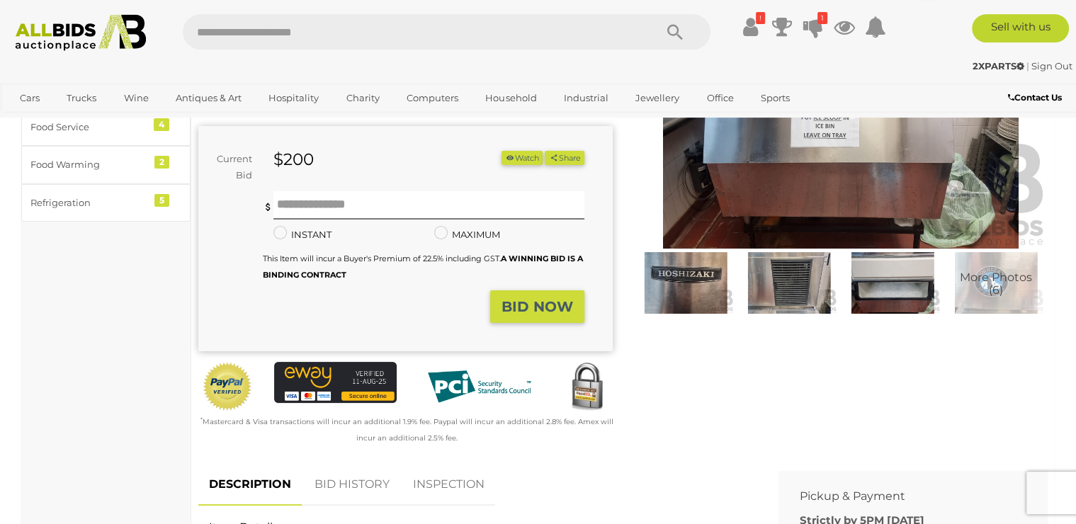
scroll to position [230, 0]
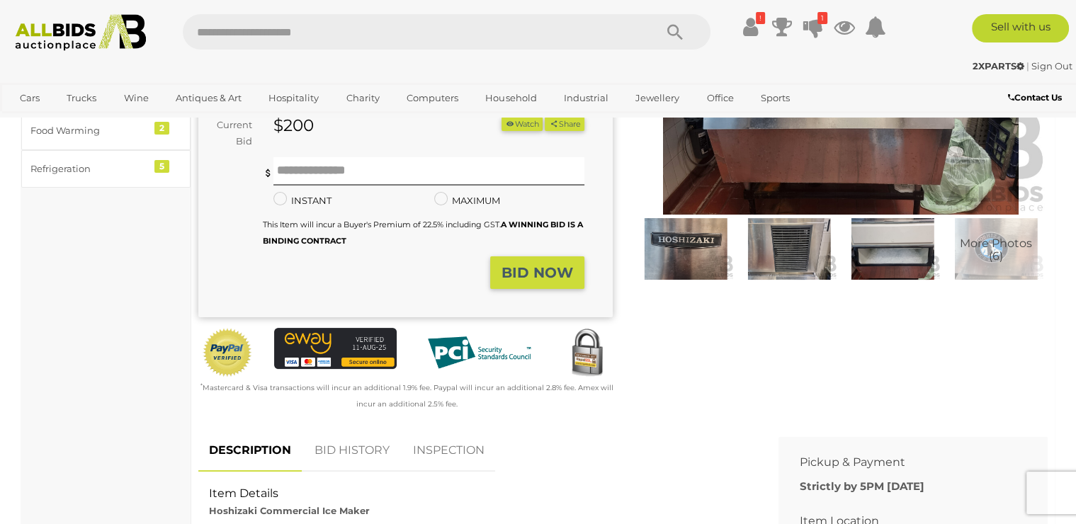
click at [373, 453] on link "BID HISTORY" at bounding box center [352, 451] width 96 height 42
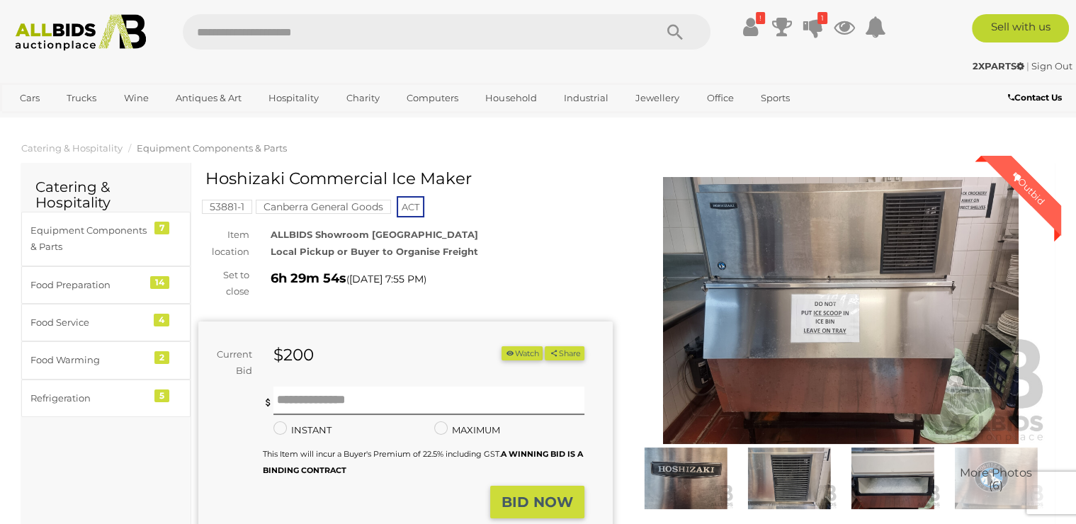
click at [77, 40] on img at bounding box center [80, 32] width 145 height 37
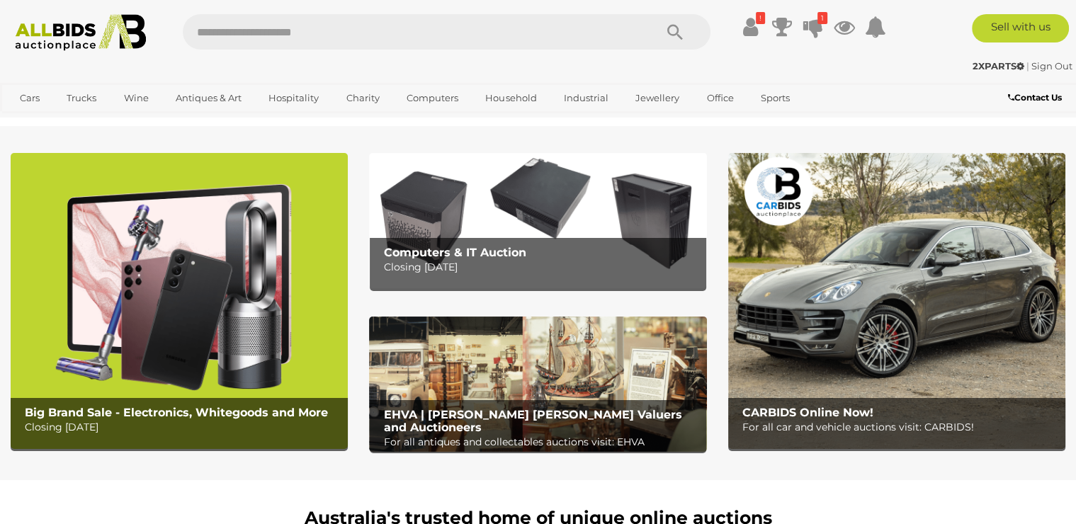
scroll to position [77, 0]
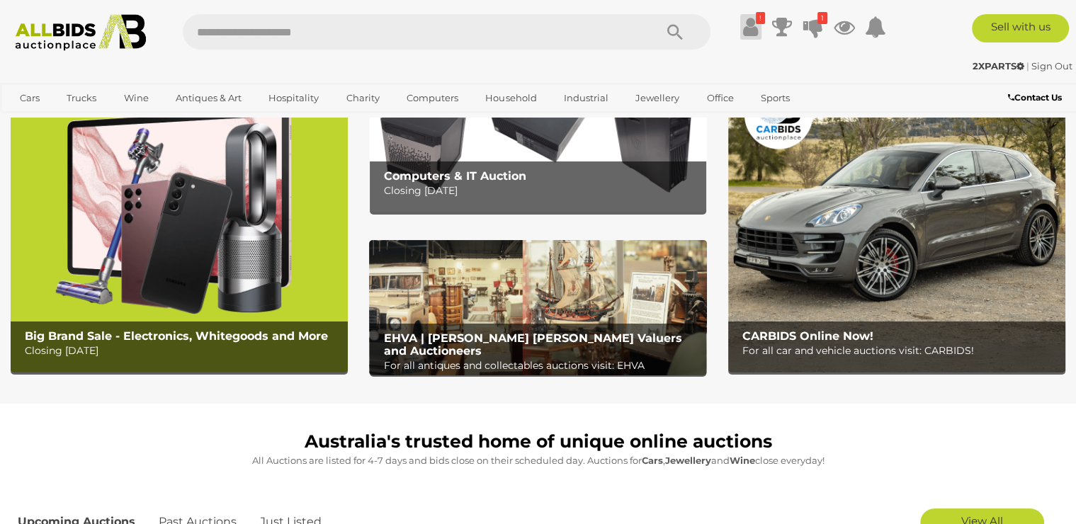
click at [747, 26] on icon at bounding box center [750, 27] width 15 height 26
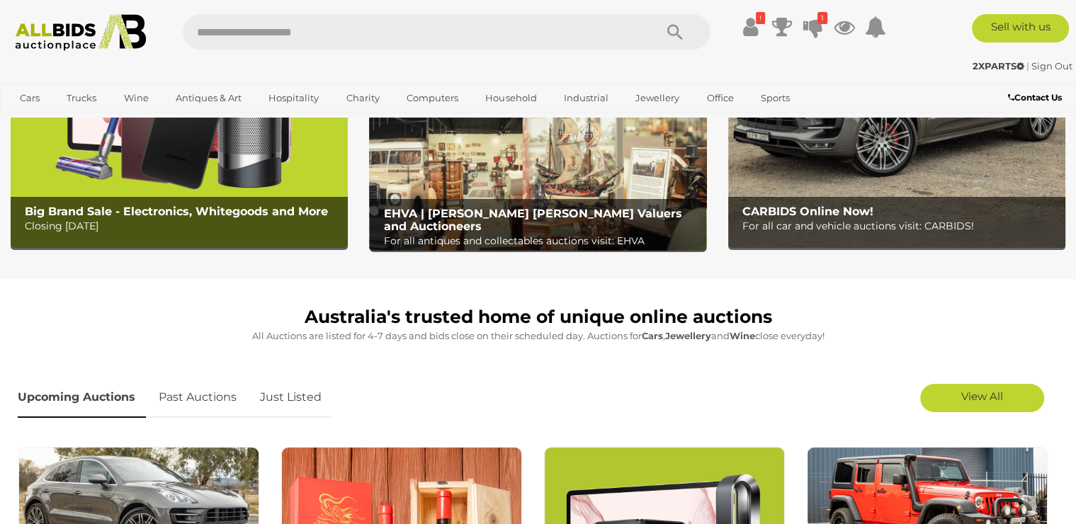
scroll to position [230, 0]
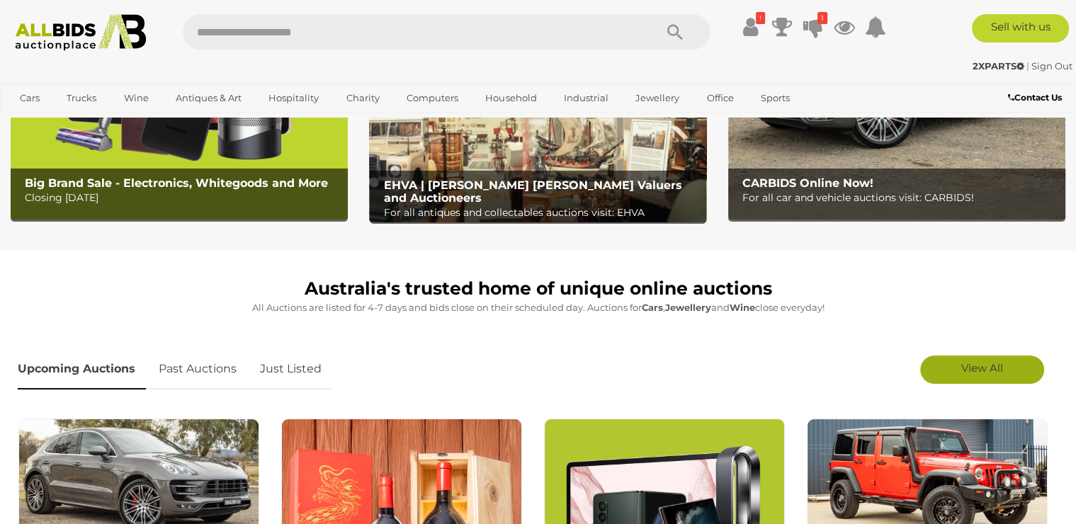
click at [960, 365] on link "View All" at bounding box center [982, 370] width 124 height 28
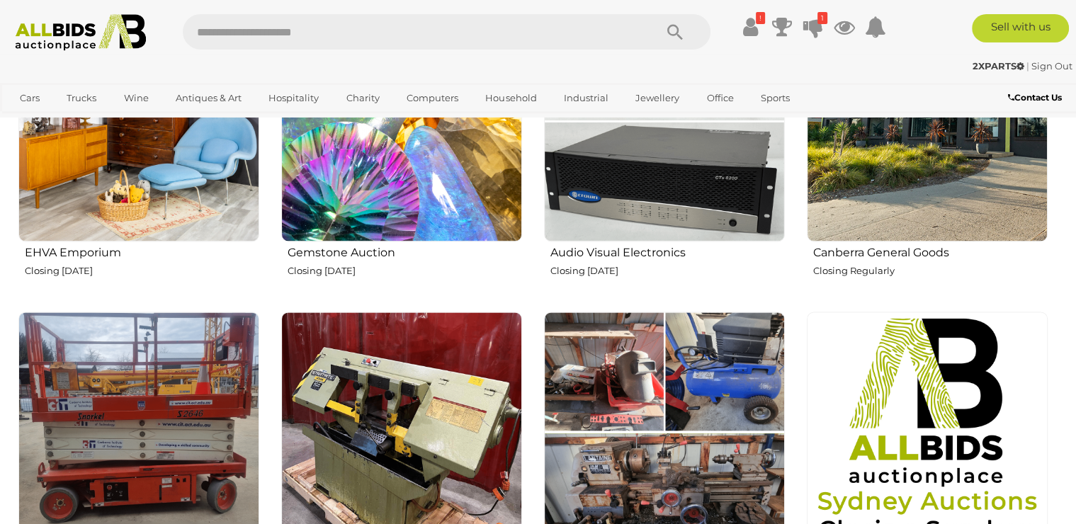
scroll to position [1989, 0]
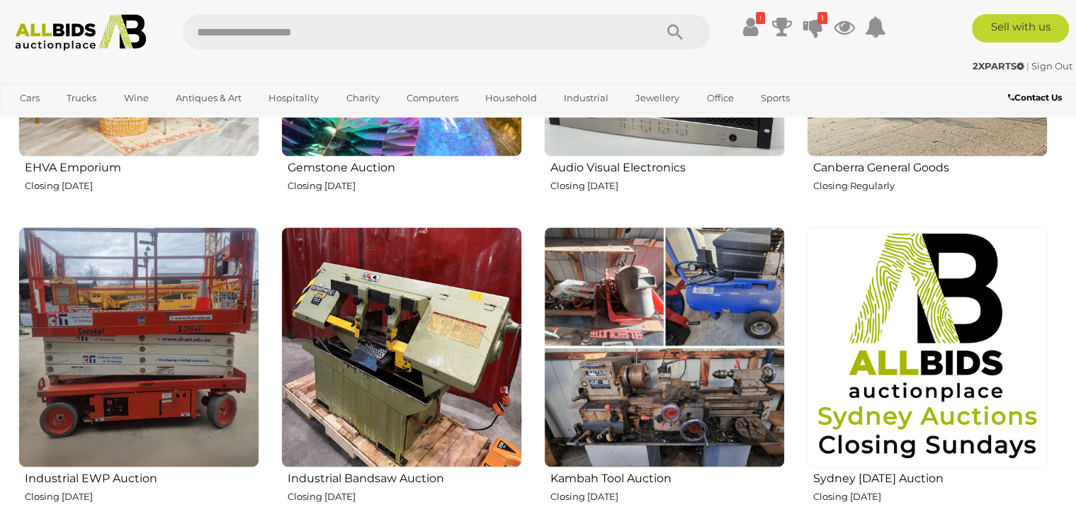
drag, startPoint x: 405, startPoint y: 344, endPoint x: 410, endPoint y: 351, distance: 8.1
click at [406, 345] on img at bounding box center [401, 347] width 241 height 241
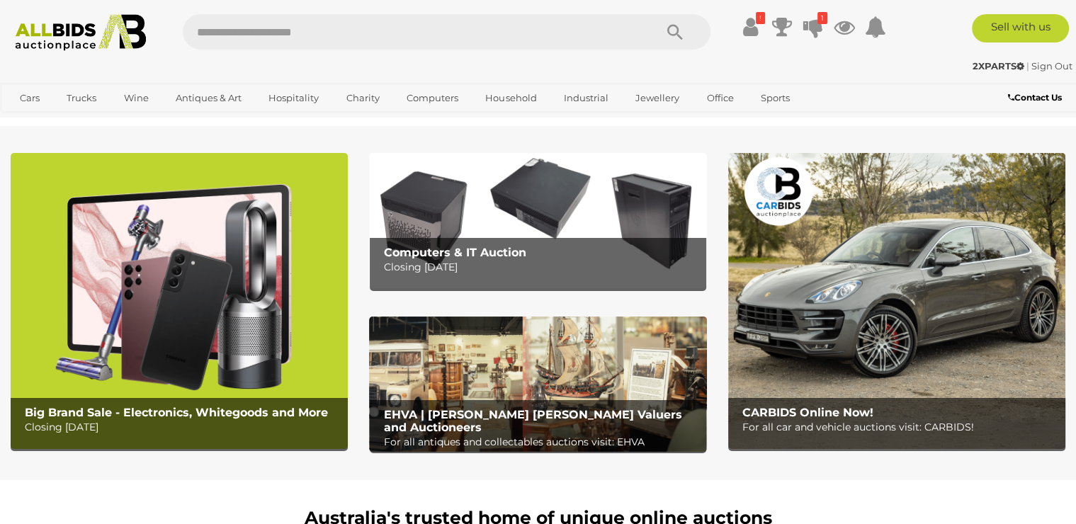
click at [256, 29] on input "text" at bounding box center [412, 31] width 458 height 35
type input "*****"
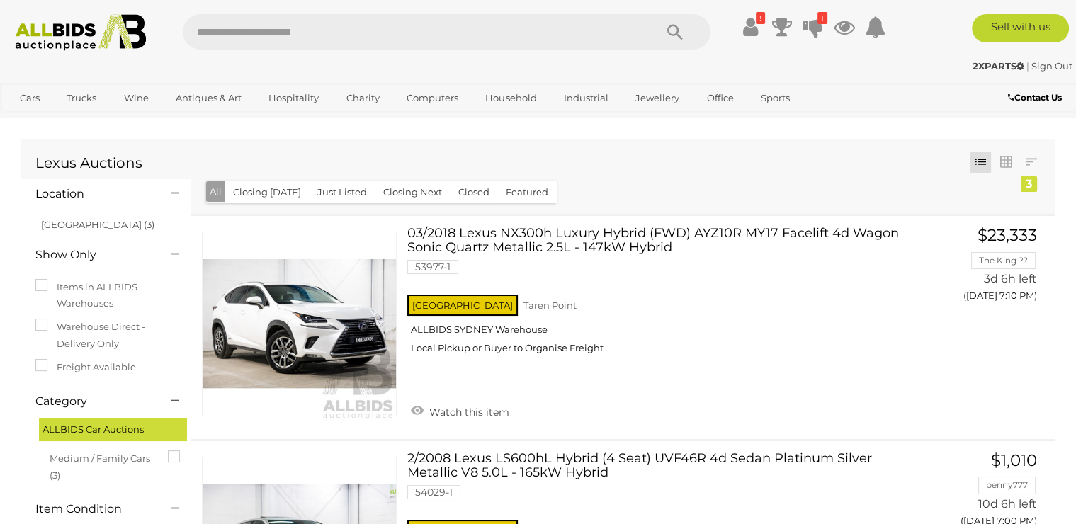
drag, startPoint x: 330, startPoint y: 33, endPoint x: 162, endPoint y: 60, distance: 170.9
click at [183, 50] on input "text" at bounding box center [412, 31] width 458 height 35
type input "******"
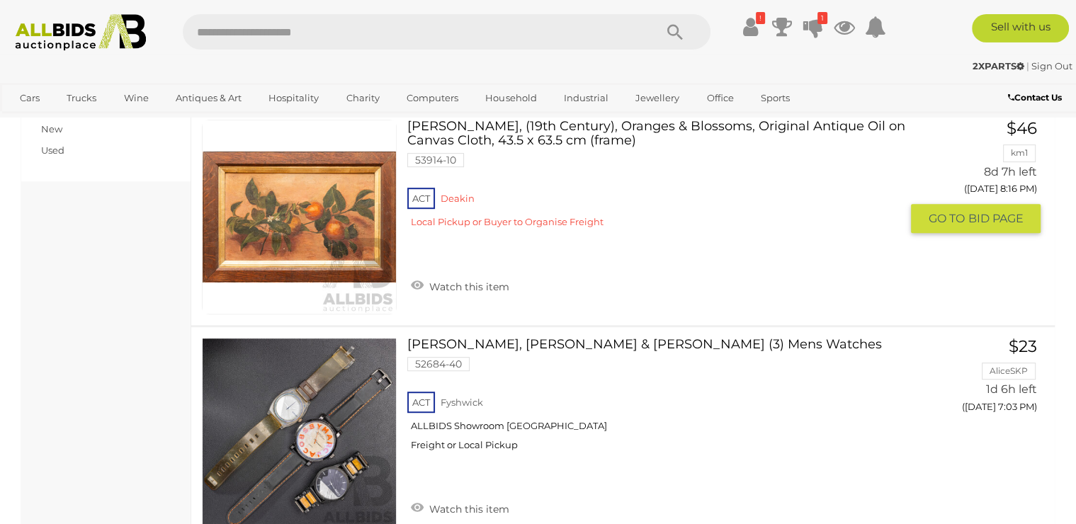
scroll to position [765, 0]
